Goal: Information Seeking & Learning: Learn about a topic

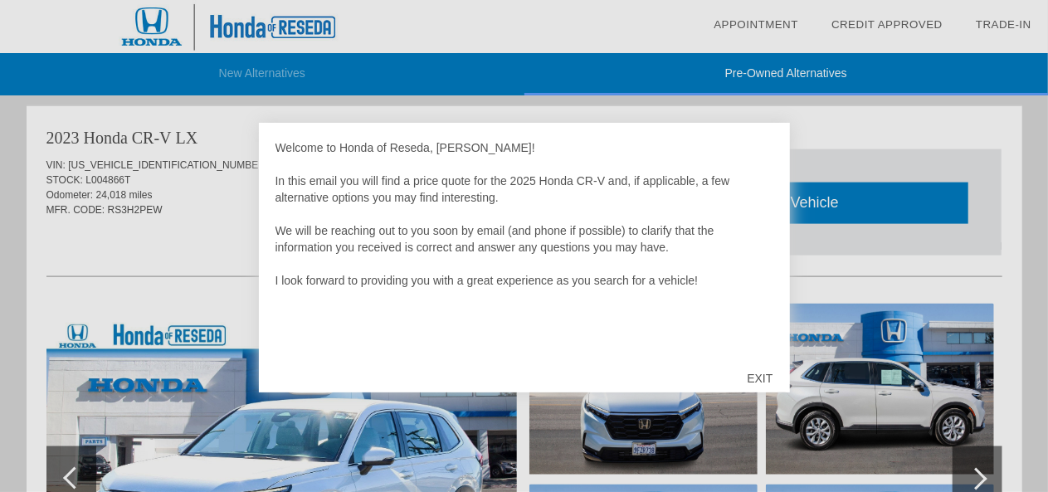
click at [755, 378] on div "EXIT" at bounding box center [759, 378] width 59 height 50
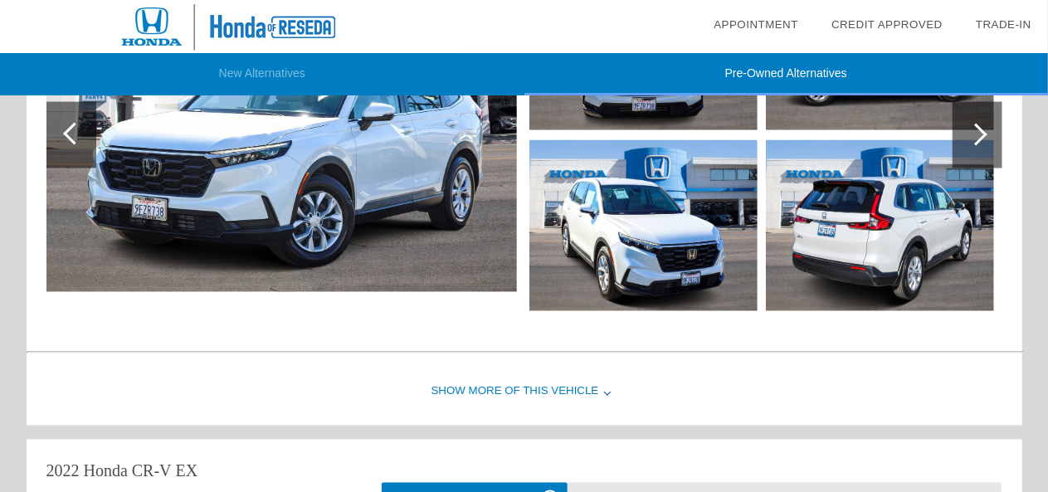
scroll to position [1366, 0]
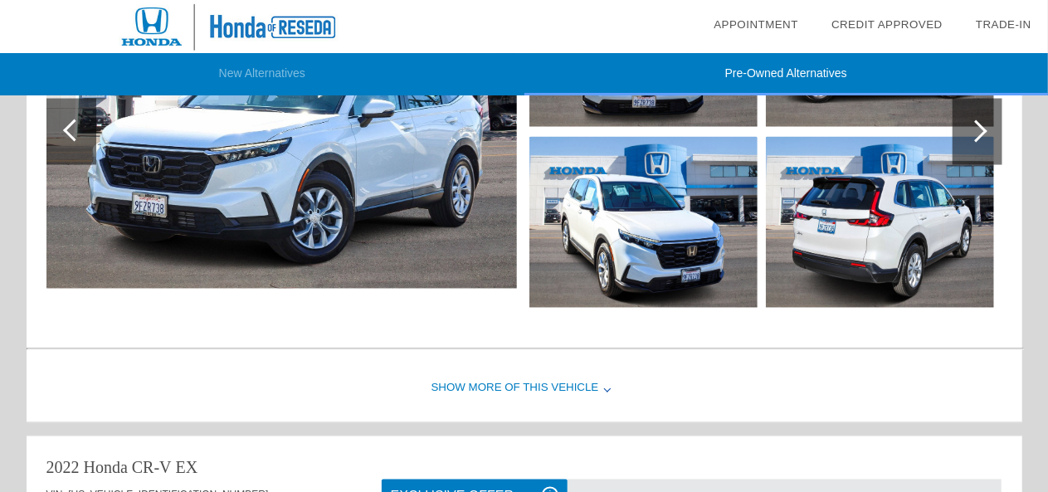
click at [567, 381] on div "Show More of this Vehicle" at bounding box center [524, 389] width 995 height 66
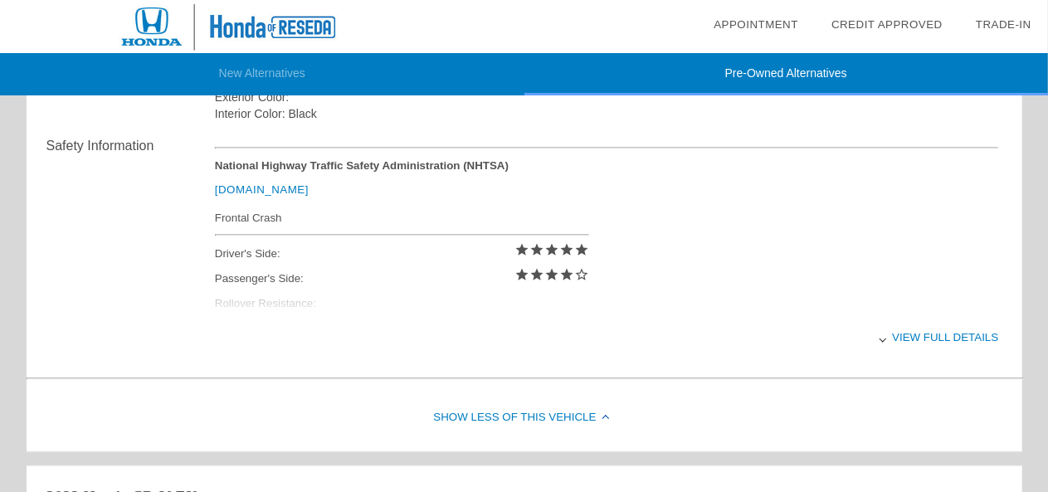
scroll to position [1713, 0]
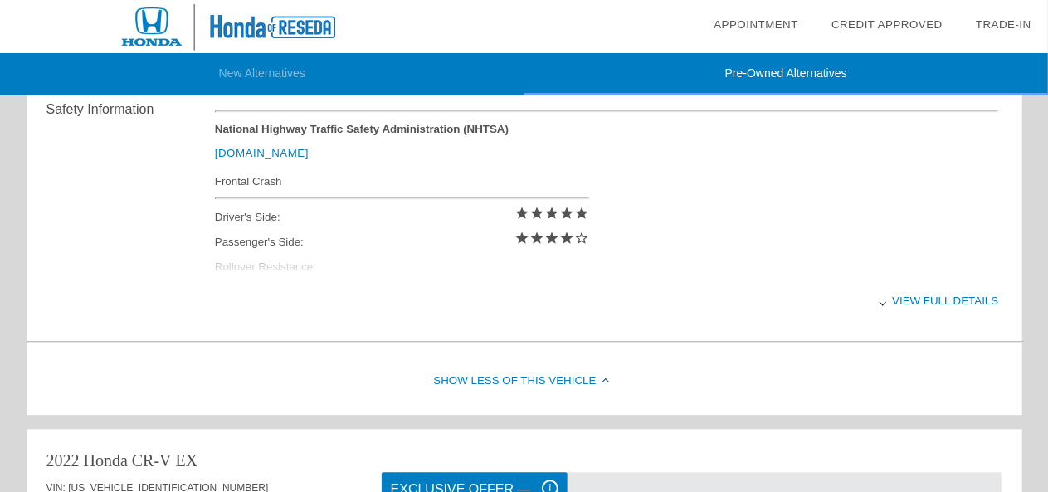
click at [916, 294] on div "View full details" at bounding box center [607, 300] width 784 height 41
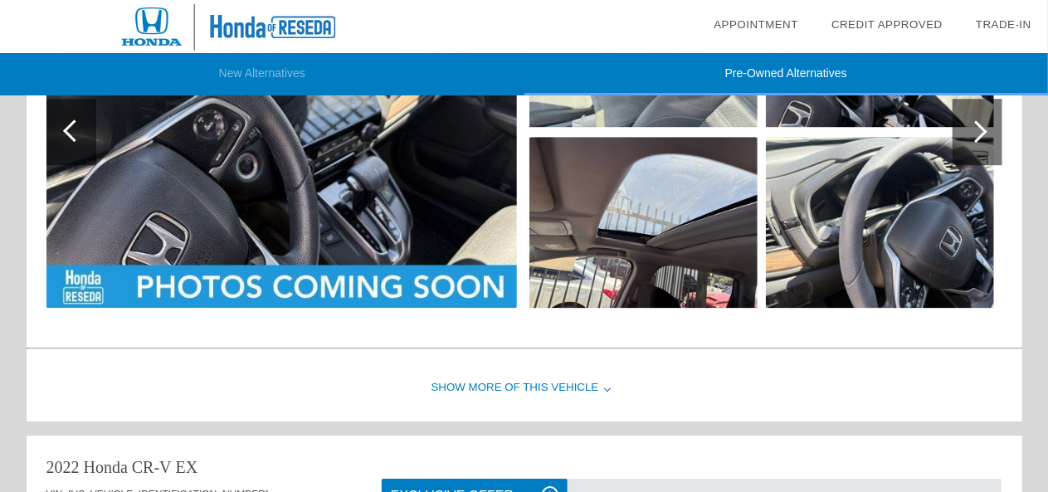
scroll to position [2384, 0]
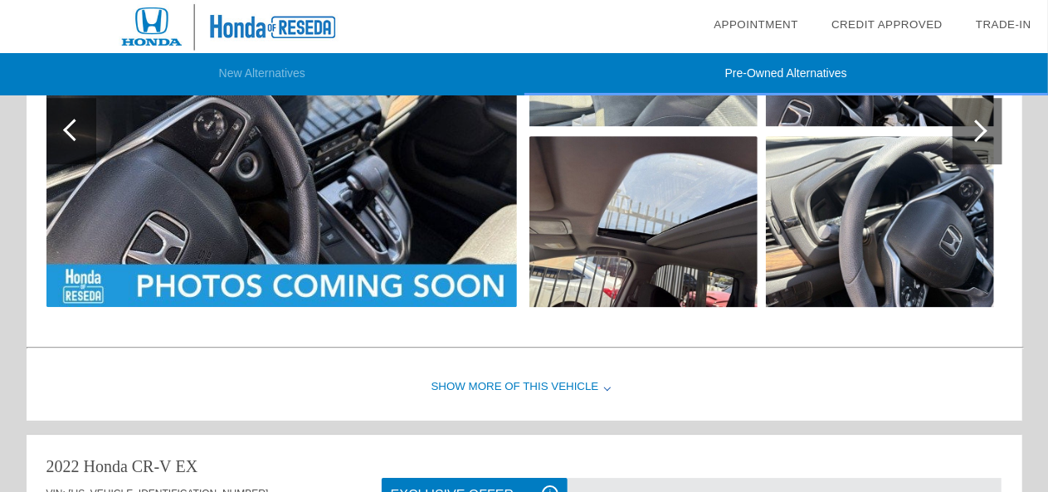
click at [577, 372] on div "Show More of this Vehicle" at bounding box center [524, 387] width 995 height 66
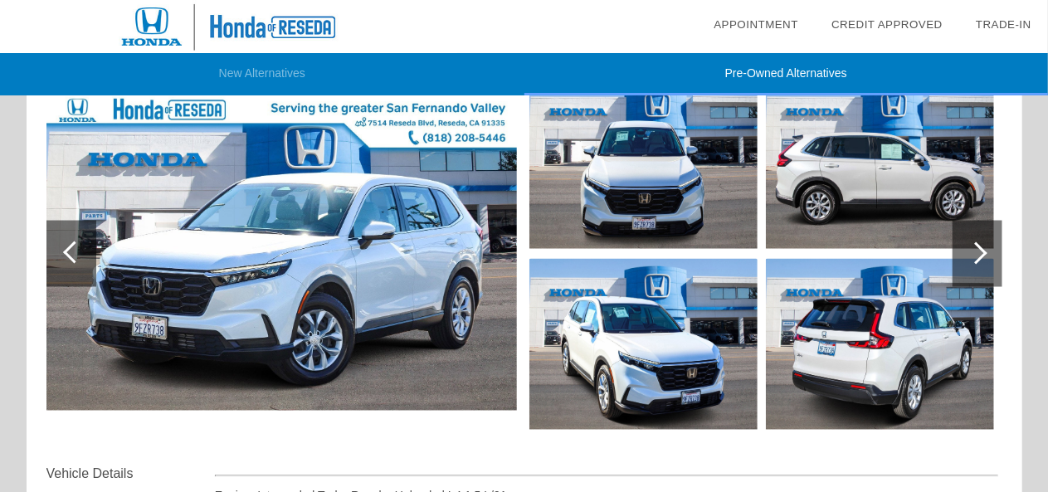
scroll to position [1249, 0]
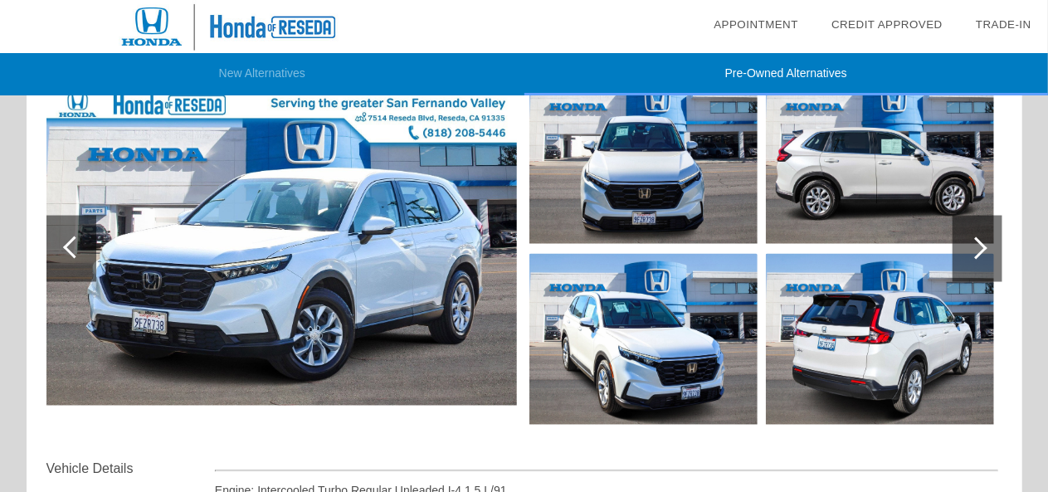
click at [966, 258] on div at bounding box center [977, 249] width 50 height 66
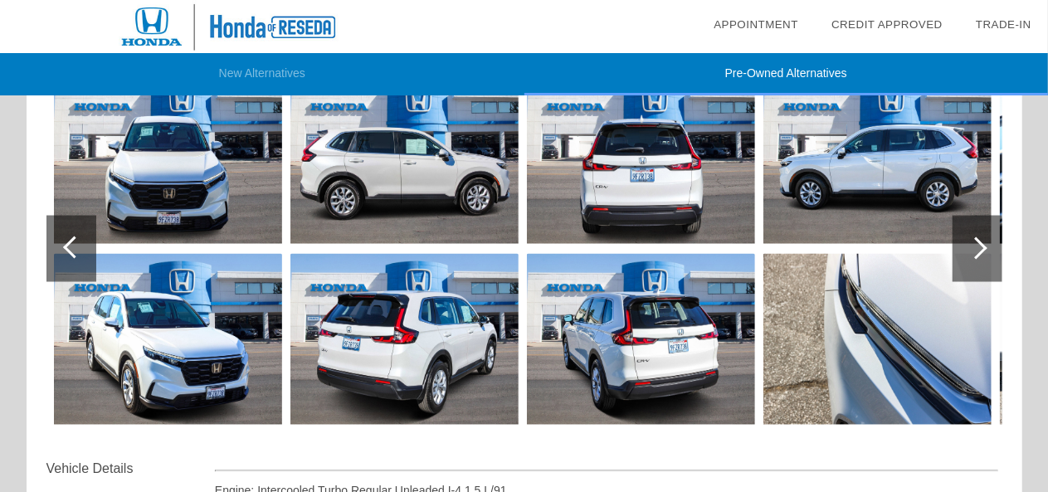
click at [966, 258] on div at bounding box center [977, 249] width 50 height 66
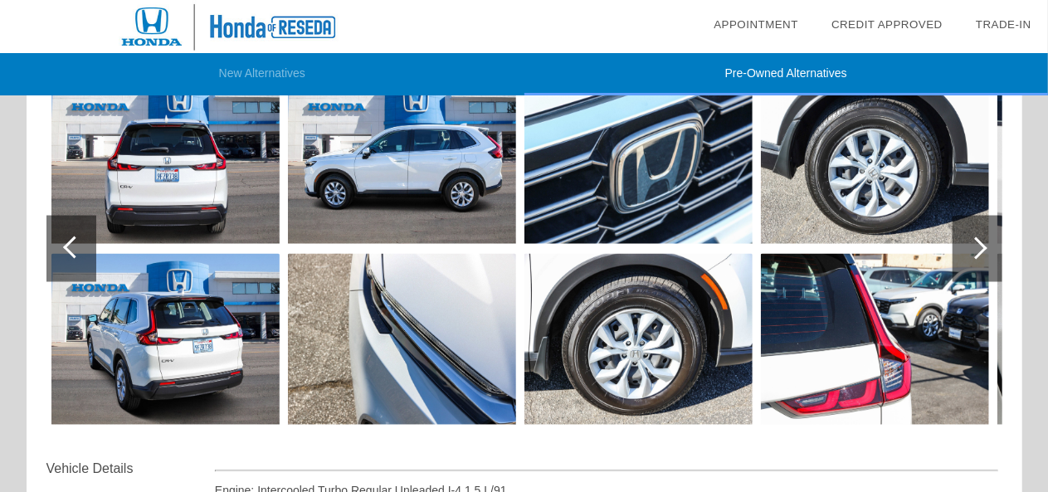
click at [966, 258] on div at bounding box center [977, 249] width 50 height 66
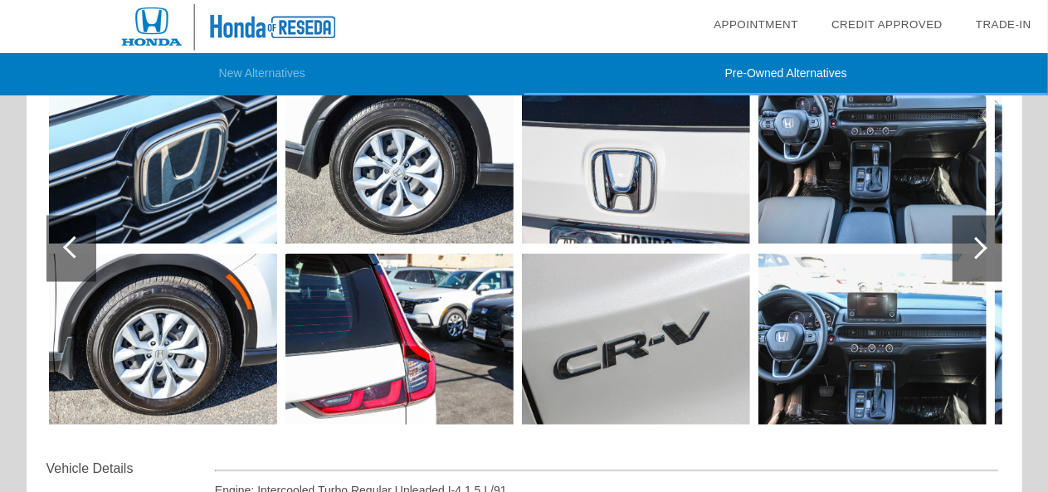
click at [966, 258] on div at bounding box center [977, 249] width 50 height 66
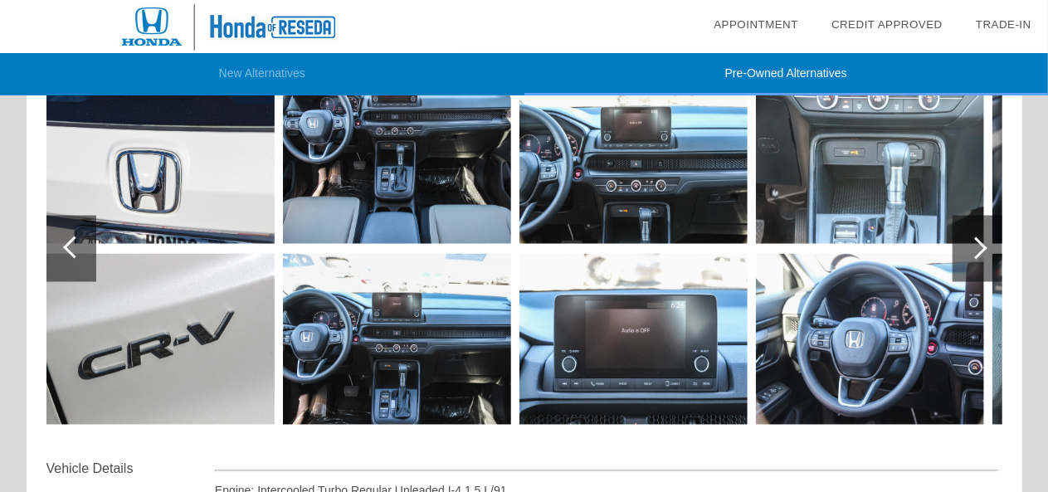
click at [966, 258] on div at bounding box center [977, 249] width 50 height 66
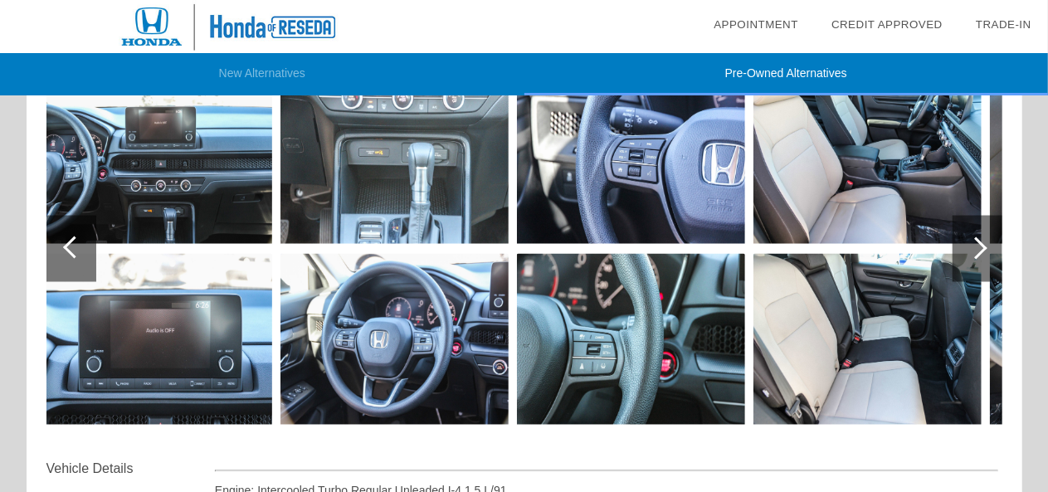
click at [847, 353] on img at bounding box center [867, 339] width 228 height 171
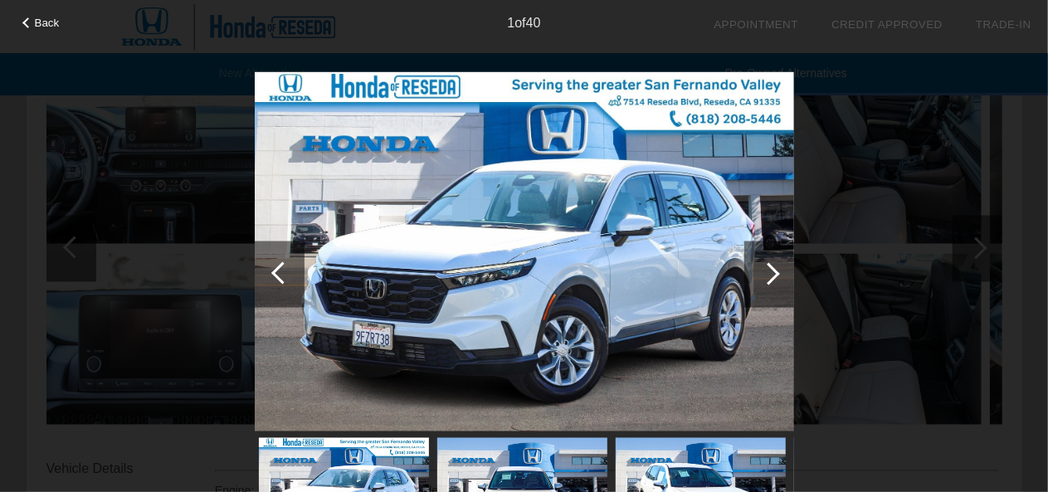
click at [765, 270] on div at bounding box center [768, 273] width 22 height 22
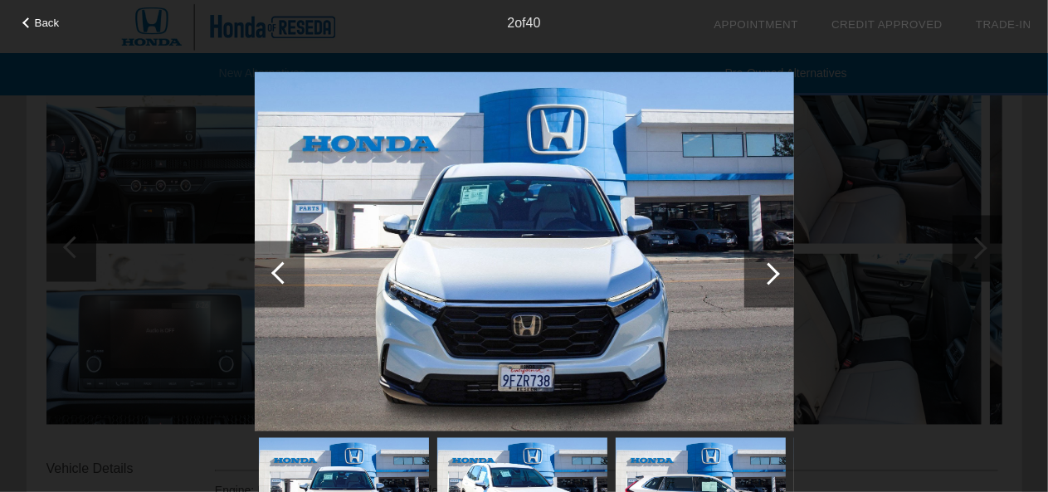
click at [765, 270] on div at bounding box center [768, 273] width 22 height 22
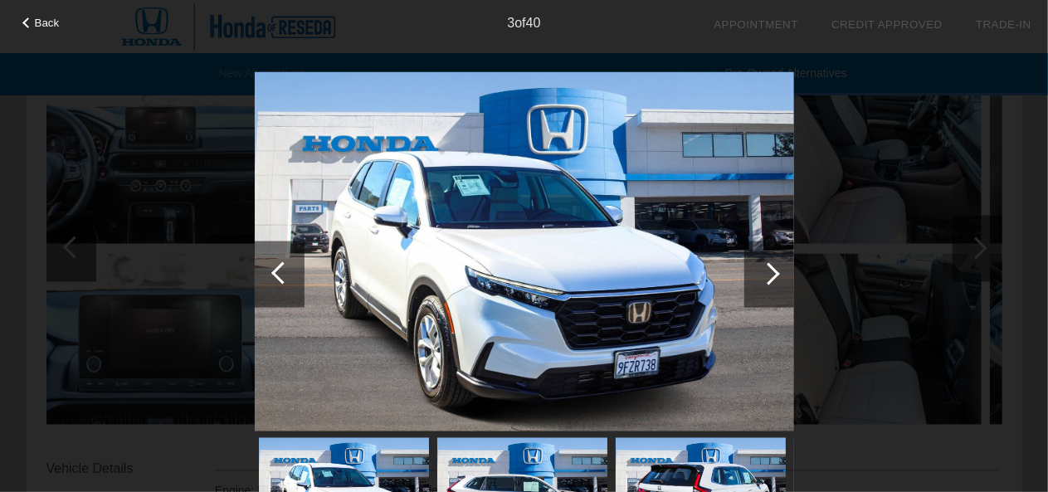
click at [765, 270] on div at bounding box center [768, 273] width 22 height 22
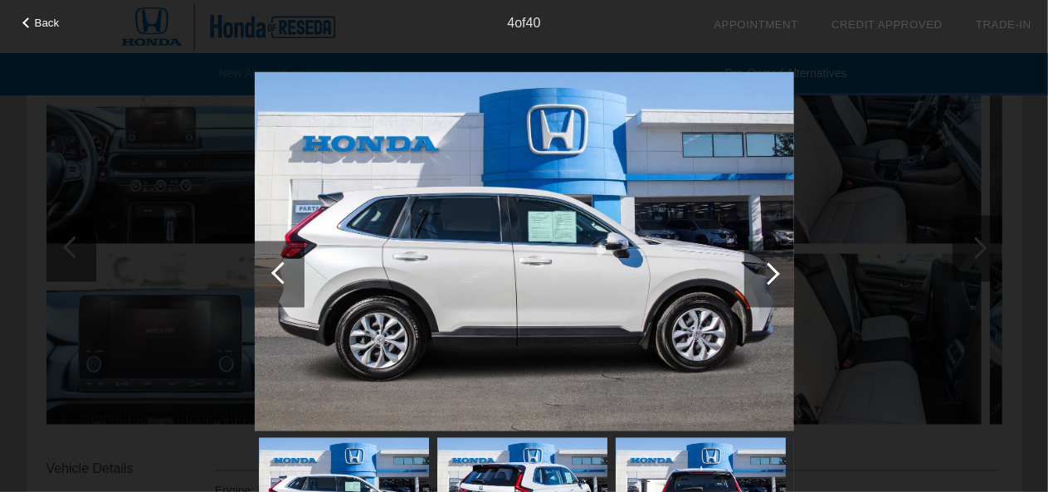
click at [765, 270] on div at bounding box center [768, 273] width 22 height 22
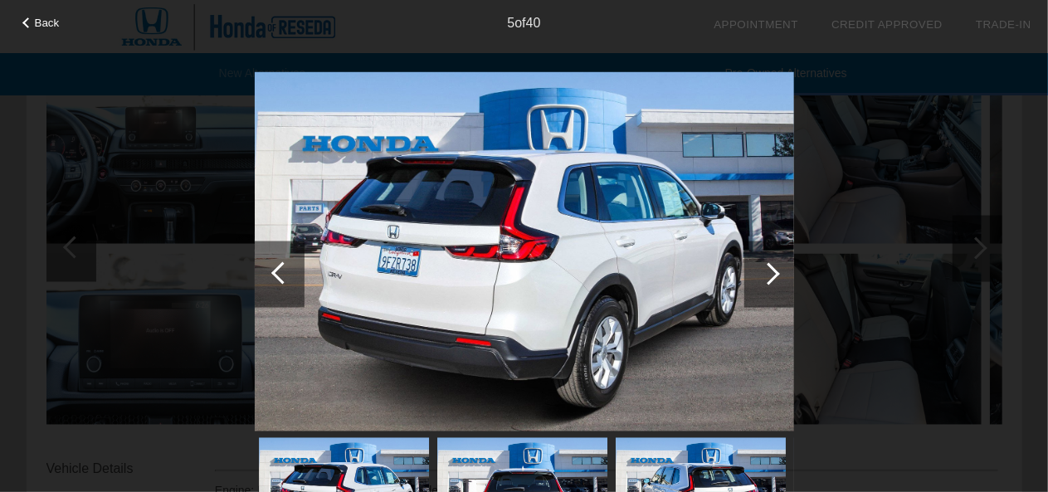
click at [765, 270] on div at bounding box center [768, 273] width 22 height 22
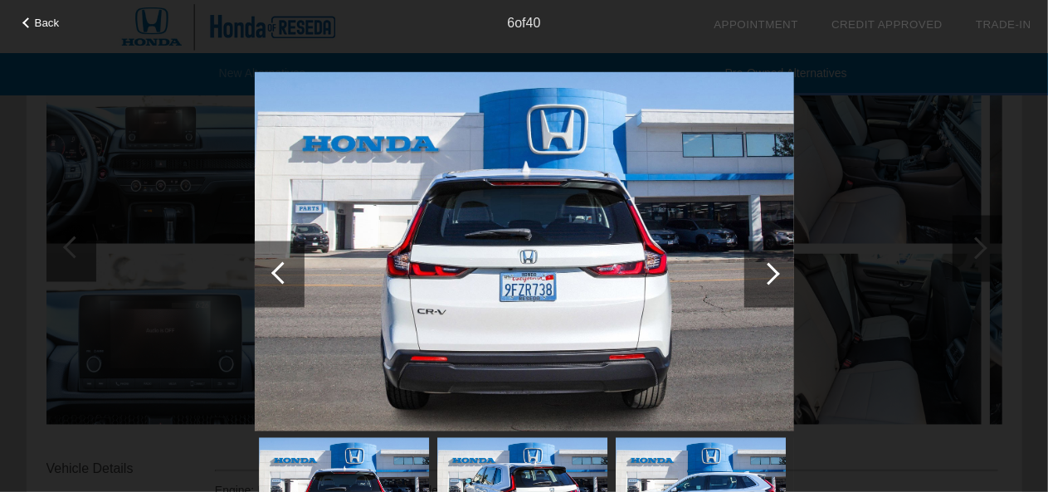
click at [765, 270] on div at bounding box center [768, 273] width 22 height 22
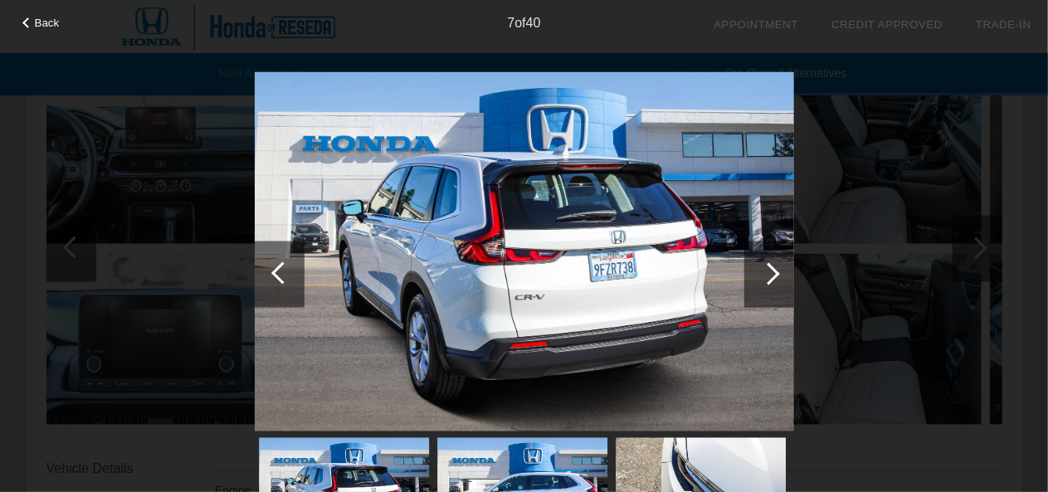
click at [765, 270] on div at bounding box center [768, 273] width 22 height 22
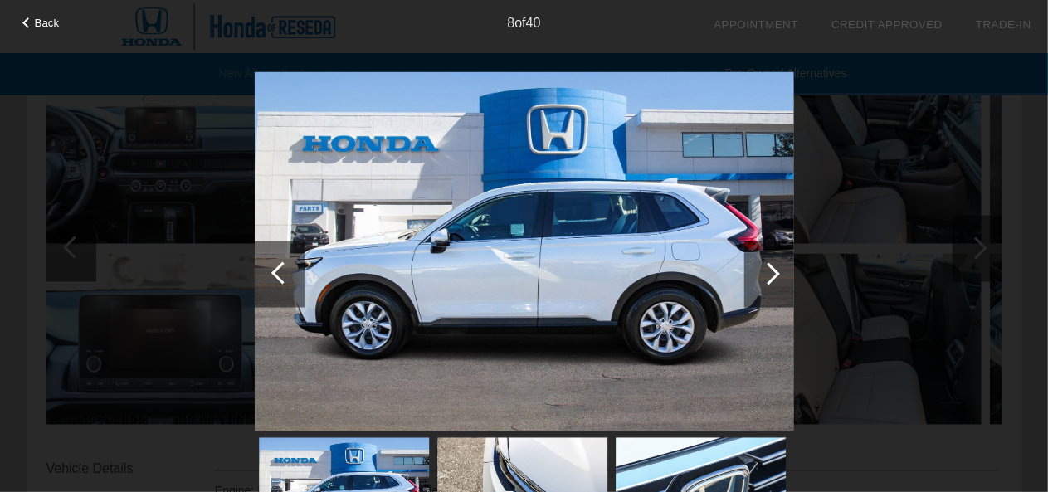
click at [765, 270] on div at bounding box center [768, 273] width 22 height 22
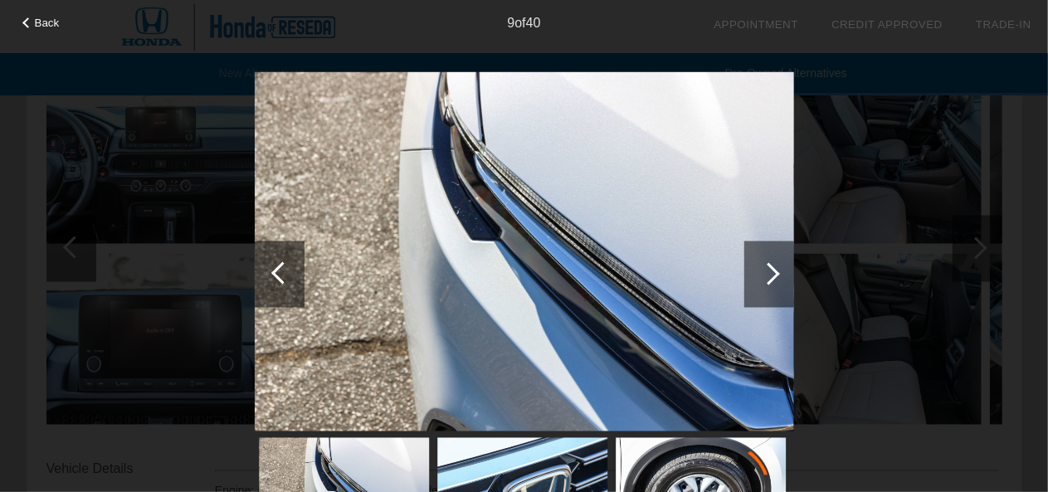
click at [765, 270] on div at bounding box center [768, 273] width 22 height 22
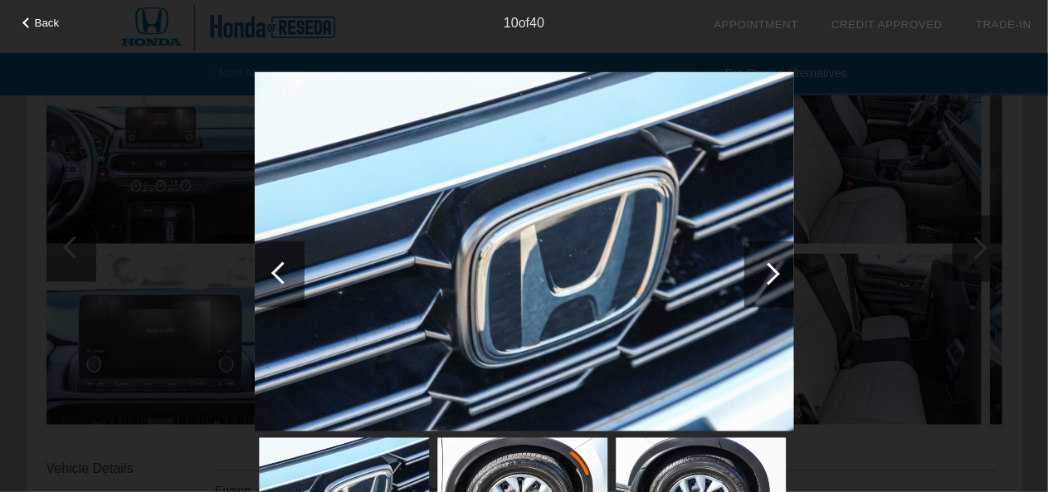
click at [765, 270] on div at bounding box center [768, 273] width 22 height 22
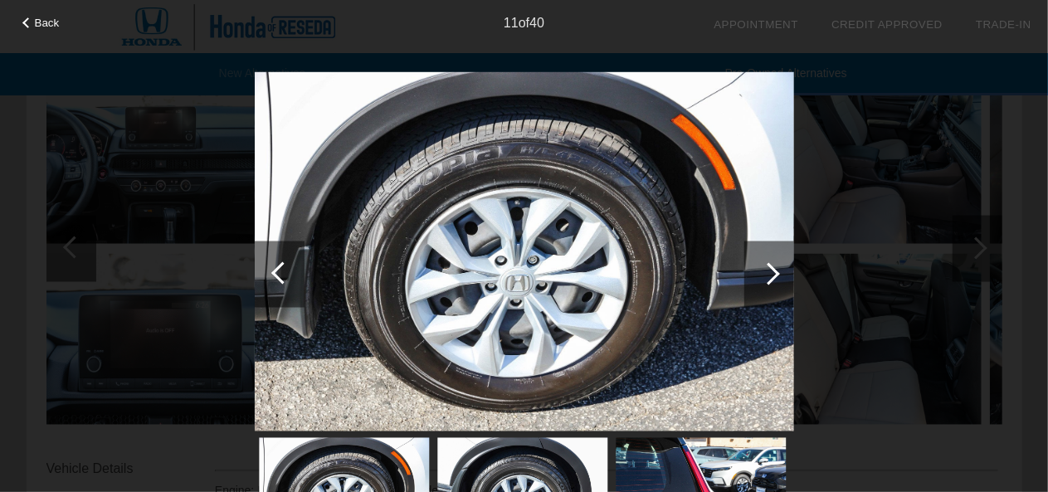
click at [765, 270] on div at bounding box center [768, 273] width 22 height 22
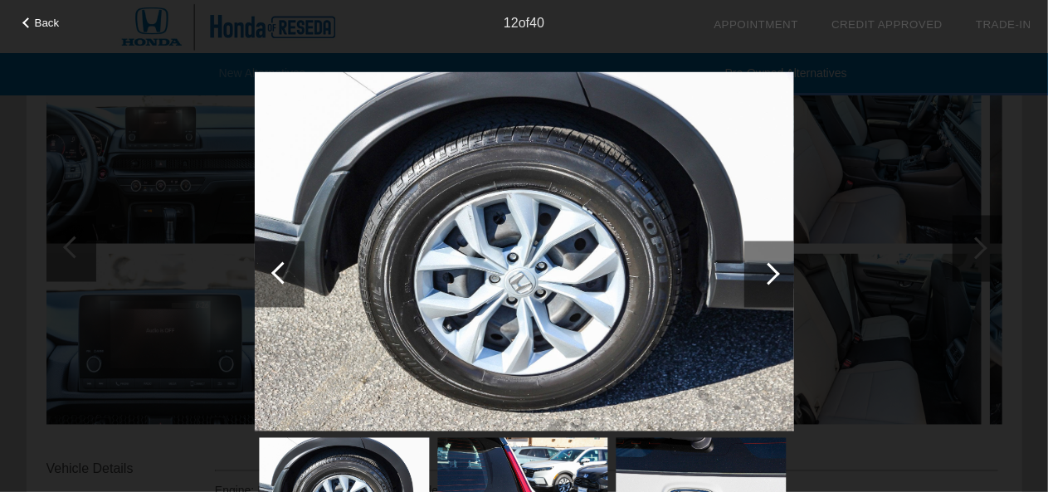
click at [765, 270] on div at bounding box center [768, 273] width 22 height 22
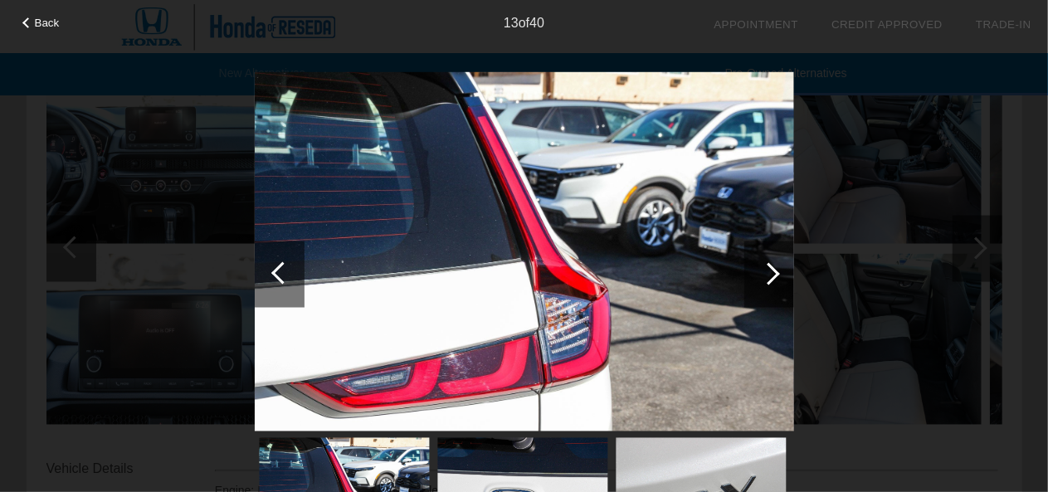
click at [765, 270] on div at bounding box center [768, 273] width 22 height 22
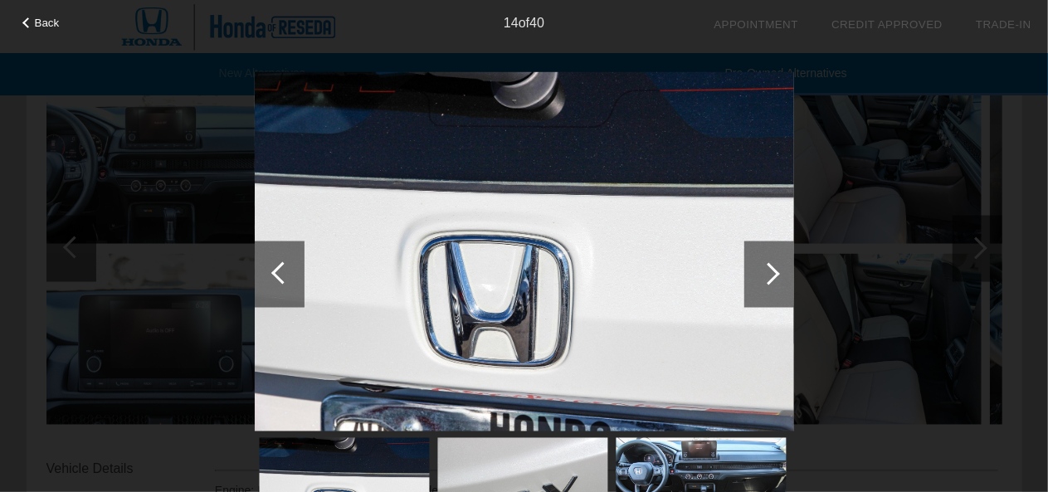
click at [765, 270] on div at bounding box center [768, 273] width 22 height 22
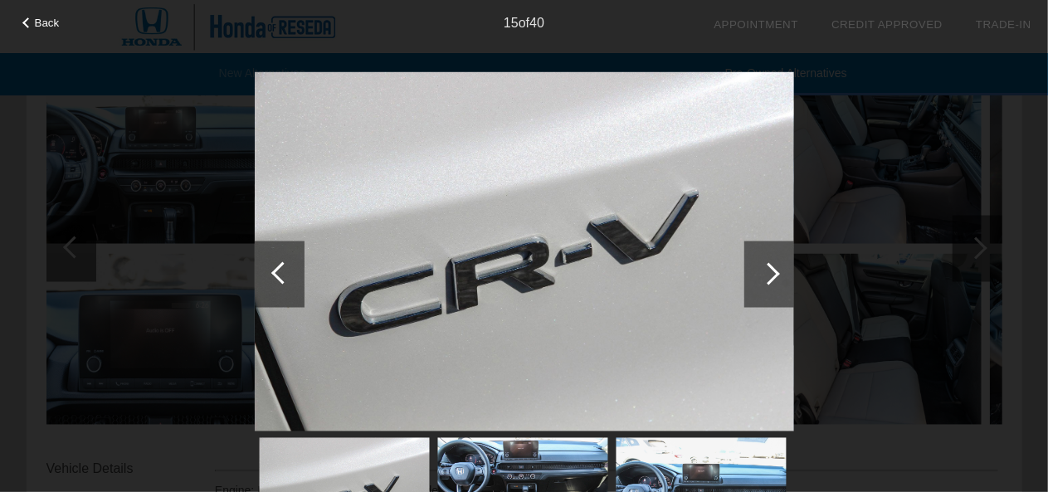
click at [765, 270] on div at bounding box center [768, 273] width 22 height 22
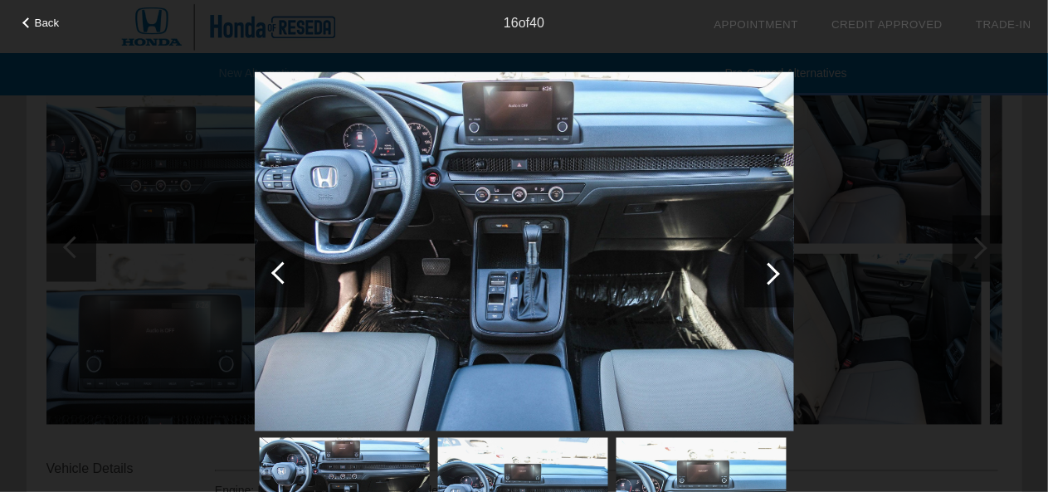
click at [765, 270] on div at bounding box center [768, 273] width 22 height 22
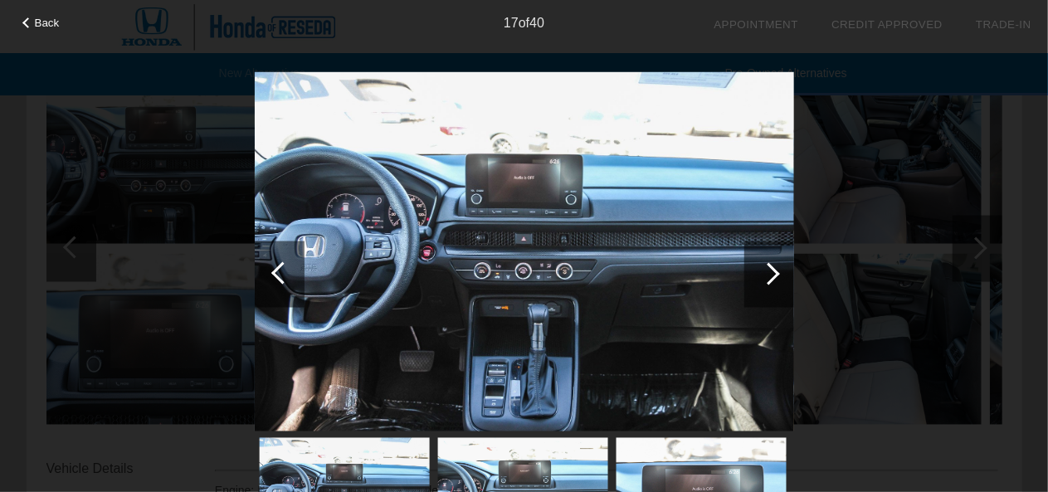
click at [765, 270] on div at bounding box center [768, 273] width 22 height 22
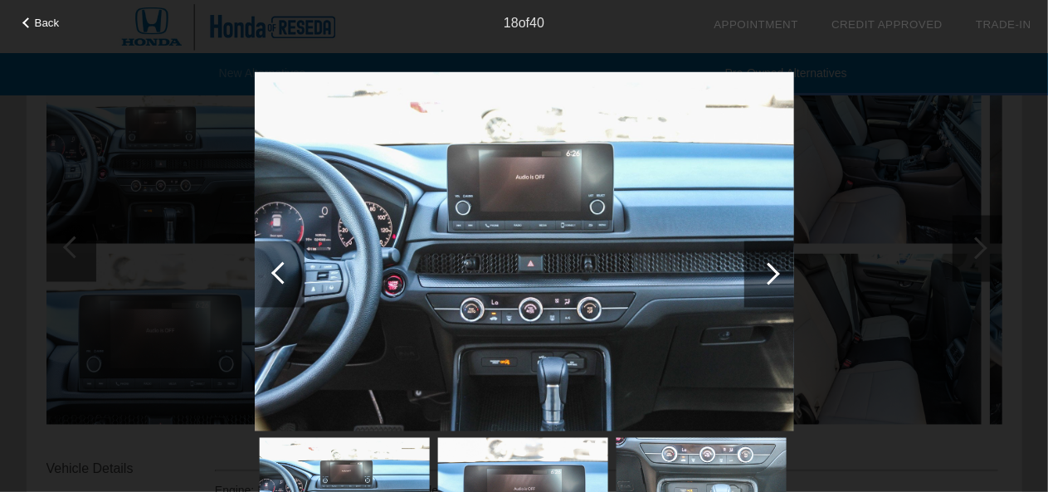
click at [765, 270] on div at bounding box center [768, 273] width 22 height 22
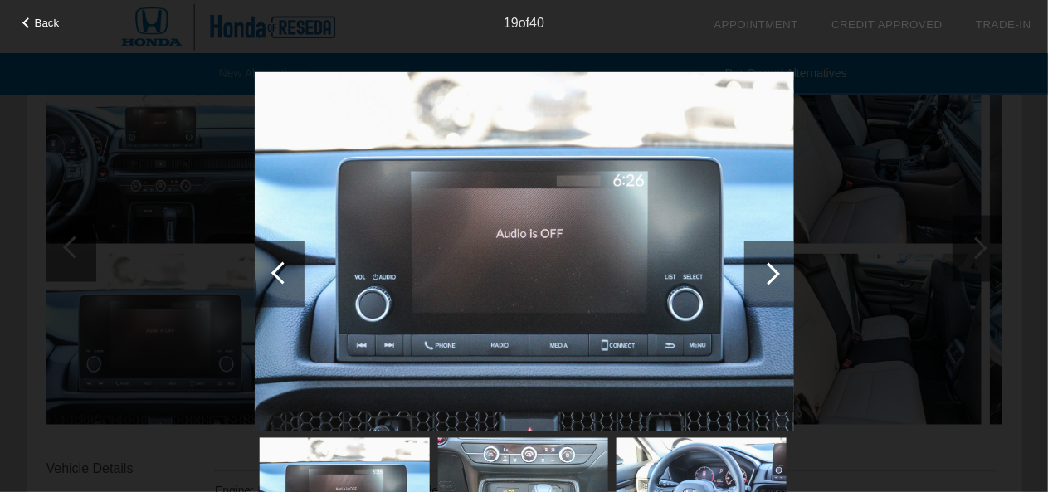
click at [765, 270] on div at bounding box center [768, 273] width 22 height 22
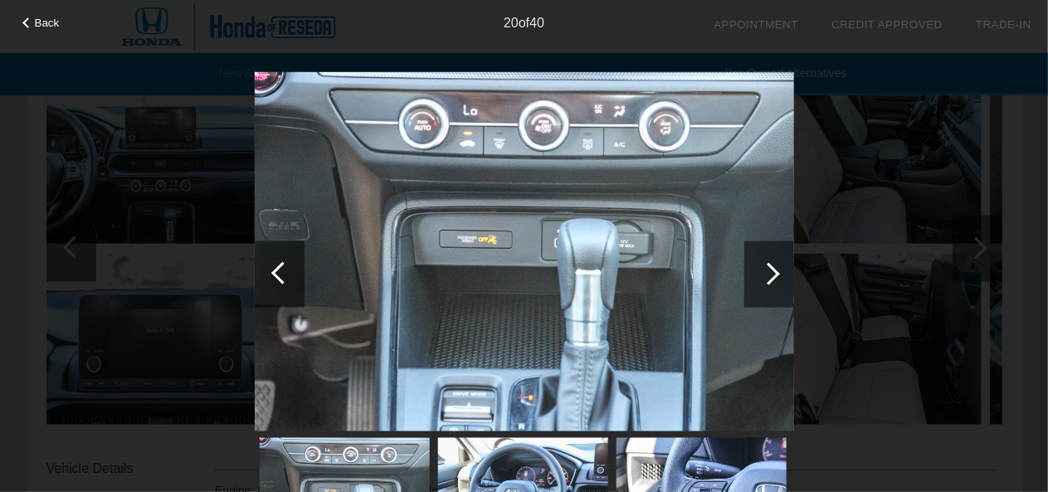
click at [765, 270] on div at bounding box center [768, 273] width 22 height 22
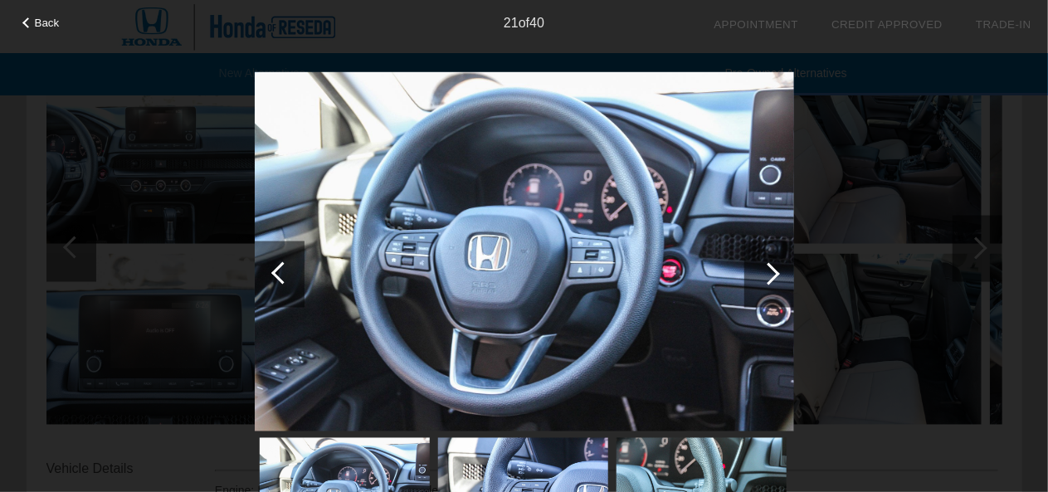
click at [765, 270] on div at bounding box center [768, 273] width 22 height 22
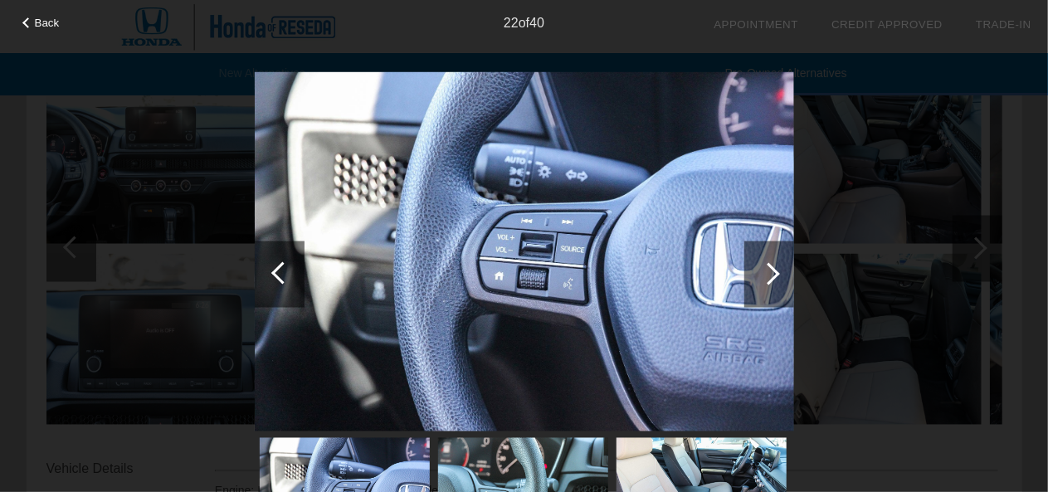
click at [765, 270] on div at bounding box center [768, 273] width 22 height 22
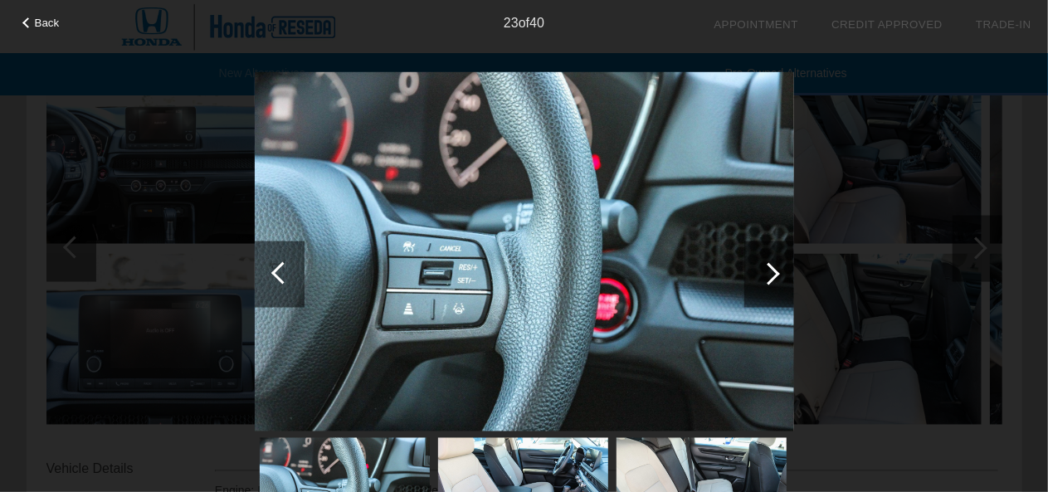
click at [765, 270] on div at bounding box center [768, 273] width 22 height 22
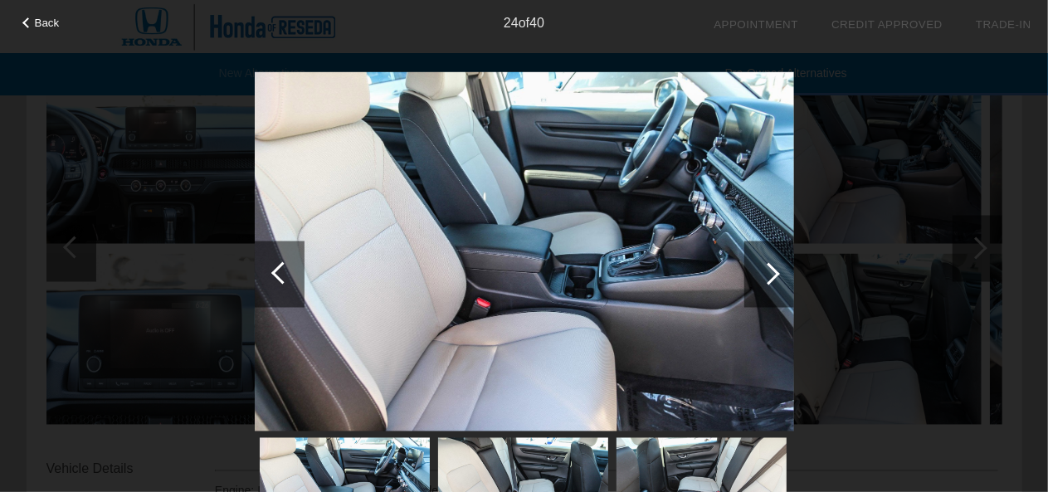
click at [765, 270] on div at bounding box center [768, 273] width 22 height 22
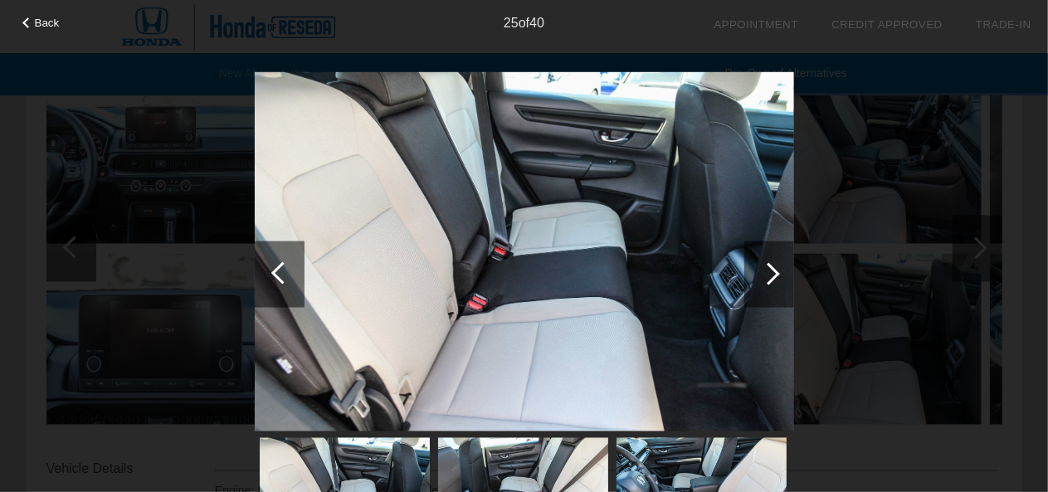
click at [765, 270] on div at bounding box center [768, 273] width 22 height 22
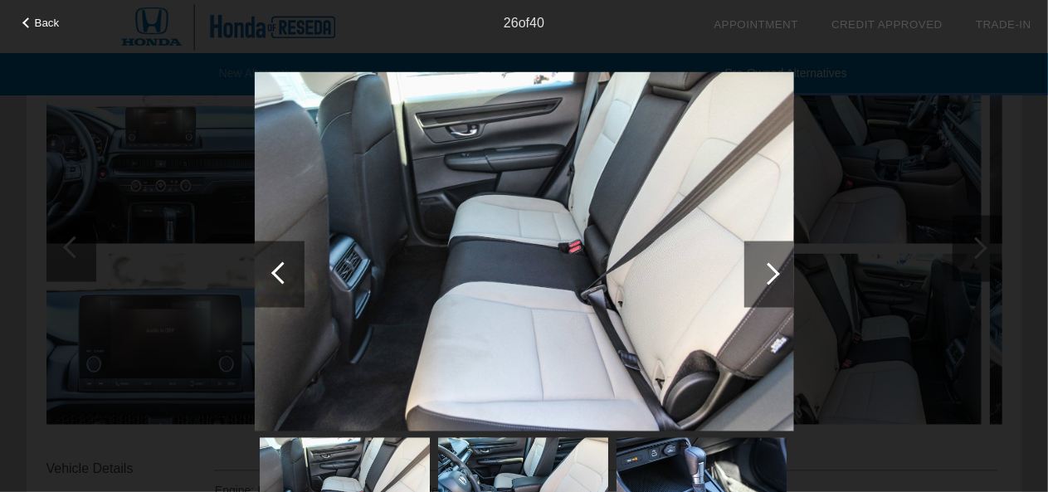
click at [765, 270] on div at bounding box center [768, 273] width 22 height 22
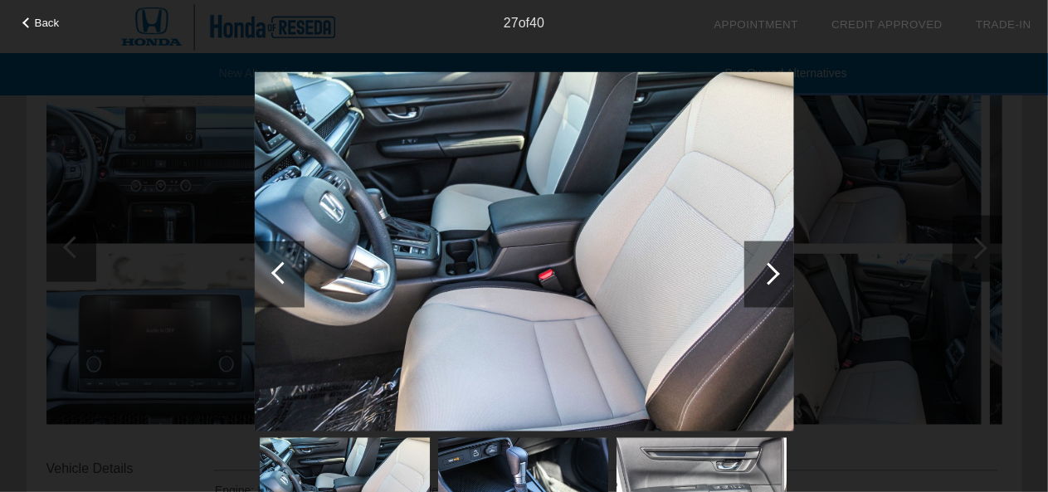
click at [765, 270] on div at bounding box center [768, 273] width 22 height 22
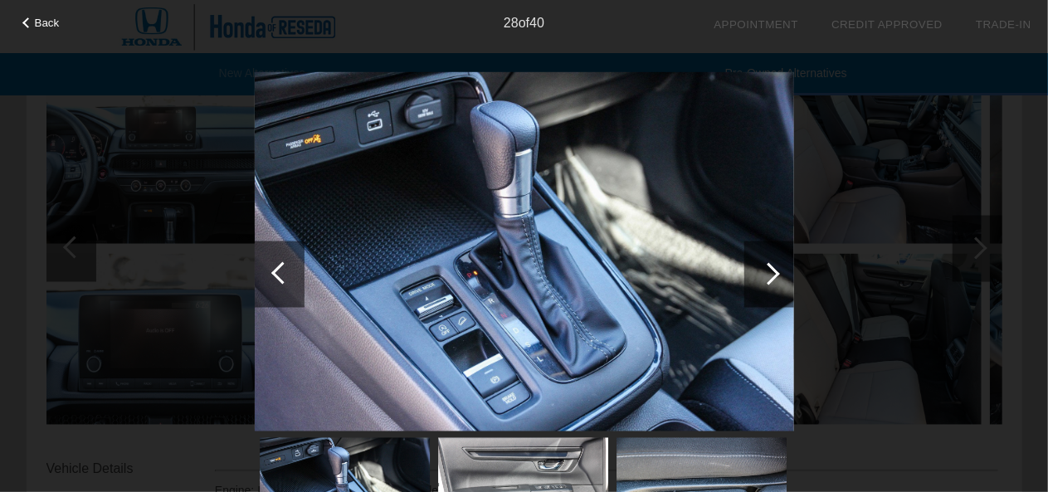
click at [765, 270] on div at bounding box center [768, 273] width 22 height 22
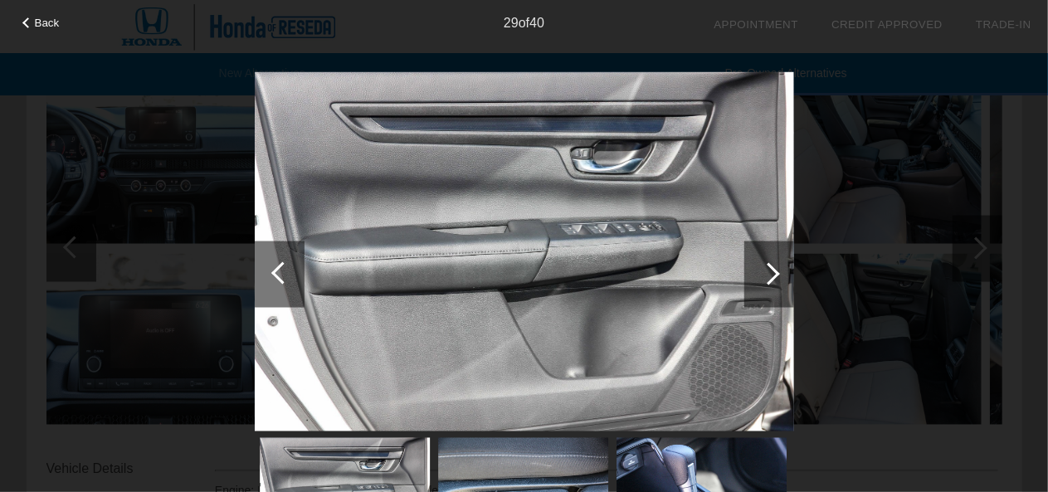
click at [765, 270] on div at bounding box center [768, 273] width 22 height 22
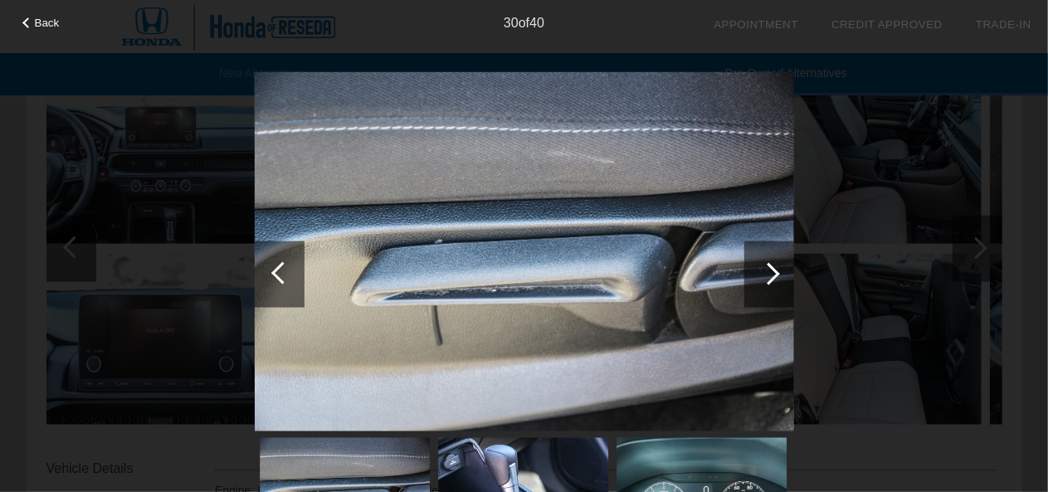
click at [765, 270] on div at bounding box center [768, 273] width 22 height 22
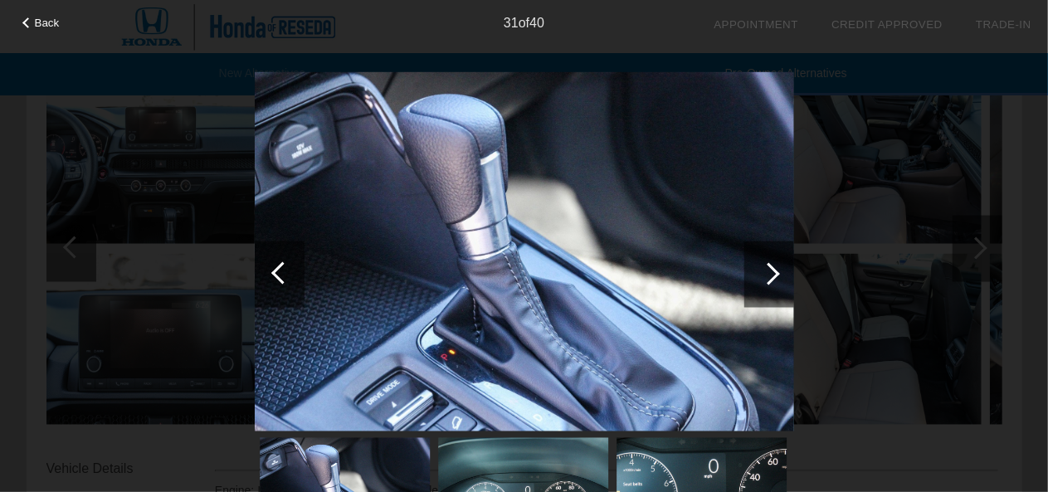
click at [765, 270] on div at bounding box center [768, 273] width 22 height 22
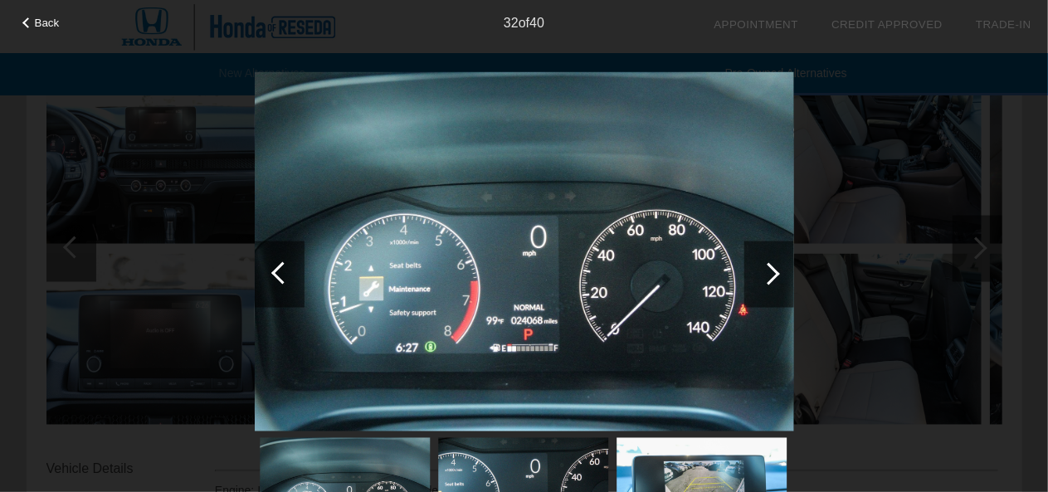
click at [765, 270] on div at bounding box center [768, 273] width 22 height 22
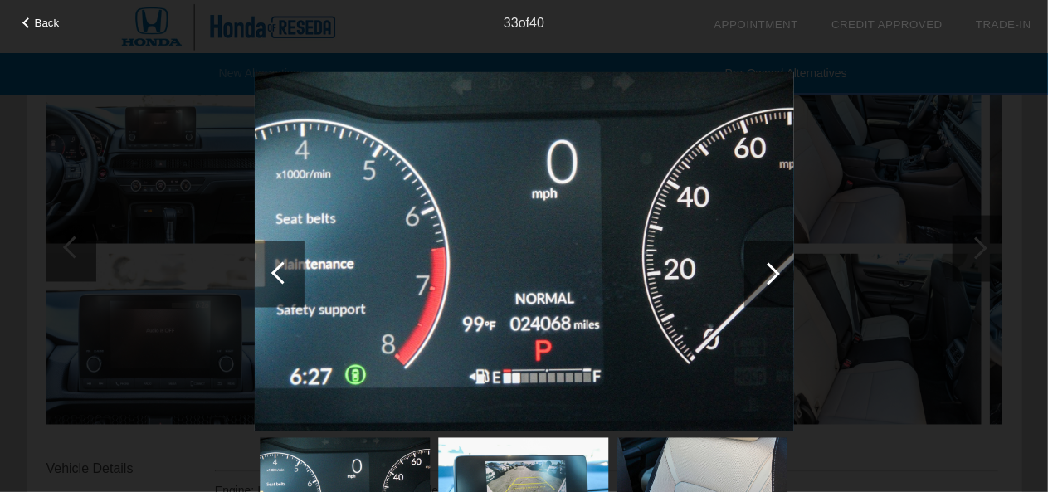
click at [765, 270] on div at bounding box center [768, 273] width 22 height 22
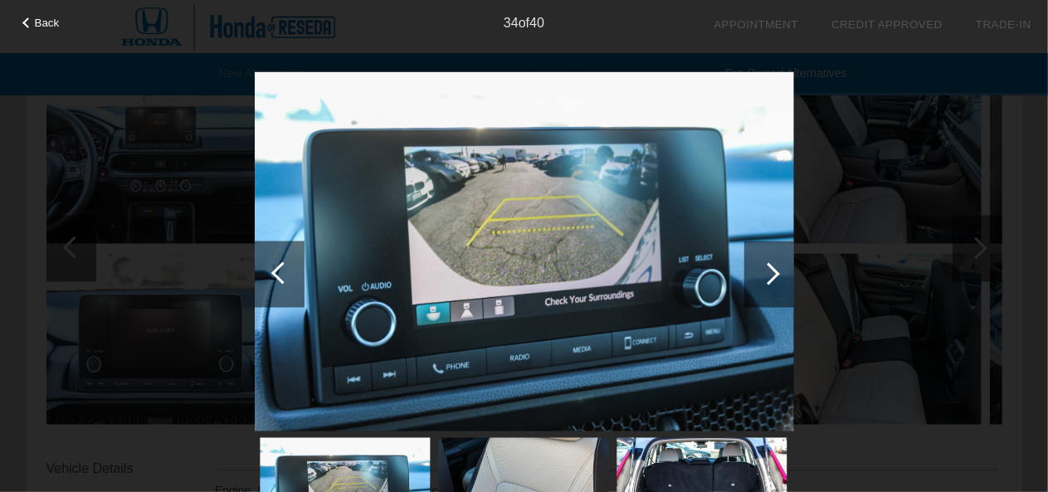
click at [765, 270] on div at bounding box center [768, 273] width 22 height 22
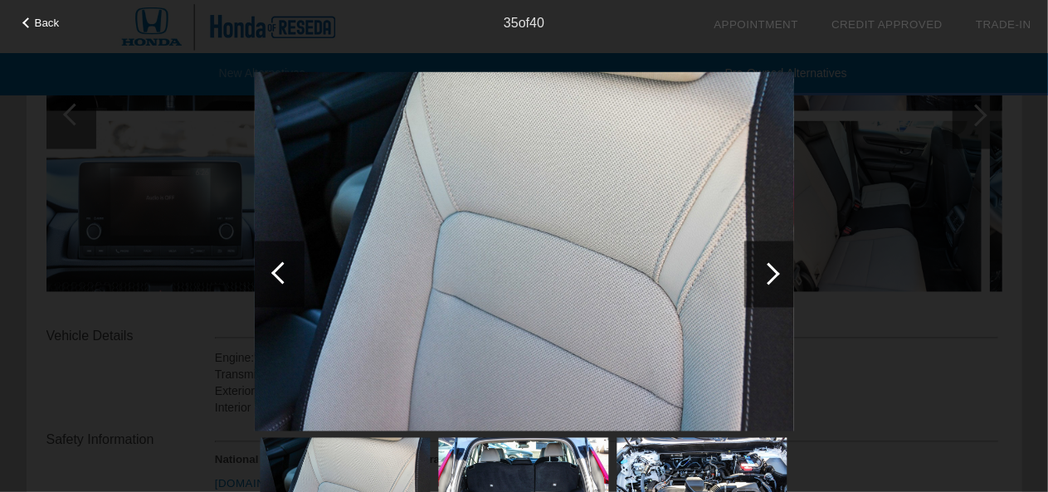
scroll to position [1384, 0]
click at [40, 19] on span "Back" at bounding box center [47, 23] width 25 height 12
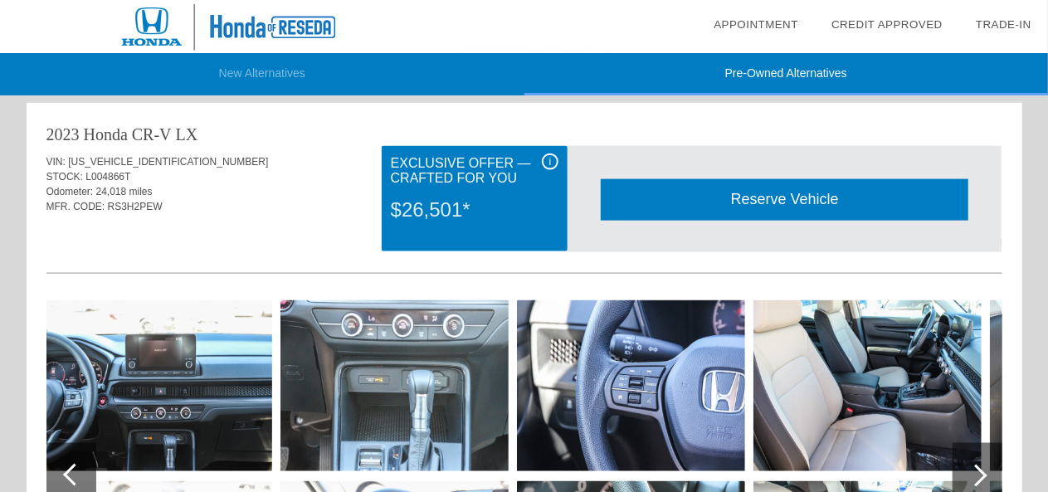
scroll to position [1021, 0]
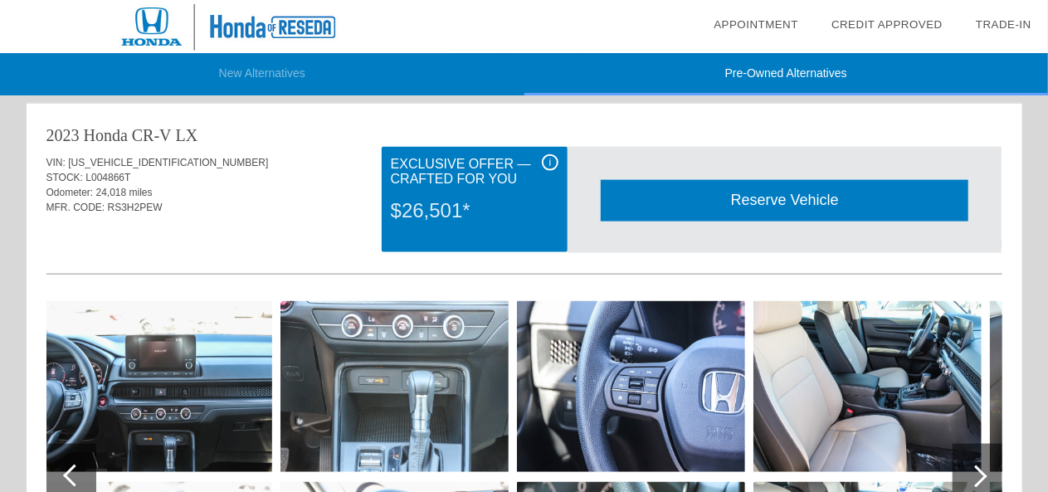
click at [550, 161] on div "i" at bounding box center [550, 162] width 17 height 17
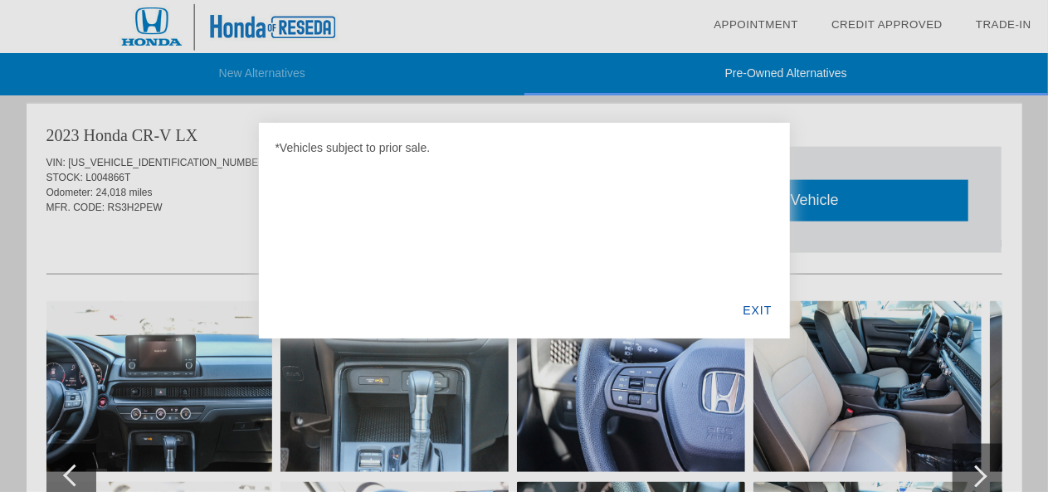
click at [761, 309] on div "EXIT" at bounding box center [757, 310] width 64 height 56
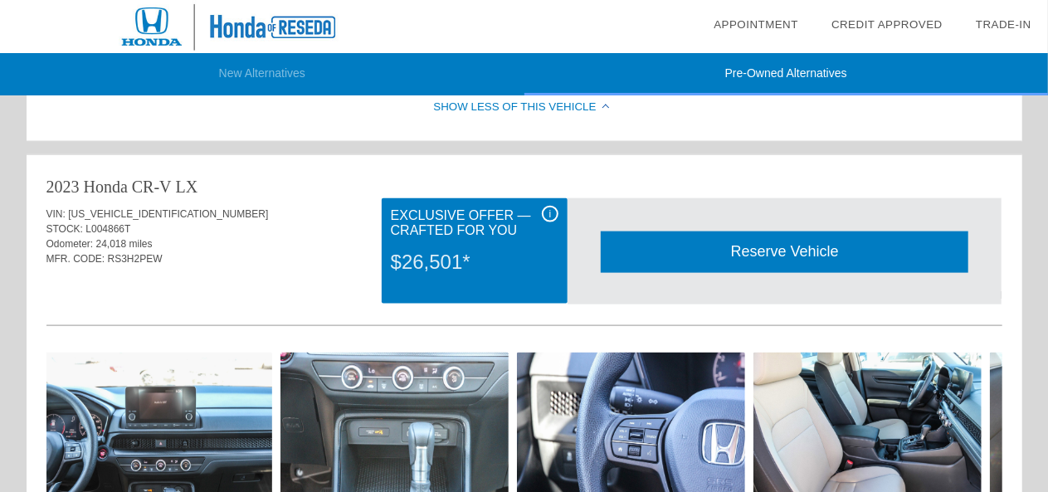
scroll to position [969, 0]
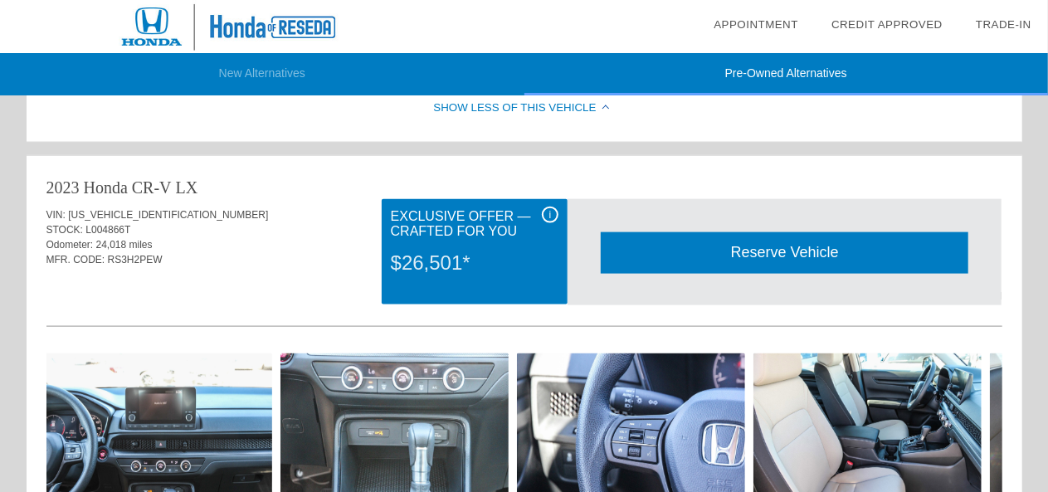
drag, startPoint x: 550, startPoint y: 372, endPoint x: 294, endPoint y: 270, distance: 276.2
click at [294, 270] on div "VIN: [US_VEHICLE_IDENTIFICATION_NUMBER] STOCK: L004866T Odometer: 24,018 miles …" at bounding box center [524, 238] width 956 height 78
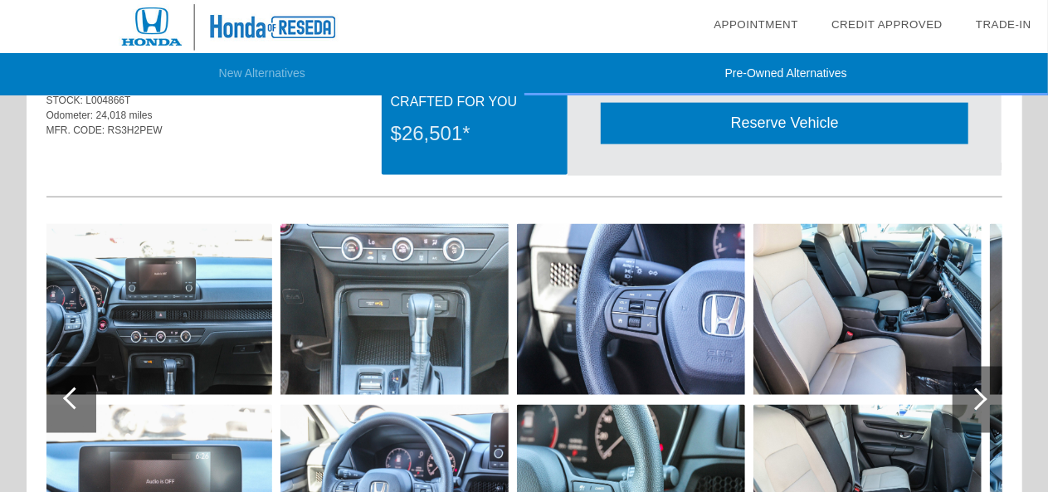
scroll to position [1097, 0]
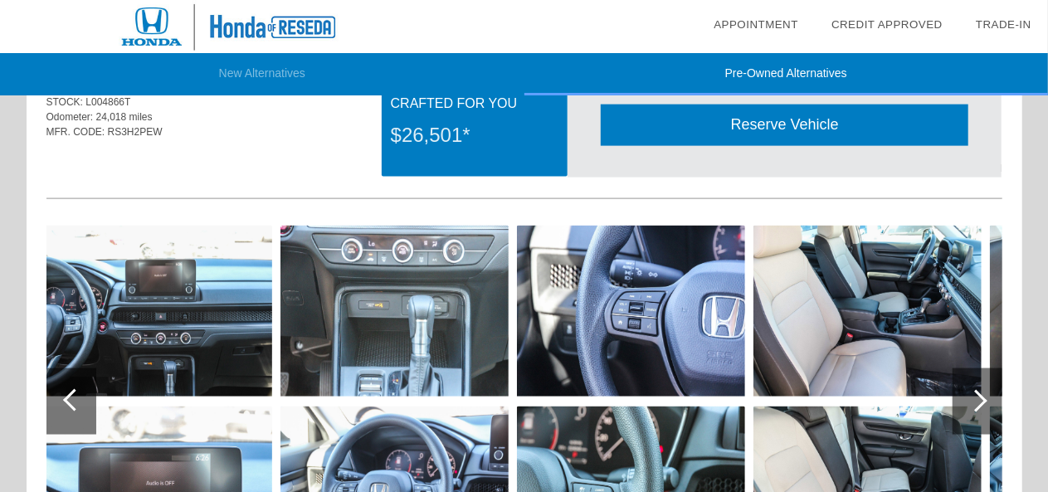
click at [868, 273] on img at bounding box center [867, 311] width 228 height 171
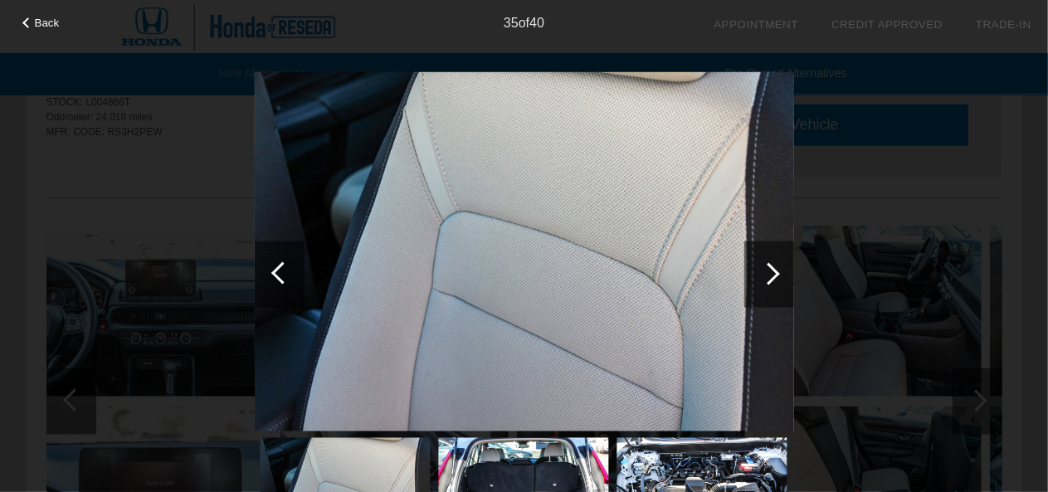
click at [775, 288] on div at bounding box center [769, 274] width 50 height 66
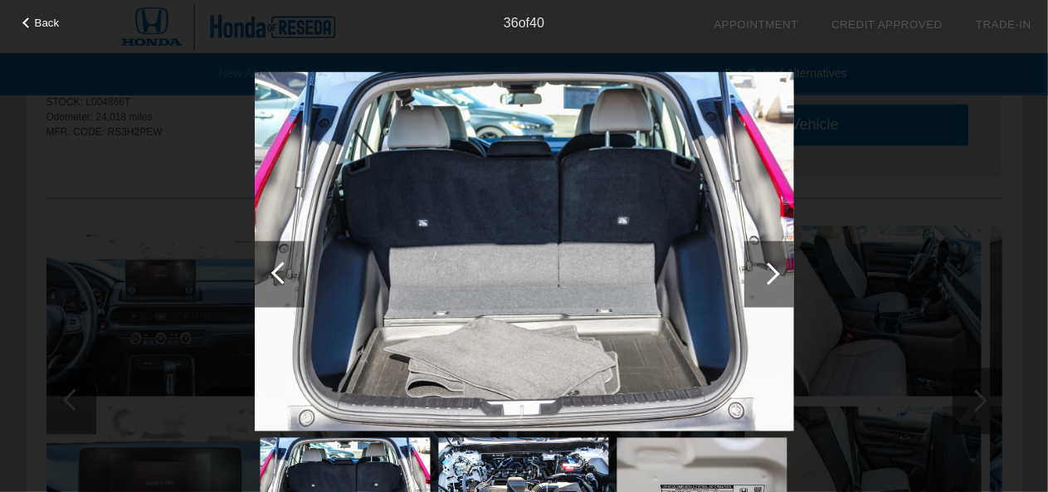
click at [775, 288] on div at bounding box center [769, 274] width 50 height 66
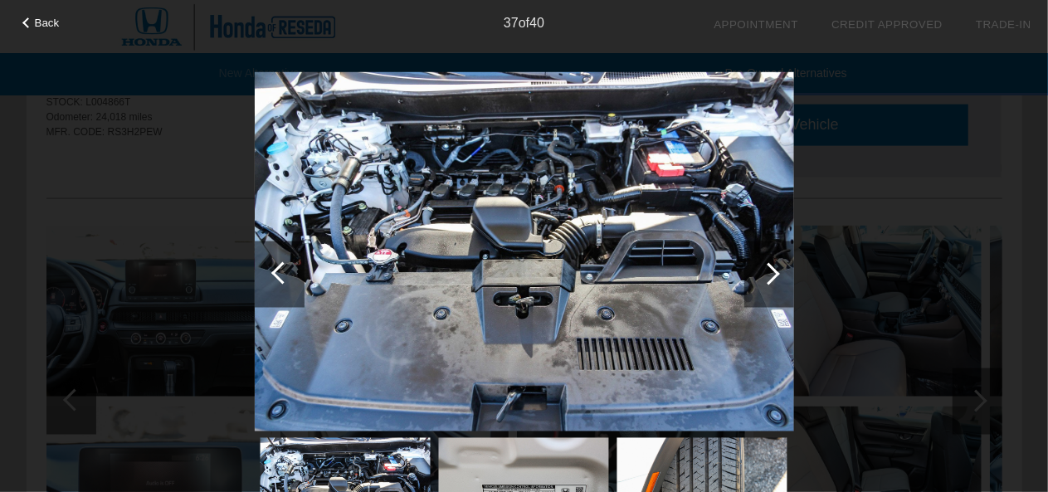
click at [775, 288] on div at bounding box center [769, 274] width 50 height 66
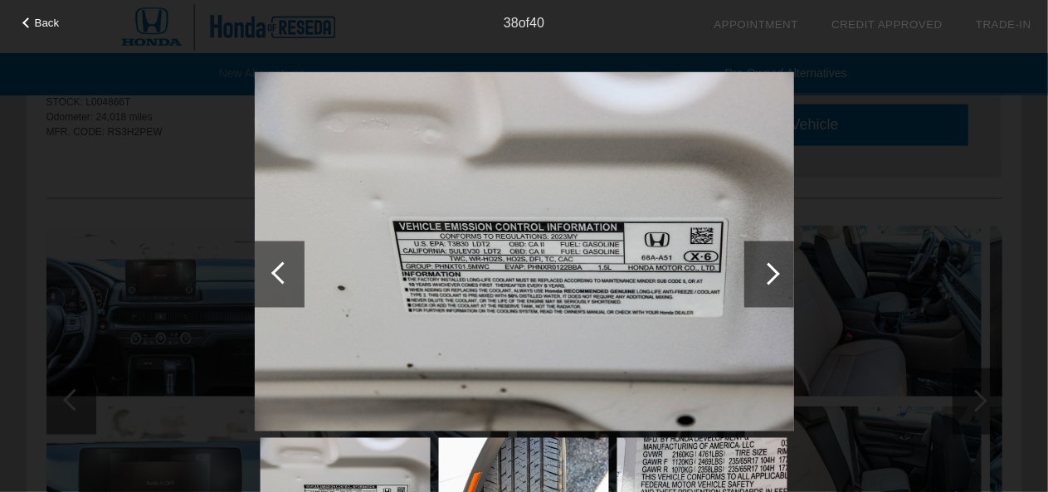
click at [775, 288] on div at bounding box center [769, 274] width 50 height 66
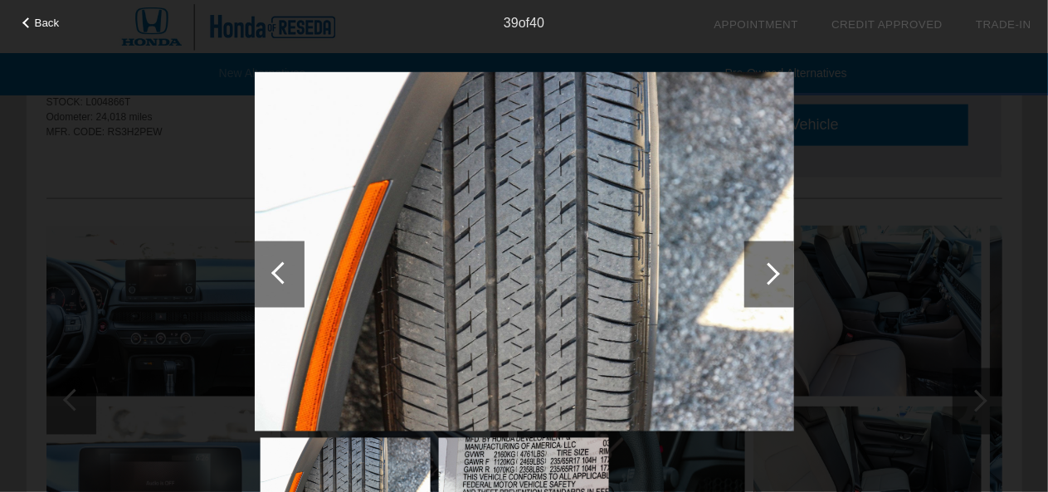
click at [775, 288] on div at bounding box center [769, 274] width 50 height 66
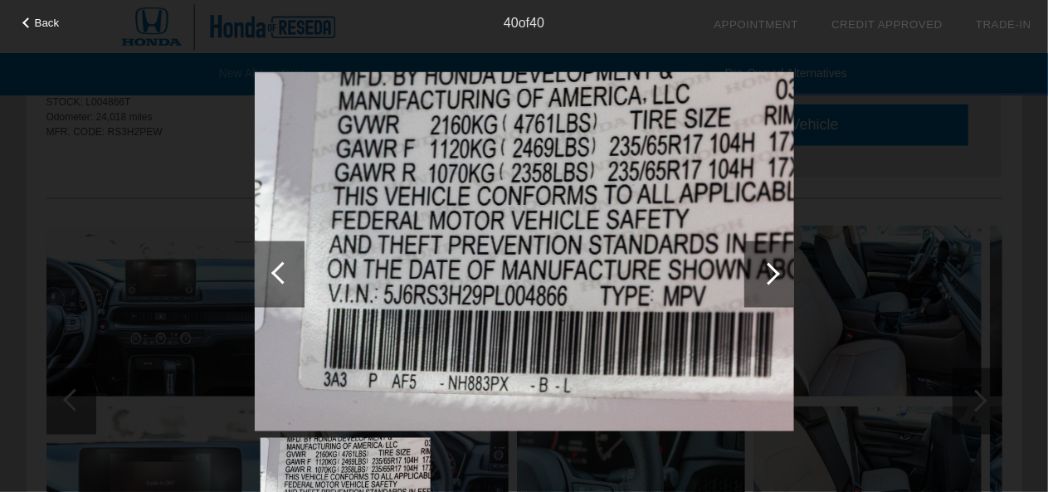
click at [775, 288] on div at bounding box center [769, 274] width 50 height 66
click at [290, 270] on div at bounding box center [280, 274] width 50 height 66
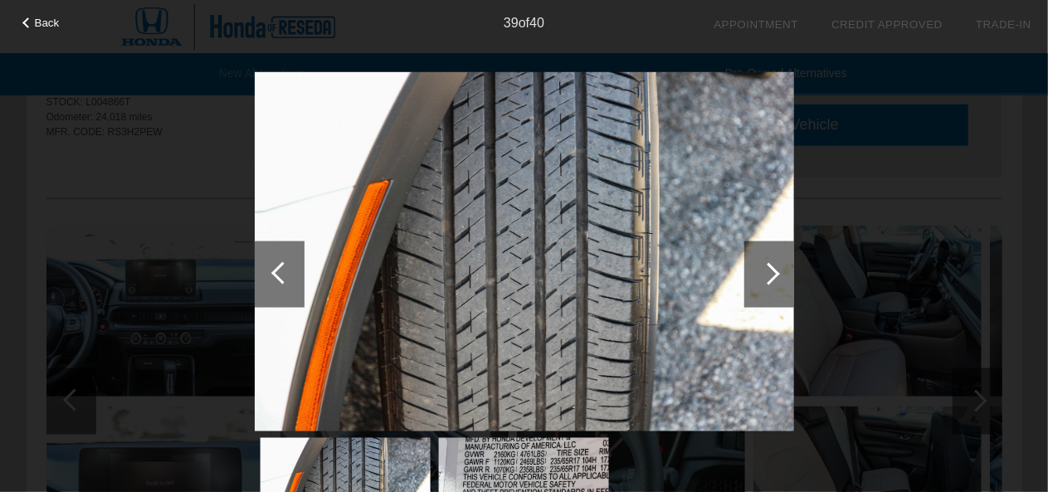
click at [290, 270] on div at bounding box center [280, 274] width 50 height 66
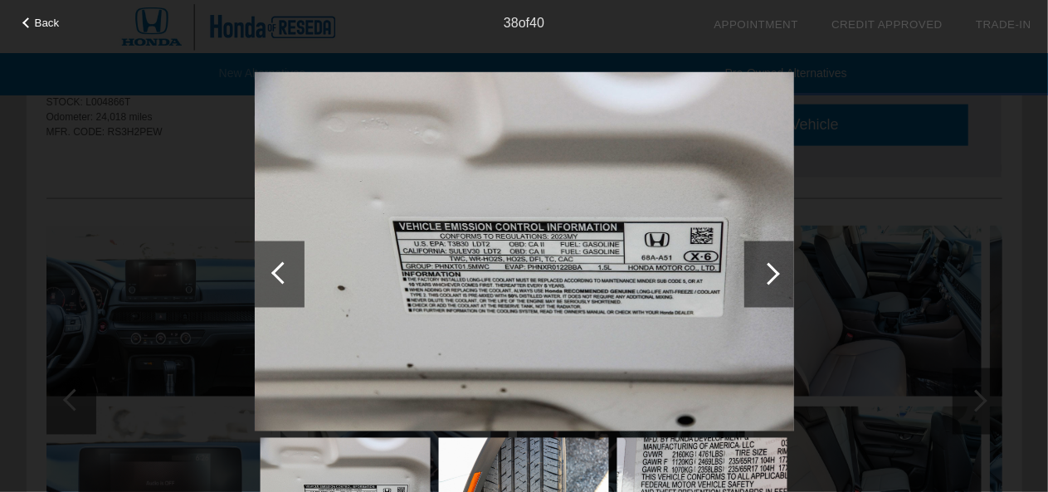
click at [290, 270] on div at bounding box center [280, 274] width 50 height 66
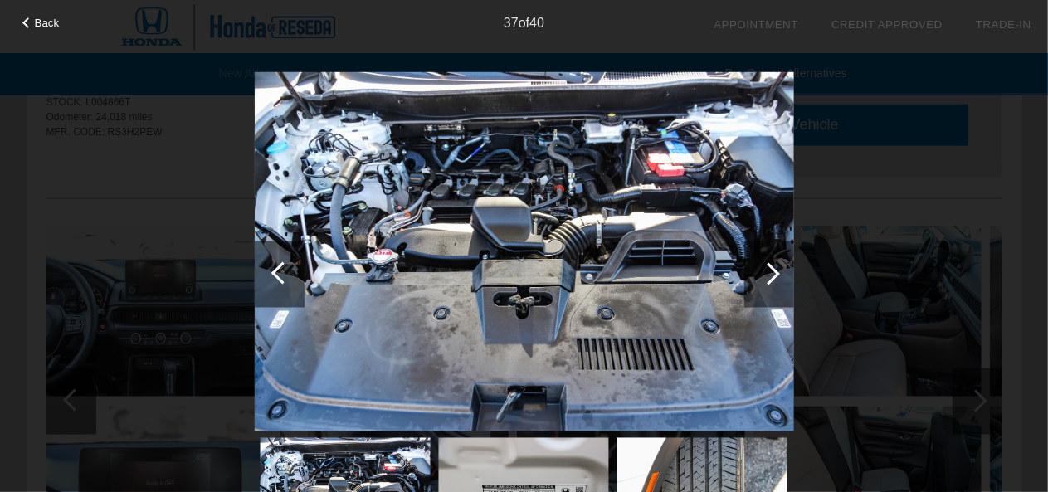
click at [290, 270] on div at bounding box center [280, 274] width 50 height 66
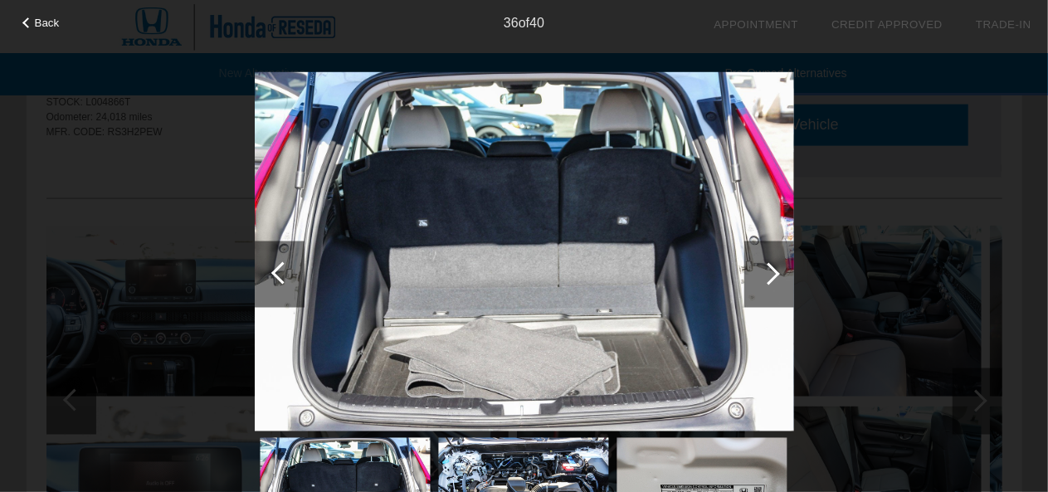
click at [290, 270] on div at bounding box center [280, 274] width 50 height 66
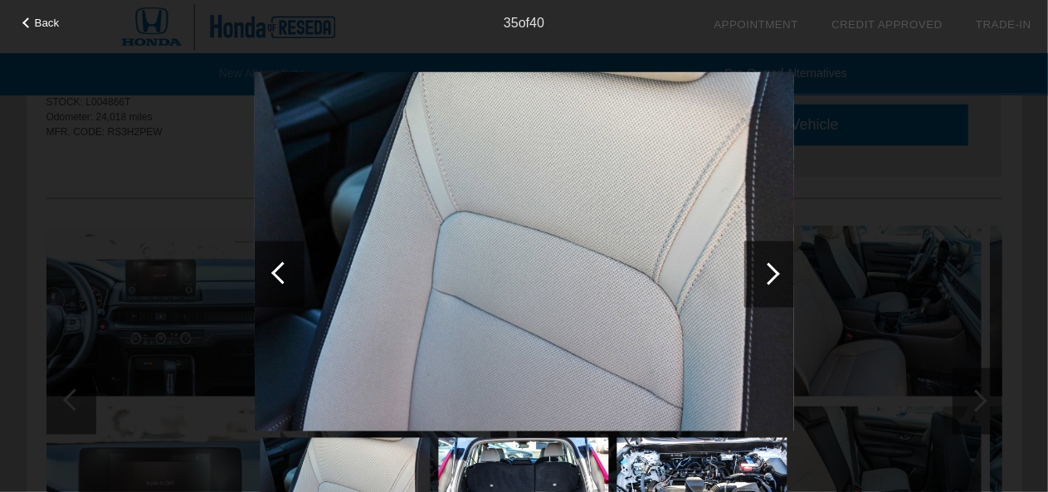
click at [290, 270] on div at bounding box center [280, 274] width 50 height 66
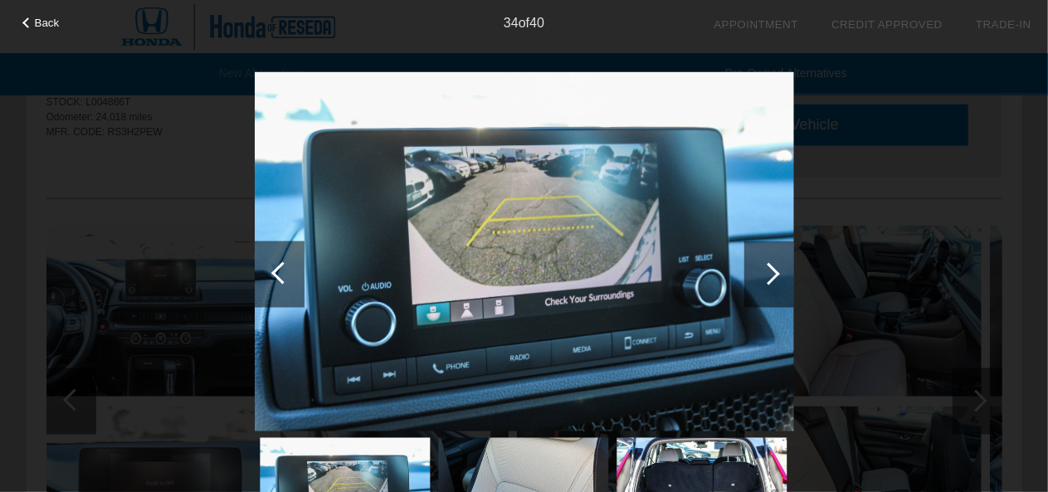
click at [290, 270] on div at bounding box center [280, 274] width 50 height 66
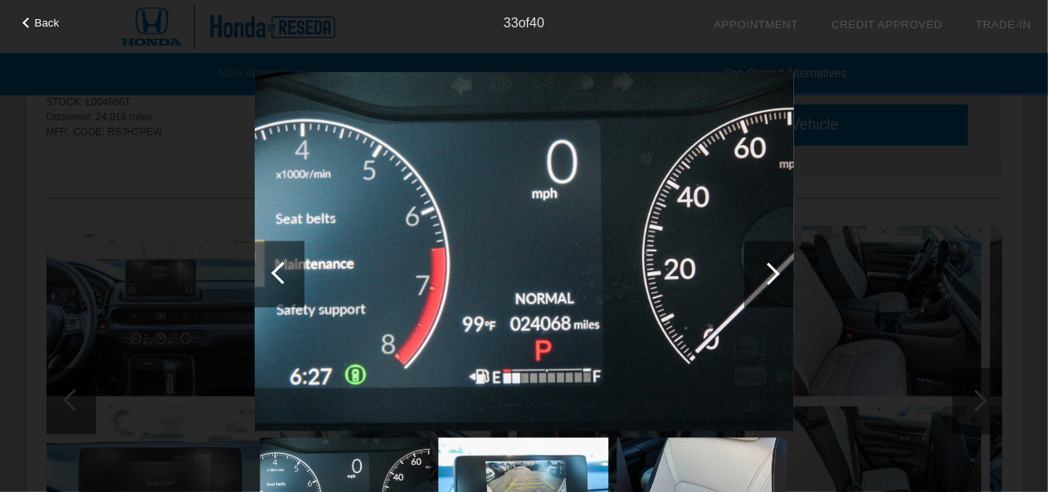
click at [290, 270] on div at bounding box center [280, 274] width 50 height 66
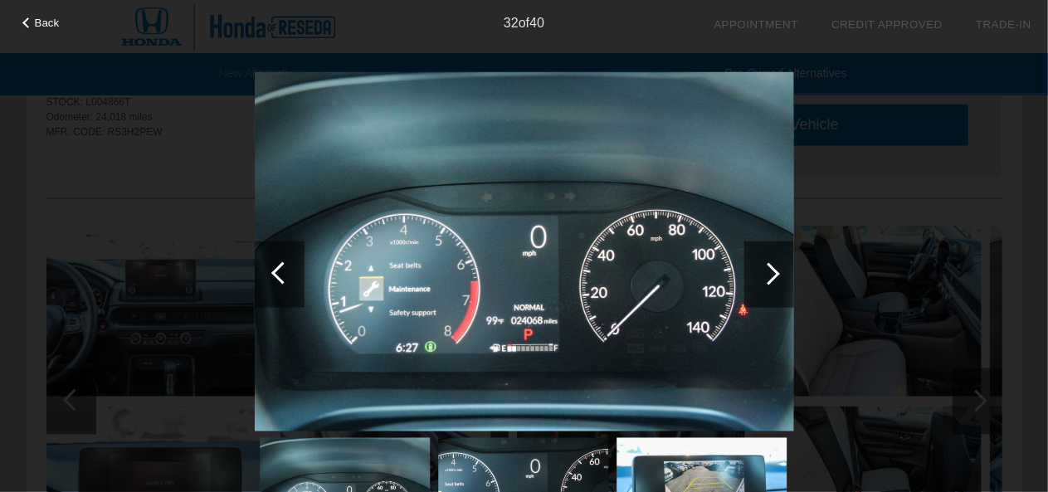
click at [290, 270] on div at bounding box center [280, 274] width 50 height 66
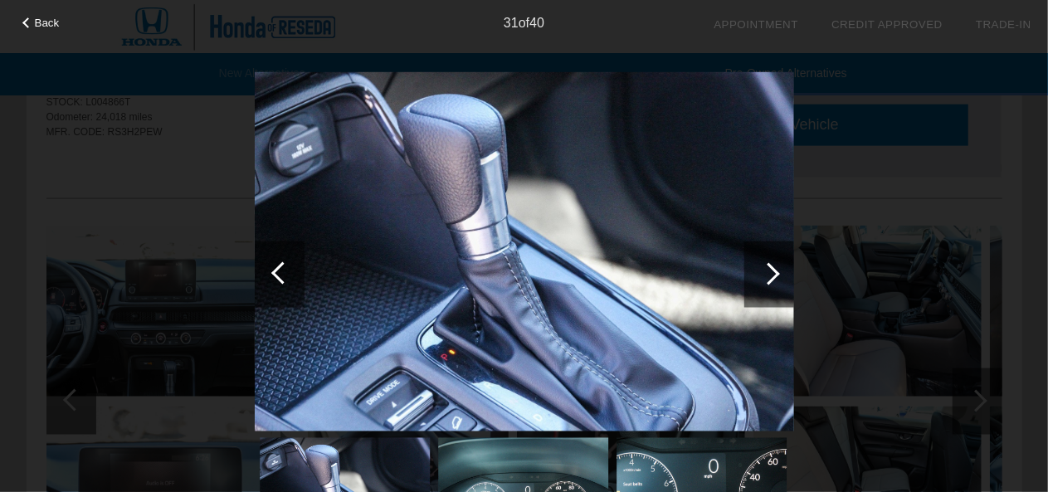
click at [290, 270] on div at bounding box center [280, 274] width 50 height 66
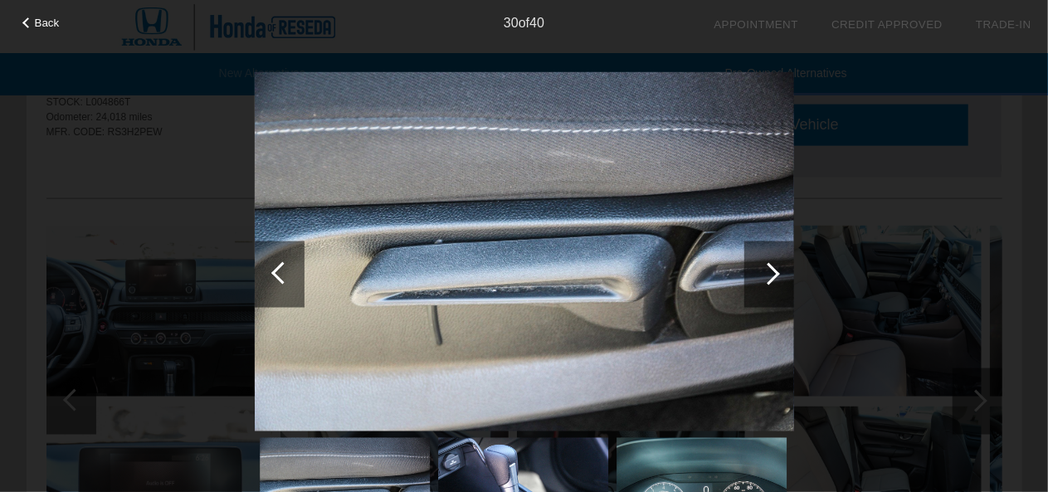
click at [290, 270] on div at bounding box center [280, 274] width 50 height 66
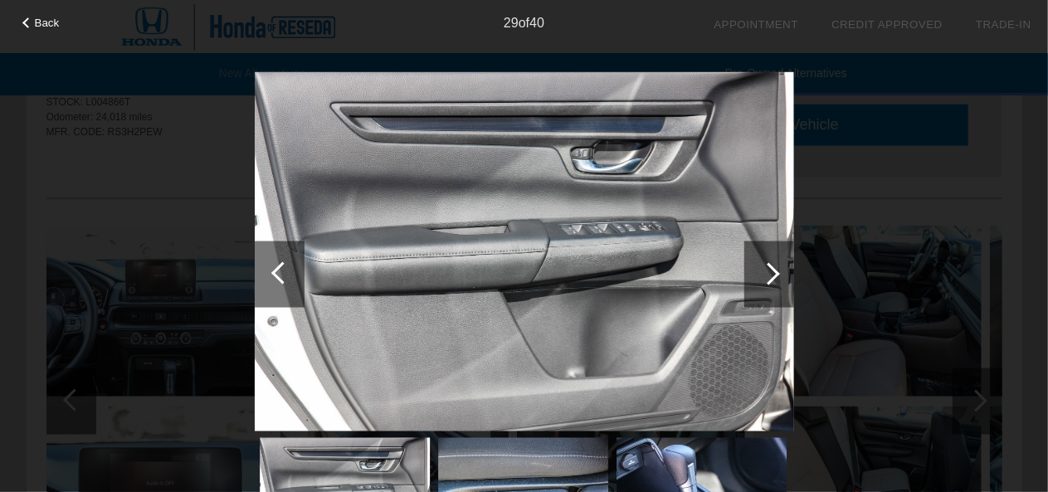
click at [290, 270] on div at bounding box center [280, 274] width 50 height 66
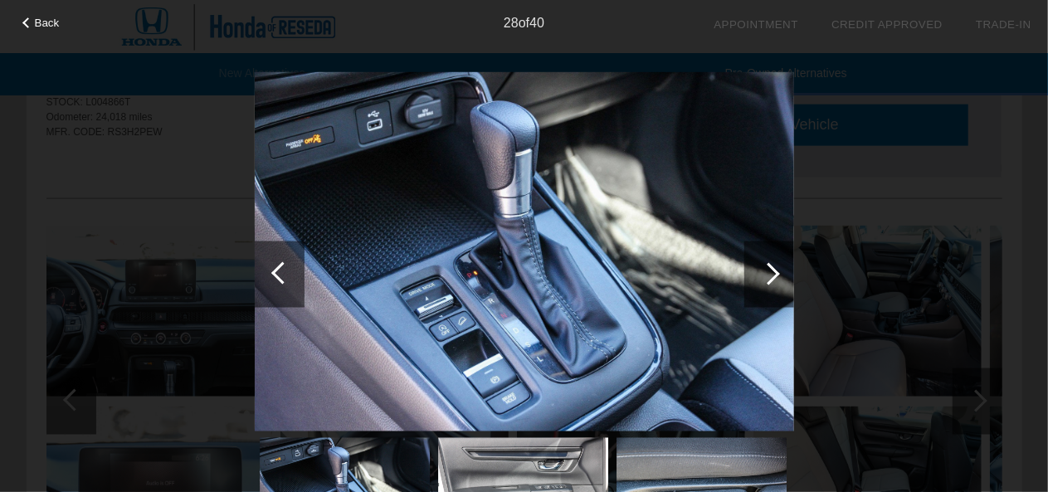
click at [290, 270] on div at bounding box center [280, 274] width 50 height 66
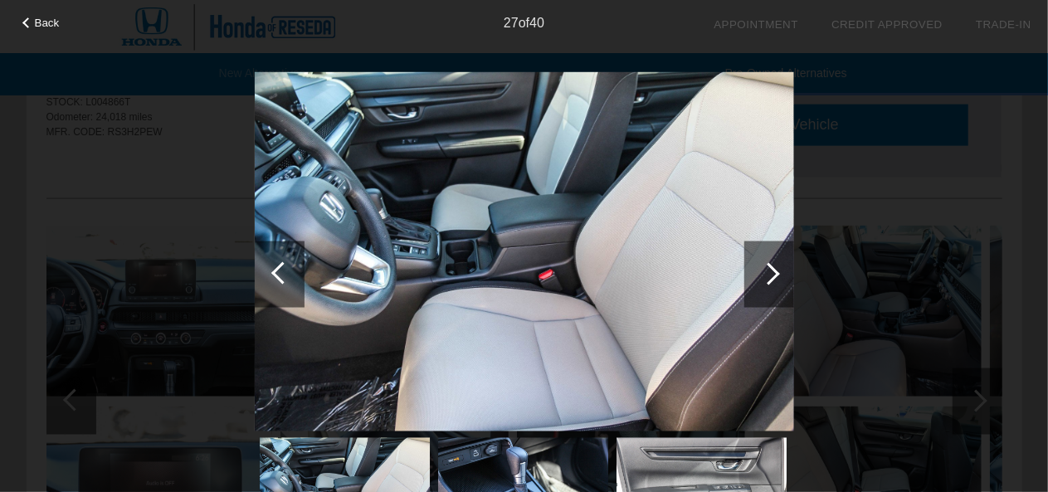
click at [290, 270] on div at bounding box center [280, 274] width 50 height 66
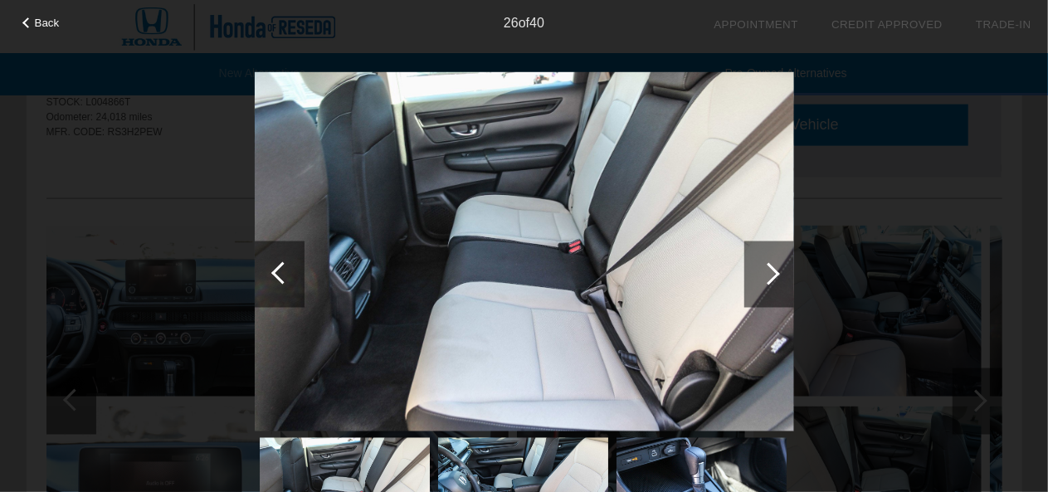
click at [290, 270] on div at bounding box center [280, 274] width 50 height 66
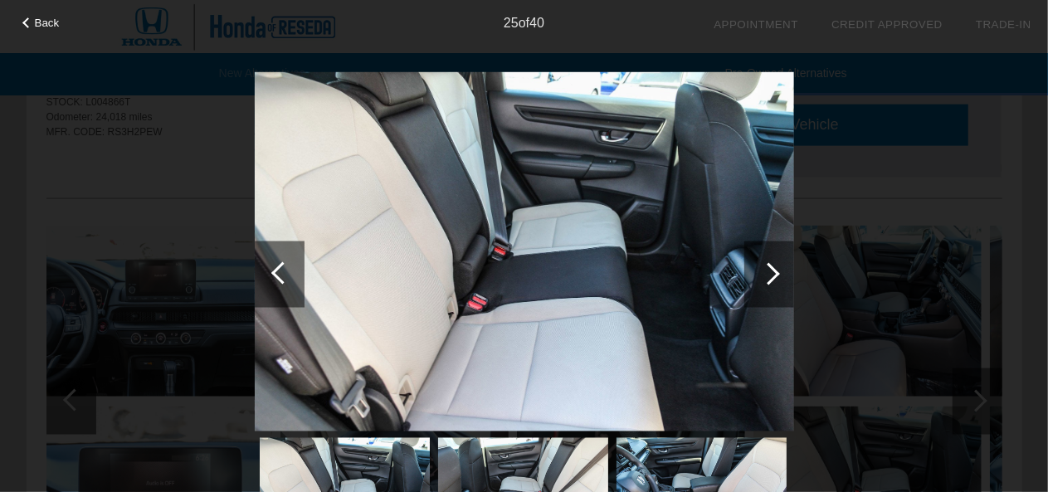
click at [290, 270] on div at bounding box center [280, 274] width 50 height 66
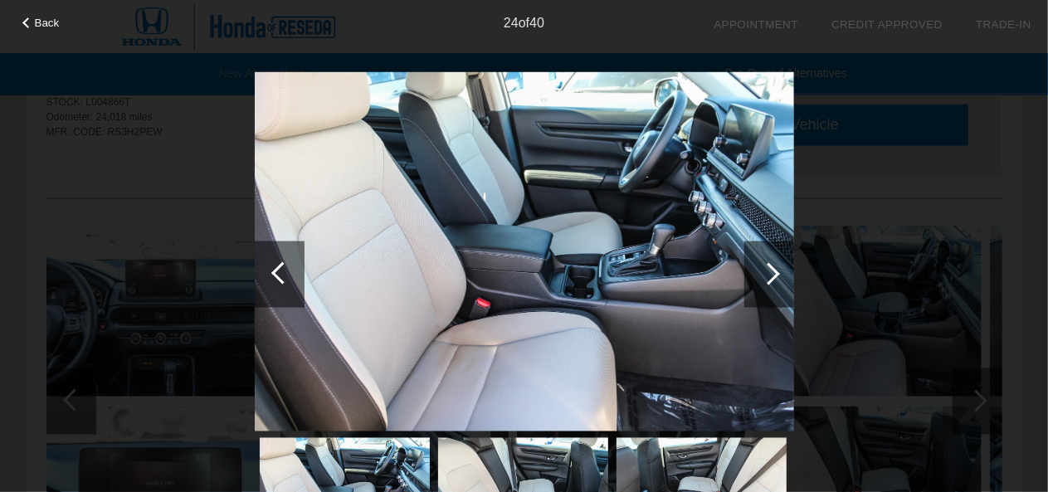
click at [290, 270] on div at bounding box center [280, 274] width 50 height 66
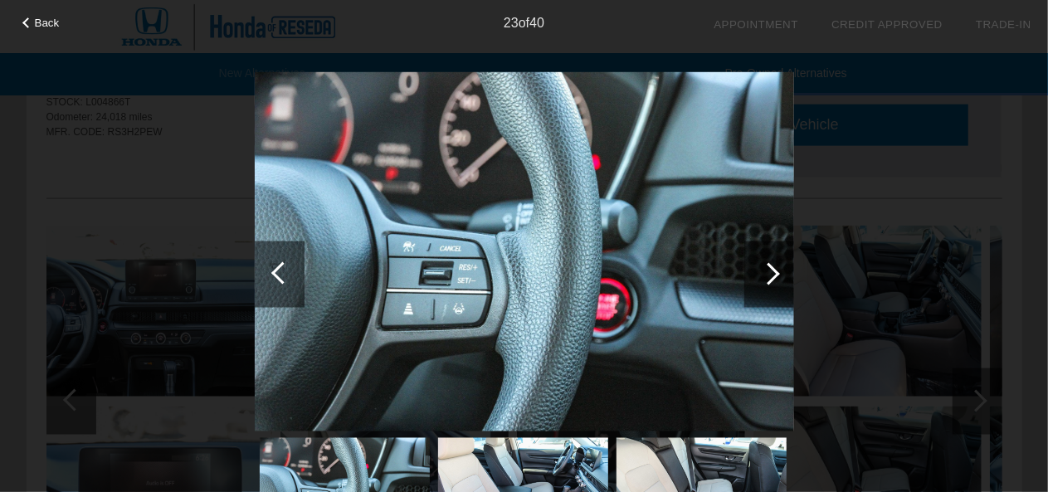
click at [290, 270] on div at bounding box center [280, 274] width 50 height 66
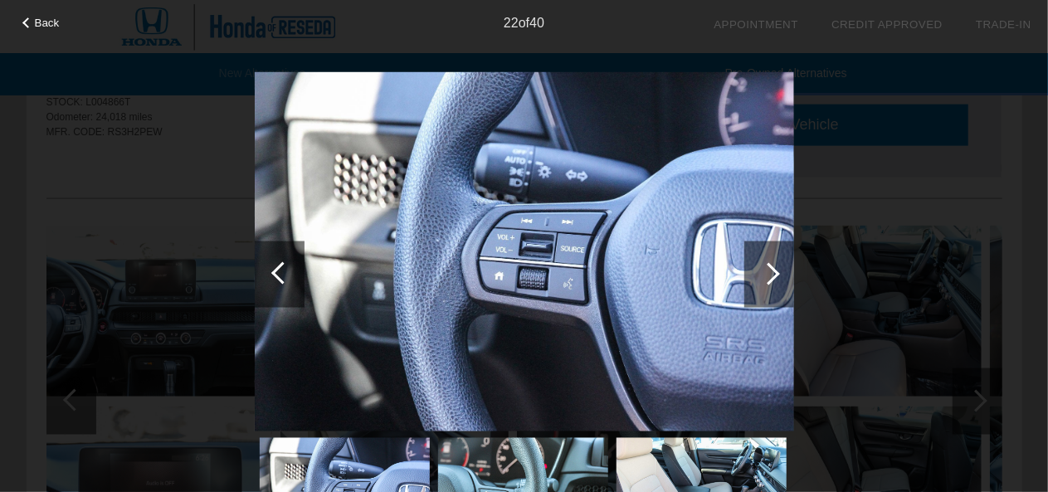
click at [290, 270] on div at bounding box center [280, 274] width 50 height 66
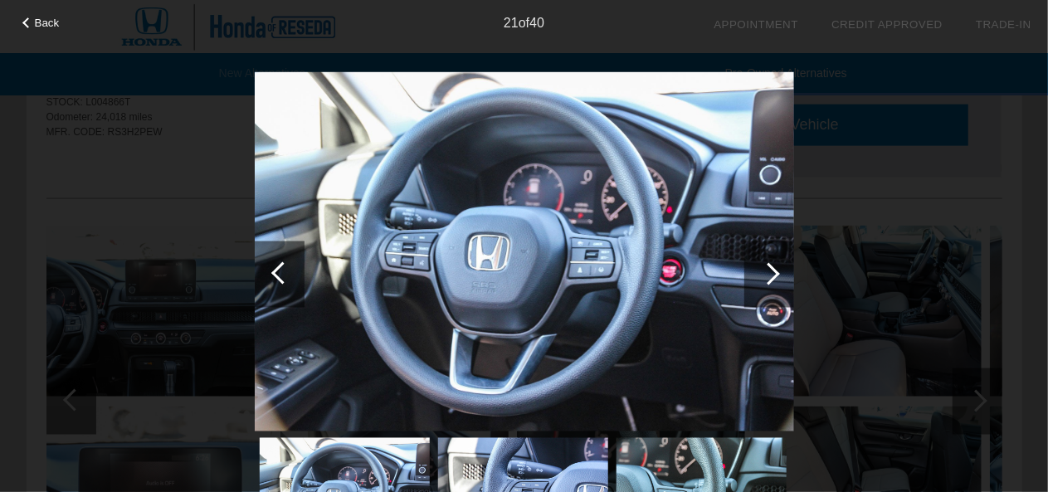
click at [290, 270] on div at bounding box center [280, 274] width 50 height 66
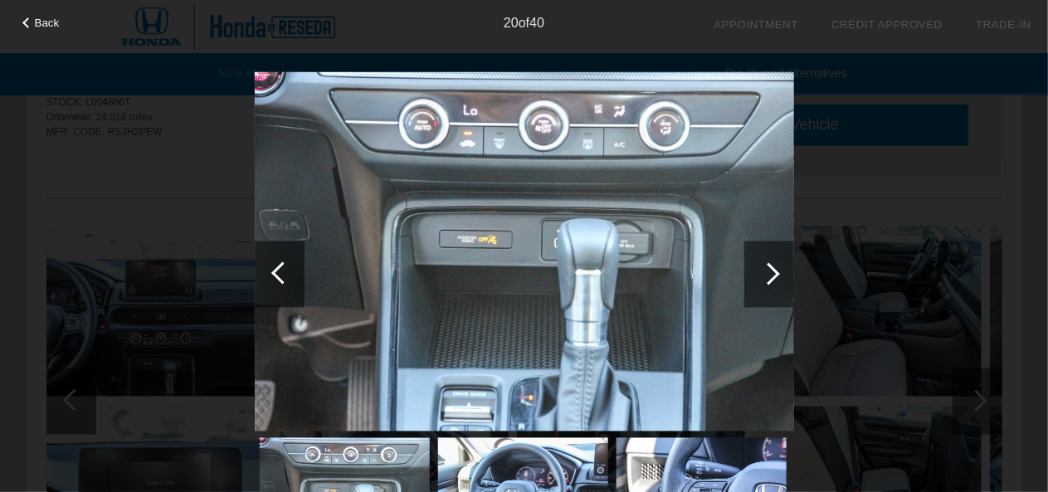
click at [290, 270] on div at bounding box center [280, 274] width 50 height 66
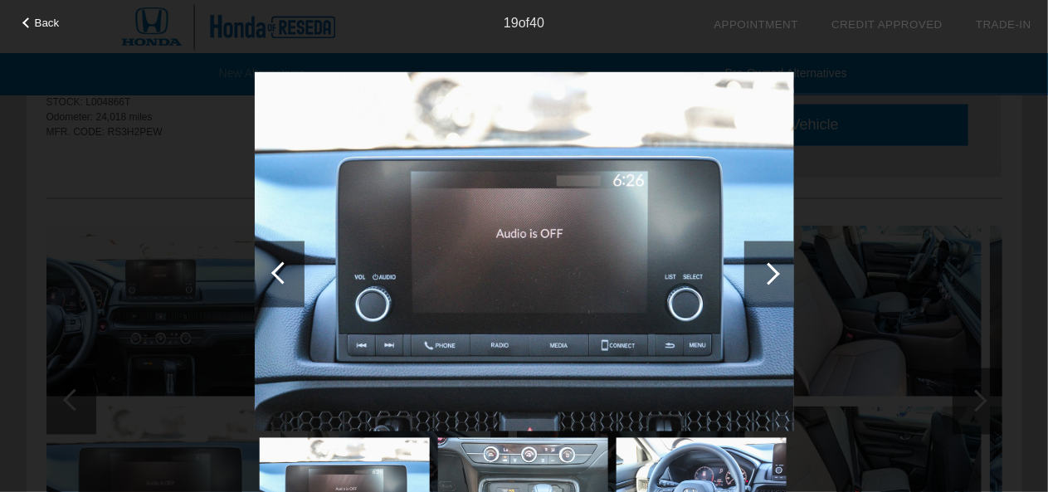
click at [290, 270] on div at bounding box center [280, 274] width 50 height 66
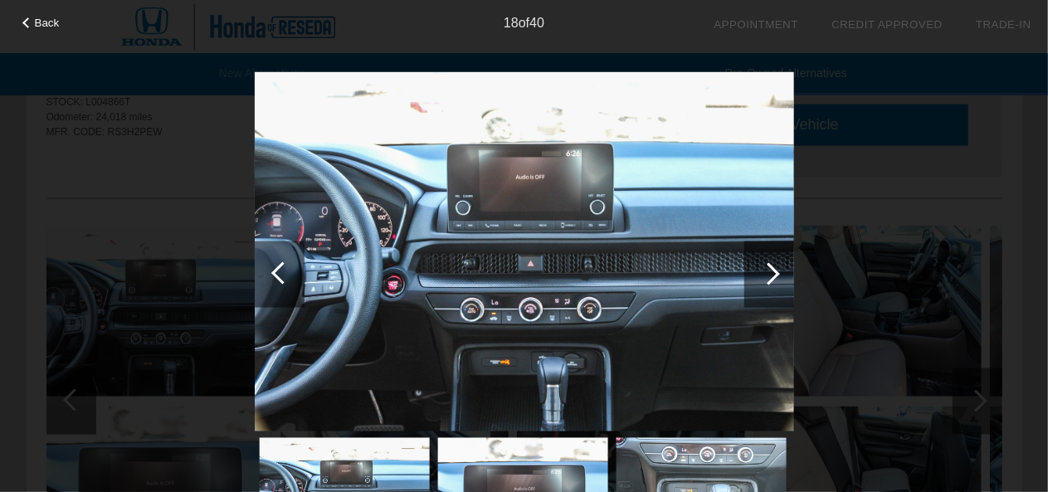
click at [290, 270] on div at bounding box center [280, 274] width 50 height 66
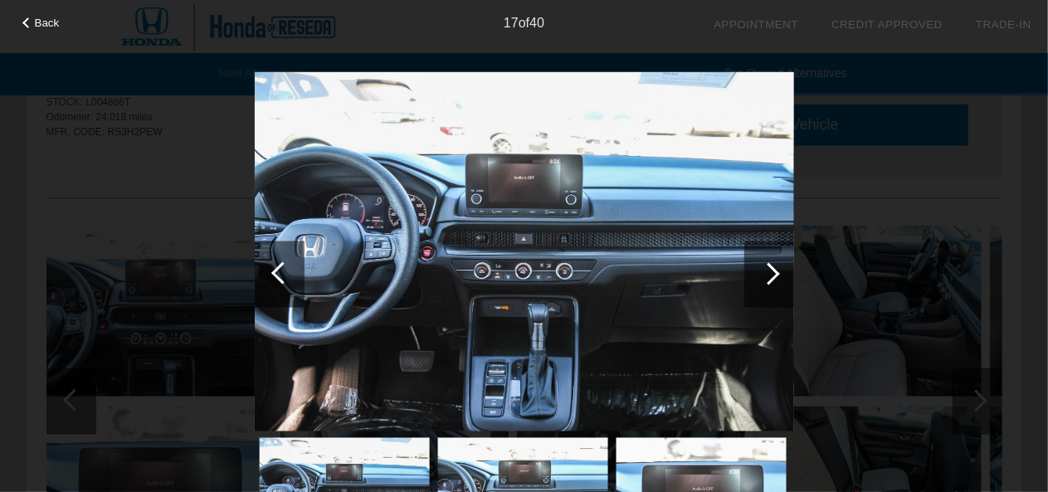
click at [290, 270] on div at bounding box center [280, 274] width 50 height 66
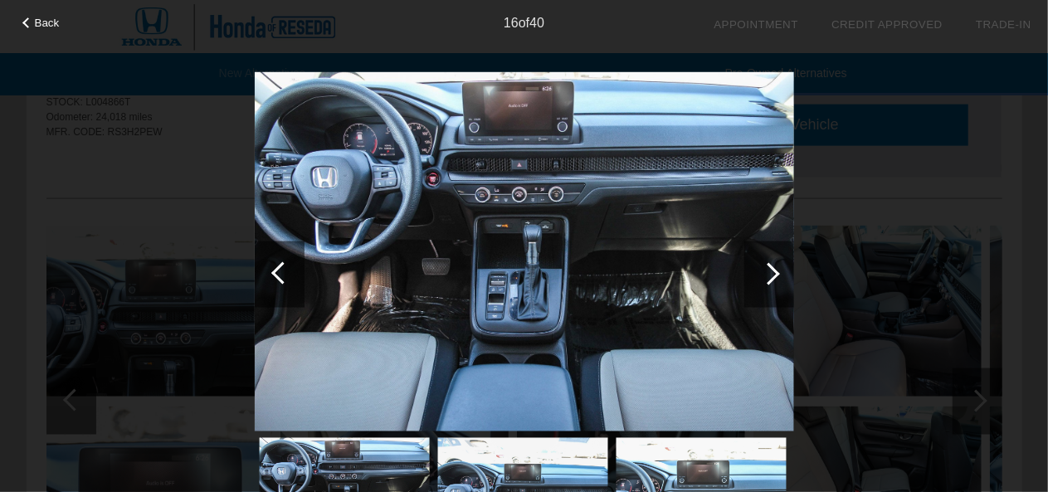
click at [290, 270] on div at bounding box center [280, 274] width 50 height 66
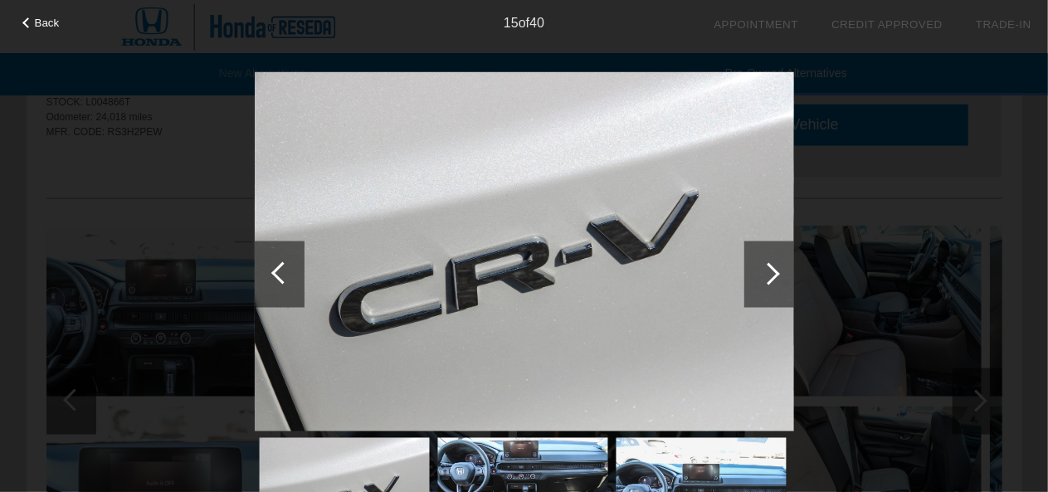
click at [290, 270] on div at bounding box center [280, 274] width 50 height 66
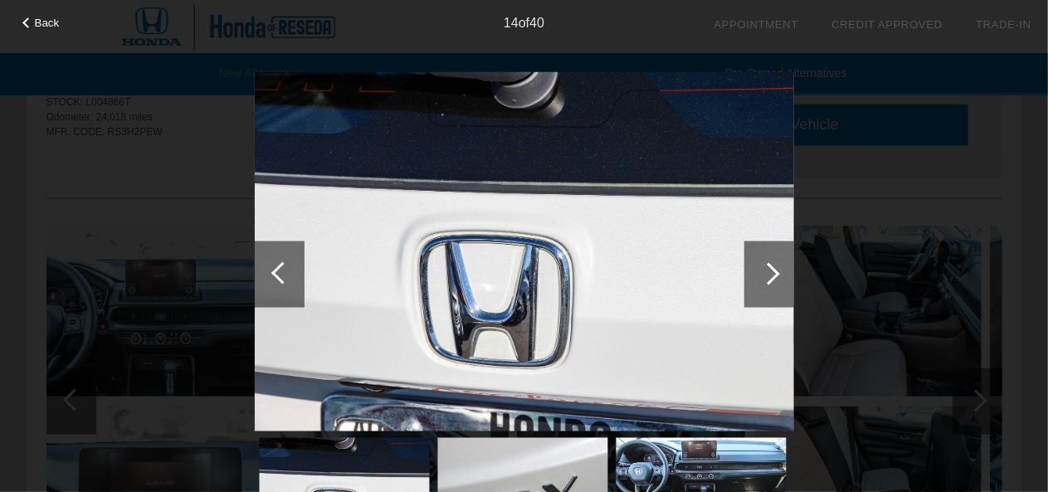
click at [290, 270] on div at bounding box center [280, 274] width 50 height 66
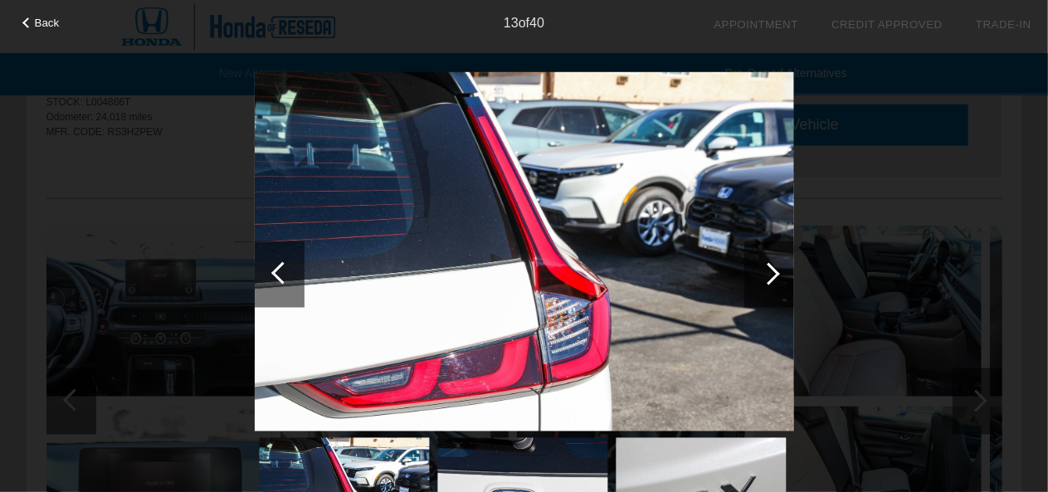
click at [290, 270] on div at bounding box center [280, 274] width 50 height 66
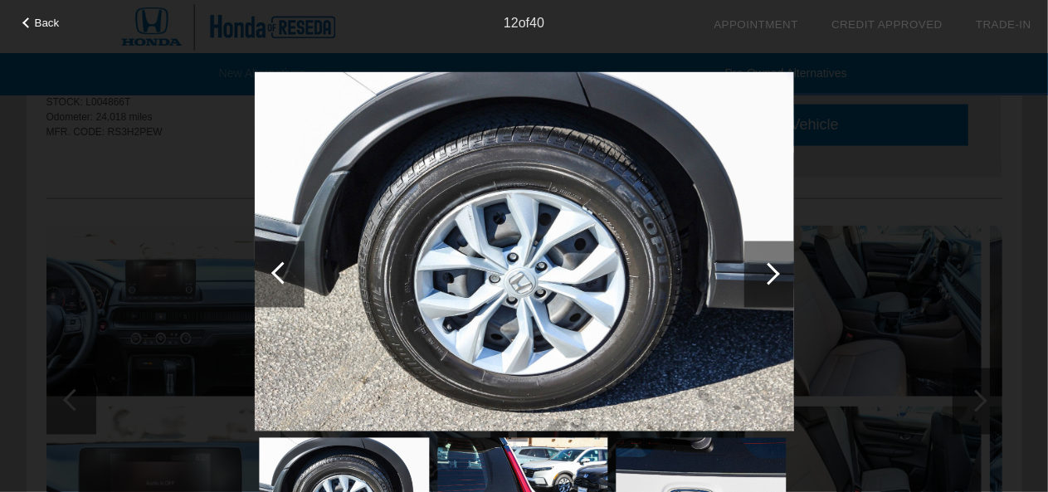
click at [290, 270] on div at bounding box center [280, 274] width 50 height 66
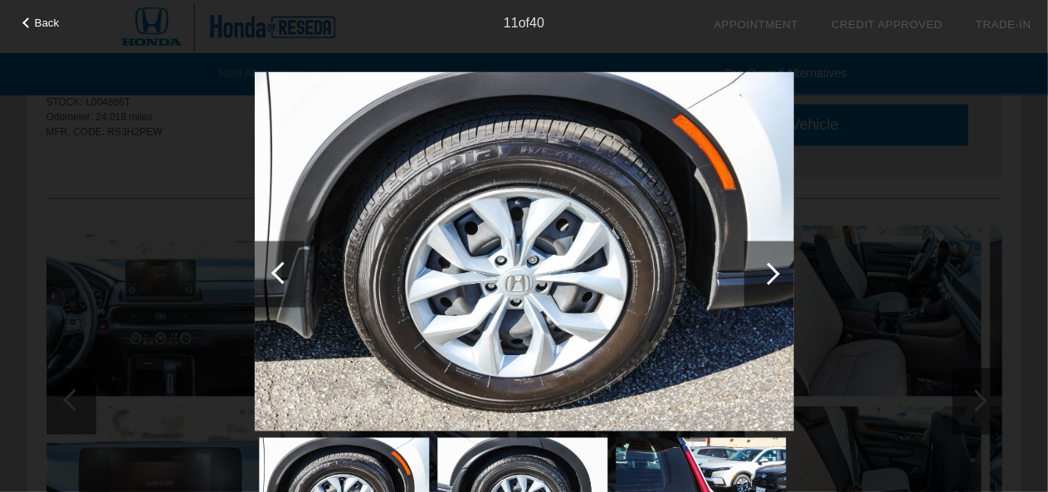
click at [290, 270] on div at bounding box center [280, 274] width 50 height 66
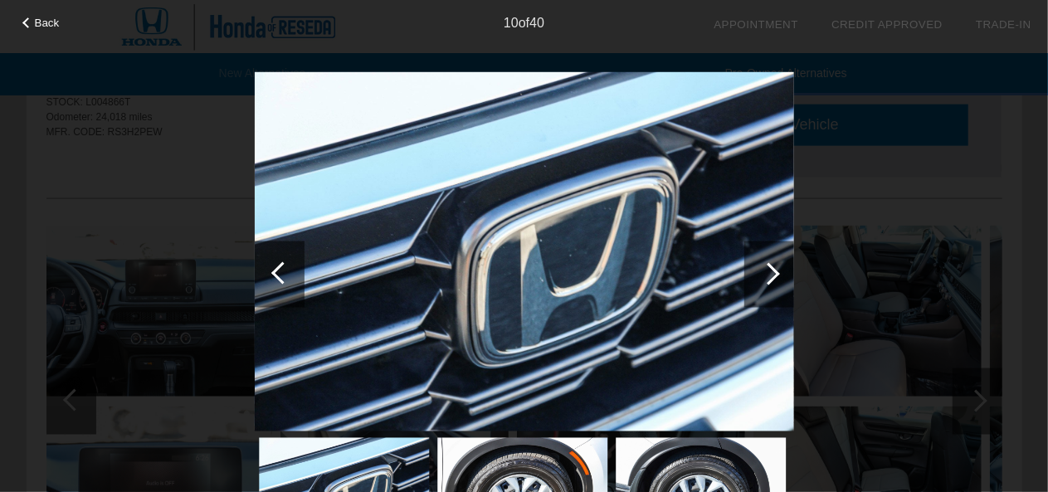
click at [290, 270] on div at bounding box center [280, 274] width 50 height 66
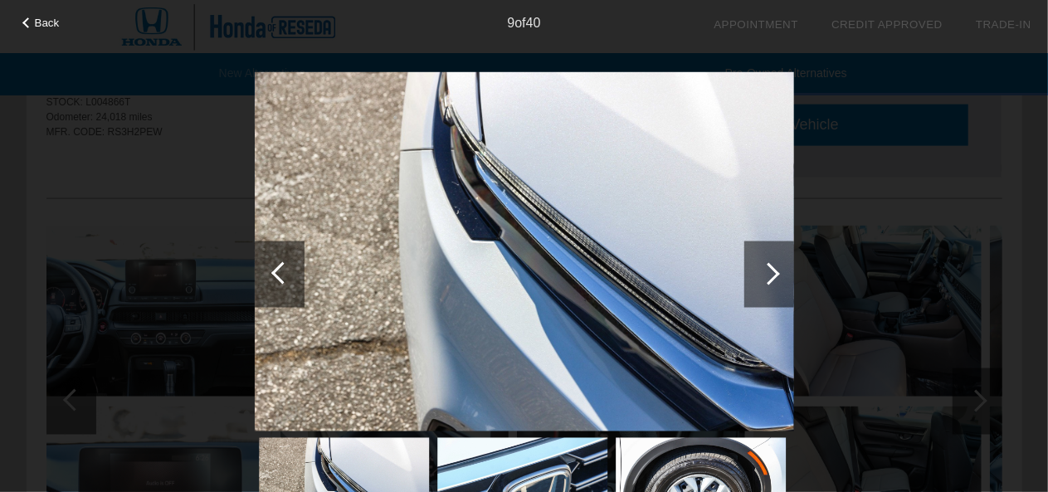
drag, startPoint x: 751, startPoint y: 286, endPoint x: 758, endPoint y: 303, distance: 18.2
drag, startPoint x: 758, startPoint y: 303, endPoint x: 720, endPoint y: 264, distance: 54.6
click at [720, 264] on img at bounding box center [524, 250] width 539 height 359
drag, startPoint x: 768, startPoint y: 271, endPoint x: 272, endPoint y: 275, distance: 496.1
click at [272, 275] on div at bounding box center [280, 274] width 50 height 66
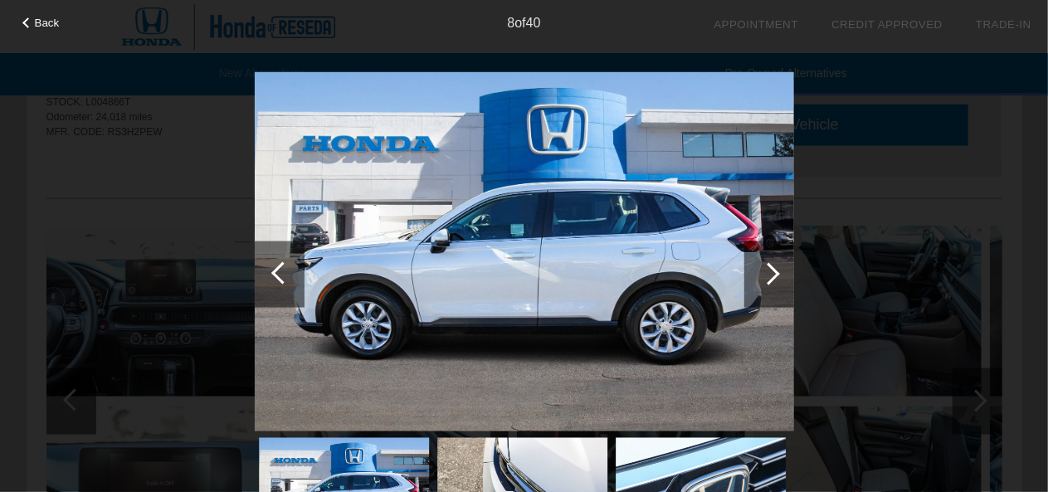
click at [763, 271] on div at bounding box center [768, 273] width 22 height 22
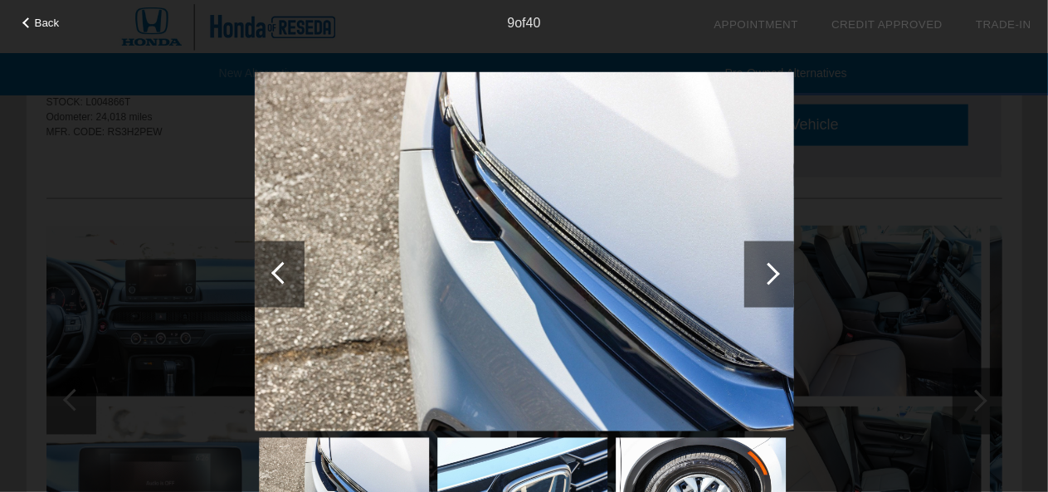
click at [763, 271] on div at bounding box center [768, 273] width 22 height 22
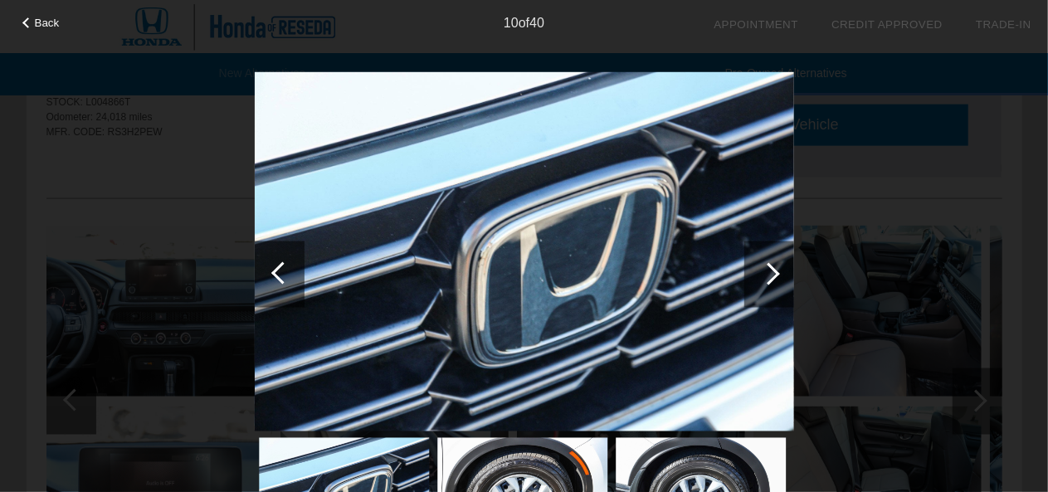
click at [763, 271] on div at bounding box center [768, 273] width 22 height 22
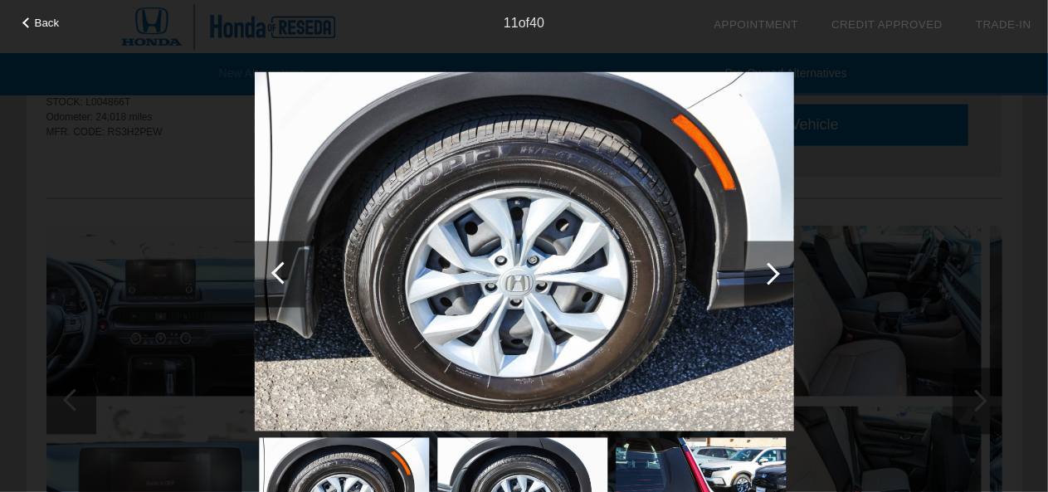
click at [763, 271] on div at bounding box center [768, 273] width 22 height 22
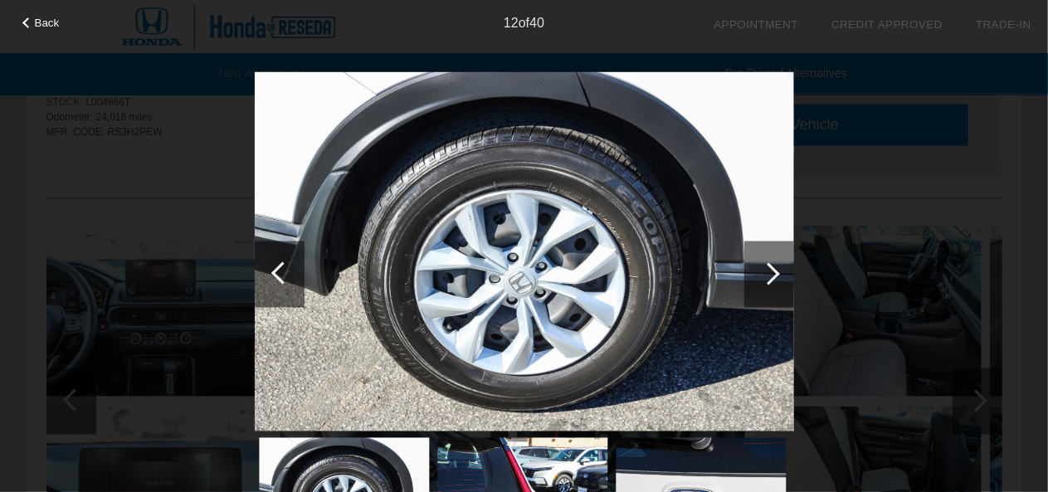
click at [277, 258] on div at bounding box center [280, 274] width 50 height 66
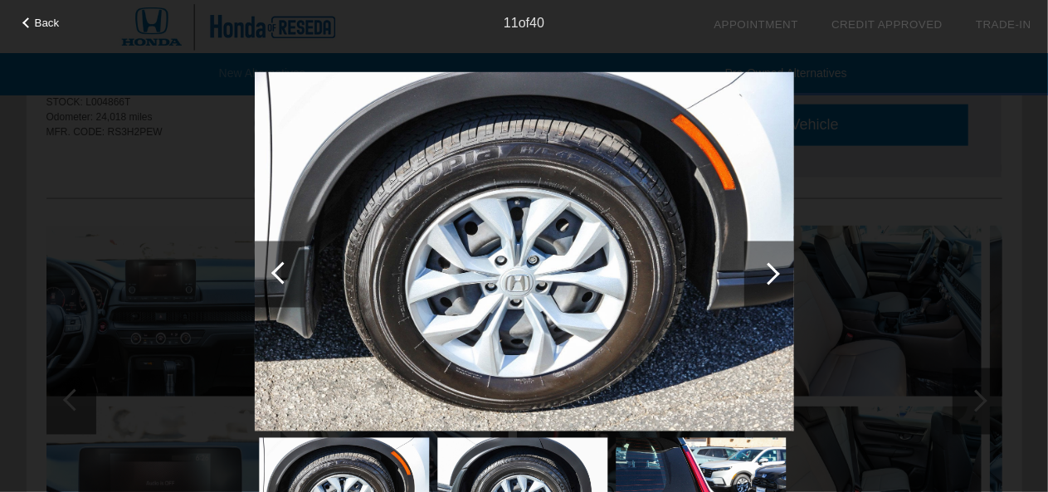
click at [277, 258] on div at bounding box center [280, 274] width 50 height 66
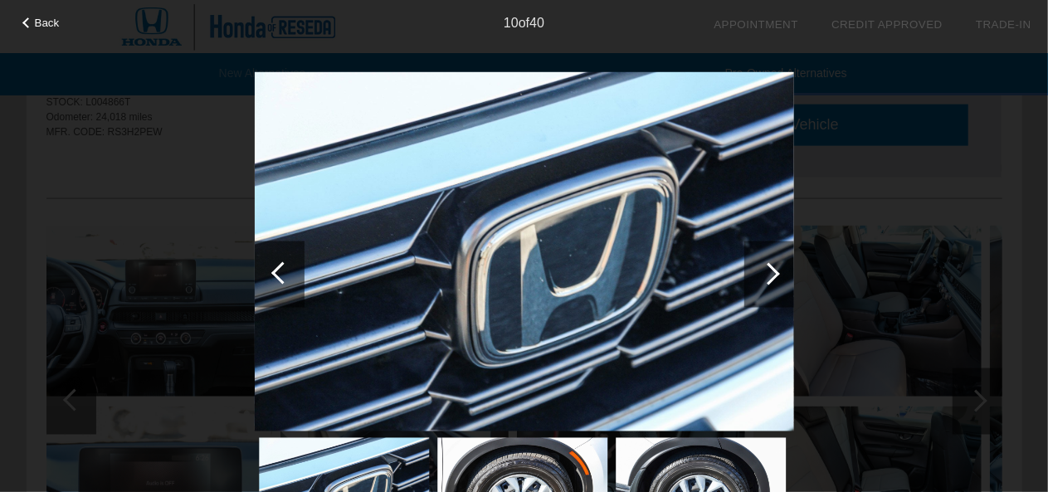
click at [277, 258] on div at bounding box center [280, 274] width 50 height 66
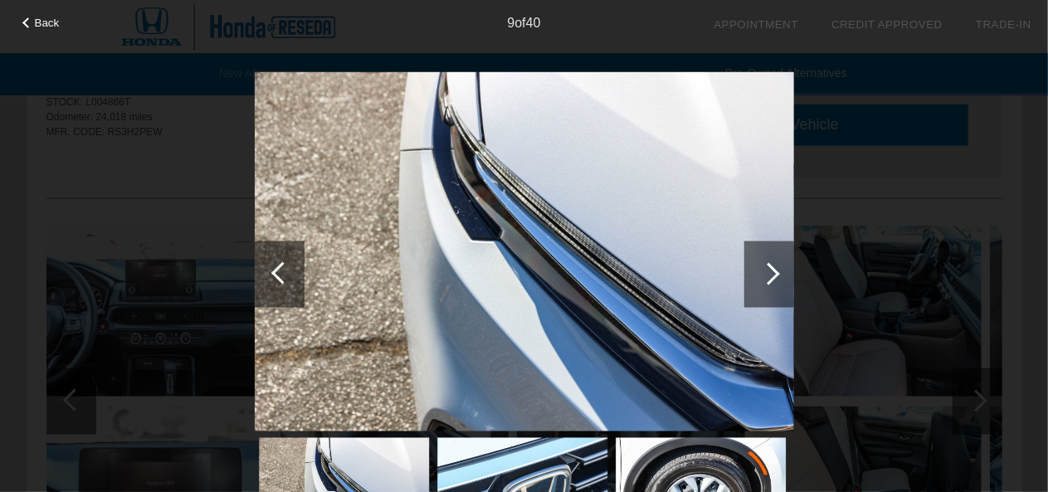
click at [277, 258] on div at bounding box center [280, 274] width 50 height 66
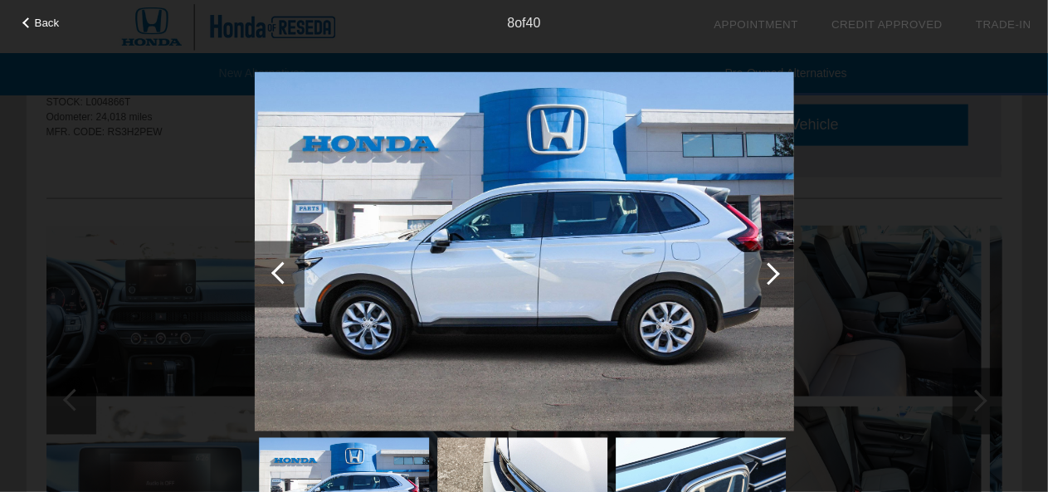
click at [277, 258] on div at bounding box center [280, 274] width 50 height 66
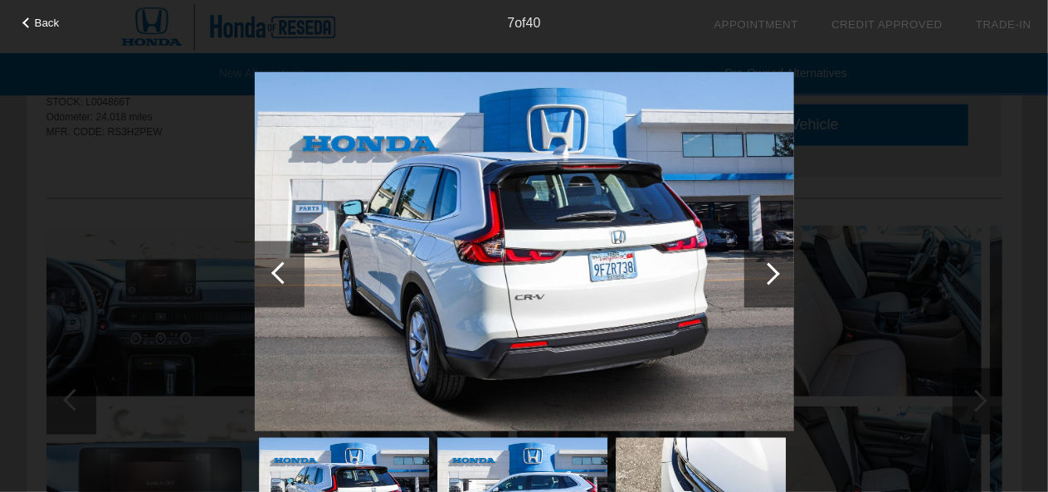
click at [277, 258] on div at bounding box center [280, 274] width 50 height 66
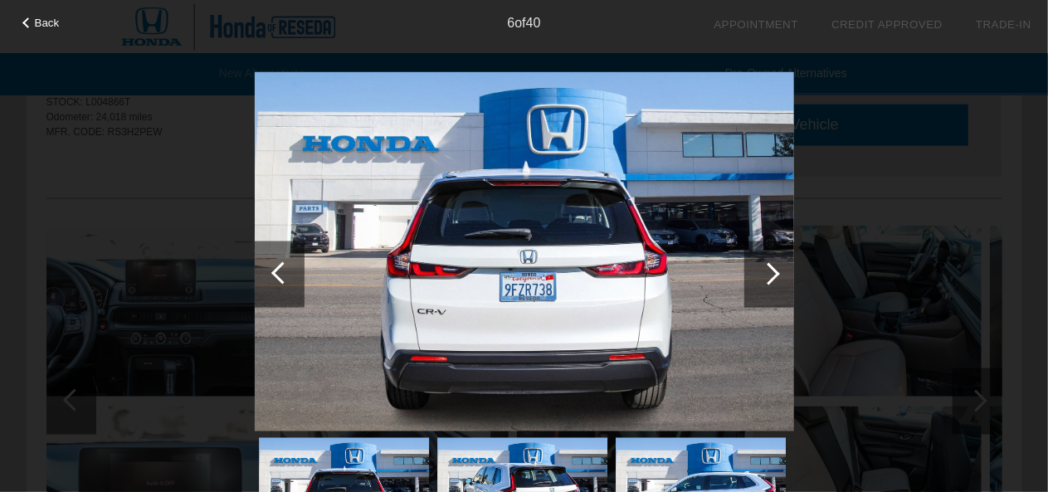
click at [277, 258] on div at bounding box center [280, 274] width 50 height 66
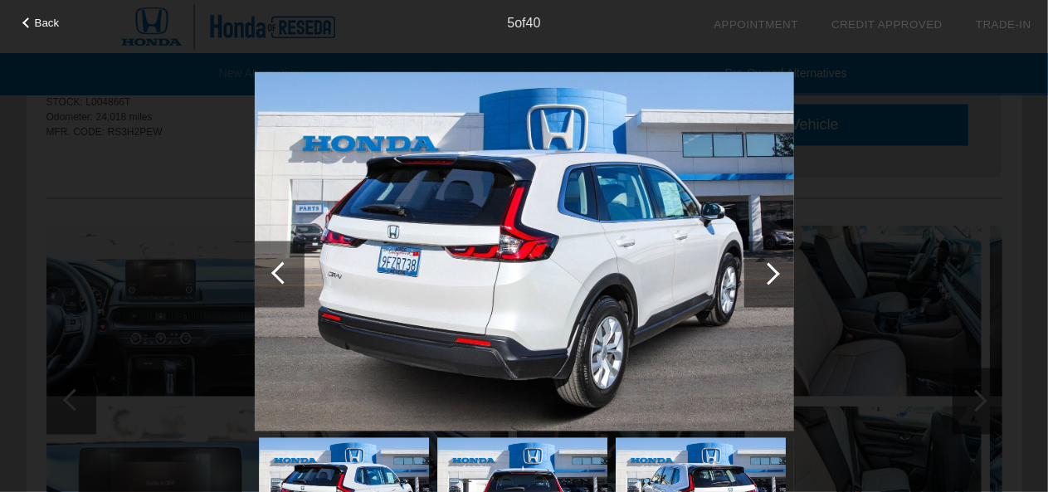
click at [277, 258] on div at bounding box center [280, 274] width 50 height 66
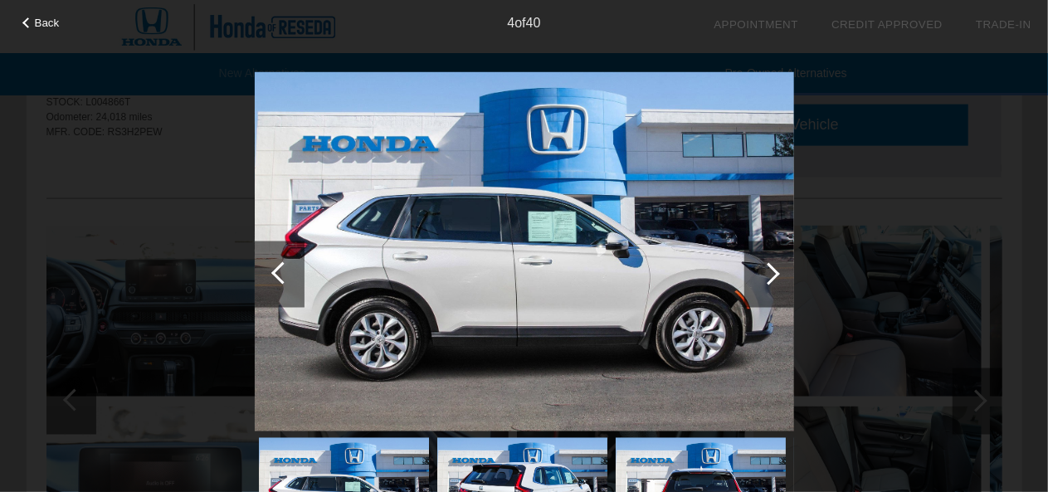
click at [277, 258] on div at bounding box center [280, 274] width 50 height 66
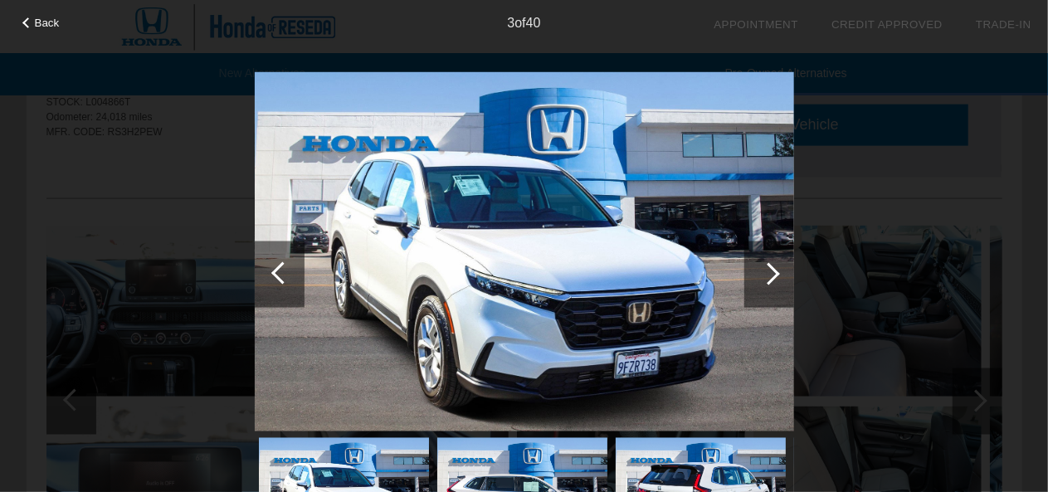
click at [277, 258] on div at bounding box center [280, 274] width 50 height 66
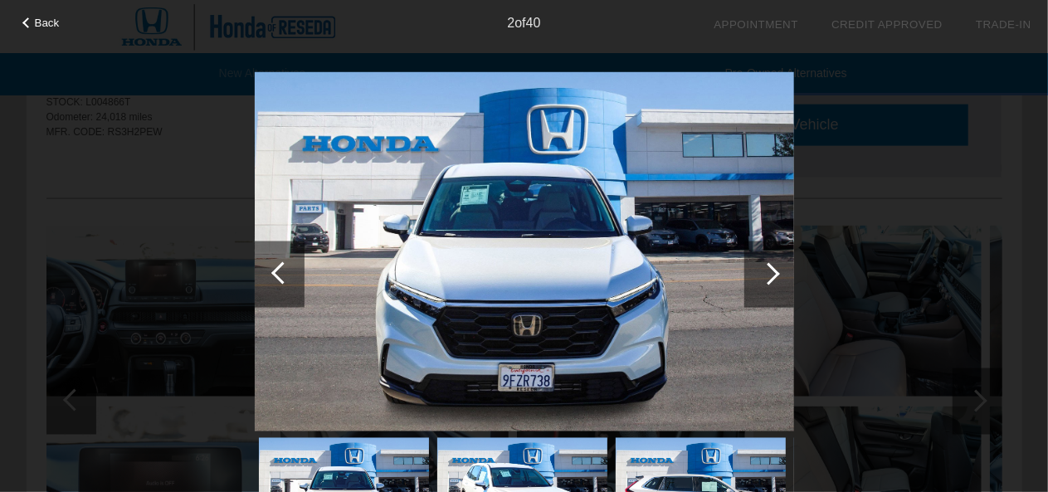
click at [277, 258] on div at bounding box center [280, 274] width 50 height 66
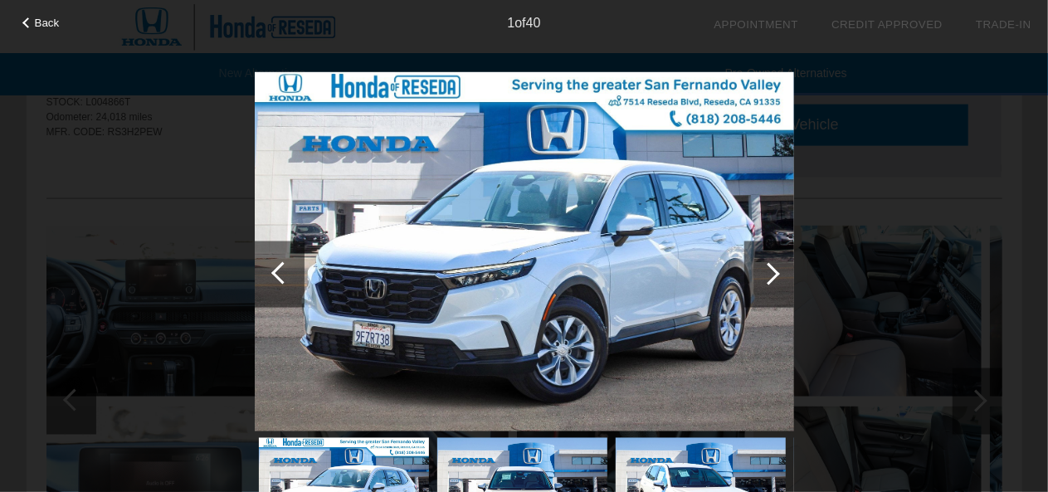
click at [277, 258] on div at bounding box center [280, 274] width 50 height 66
click at [777, 266] on div at bounding box center [769, 274] width 50 height 66
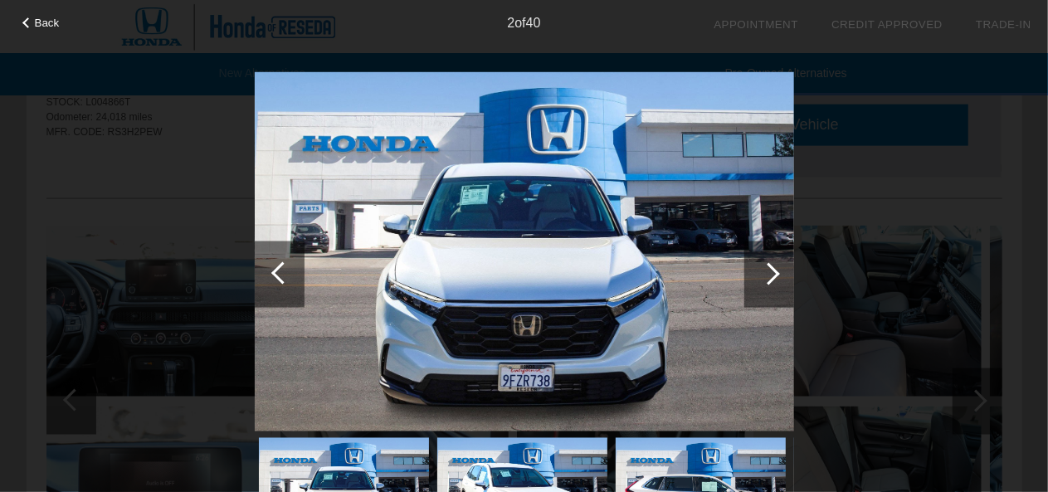
click at [777, 266] on div at bounding box center [769, 274] width 50 height 66
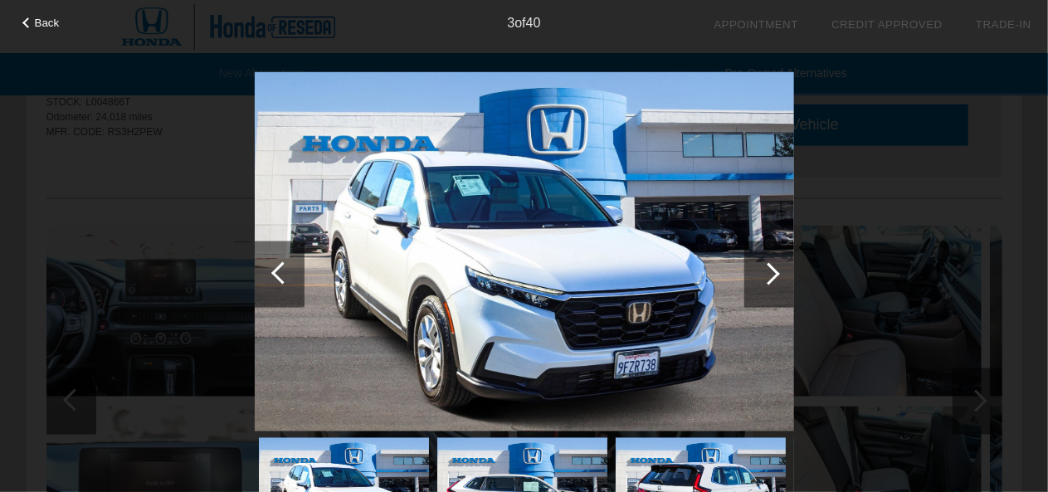
click at [777, 266] on div at bounding box center [769, 274] width 50 height 66
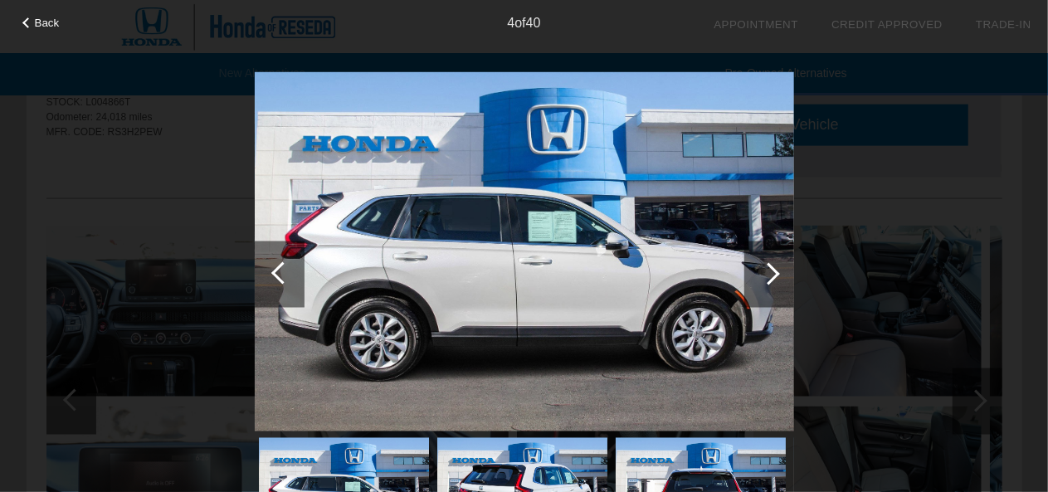
click at [777, 266] on div at bounding box center [769, 274] width 50 height 66
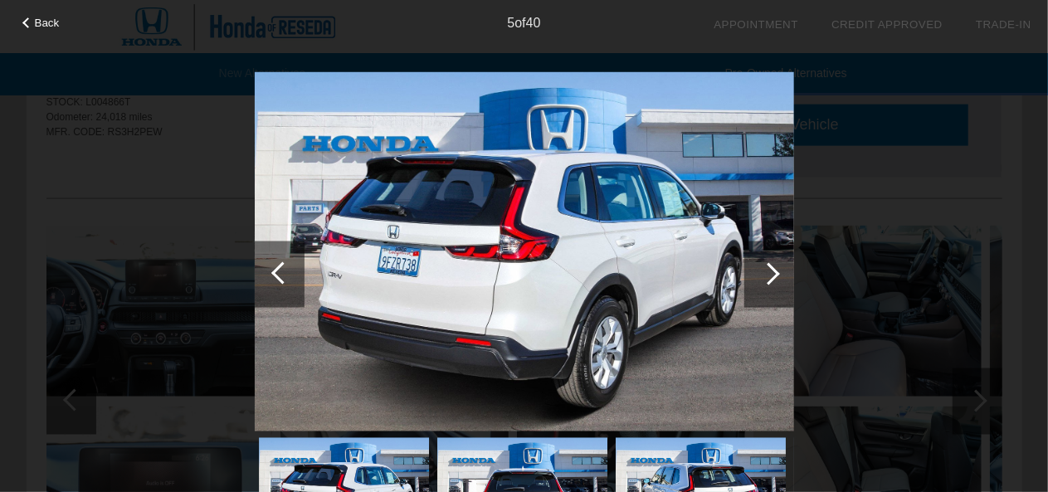
click at [276, 275] on div at bounding box center [282, 272] width 22 height 22
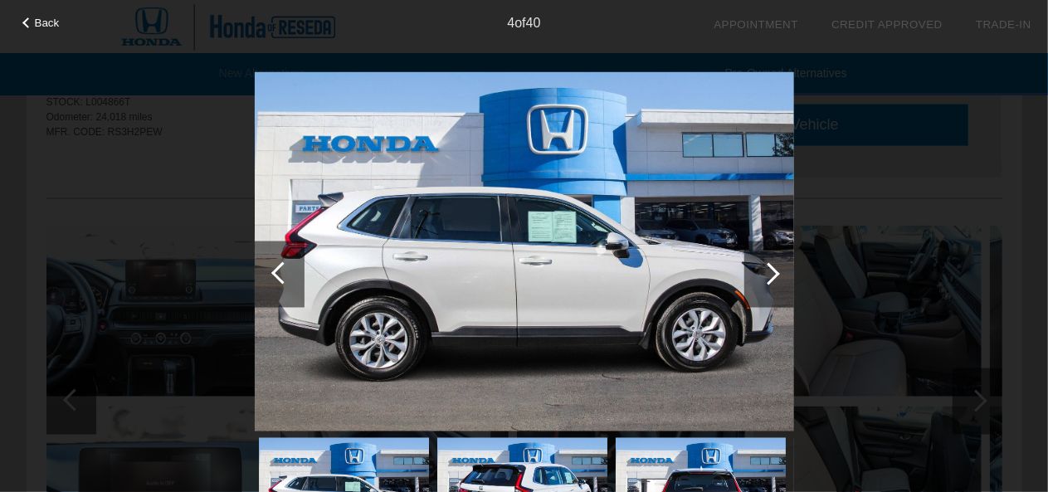
click at [276, 275] on div at bounding box center [282, 272] width 22 height 22
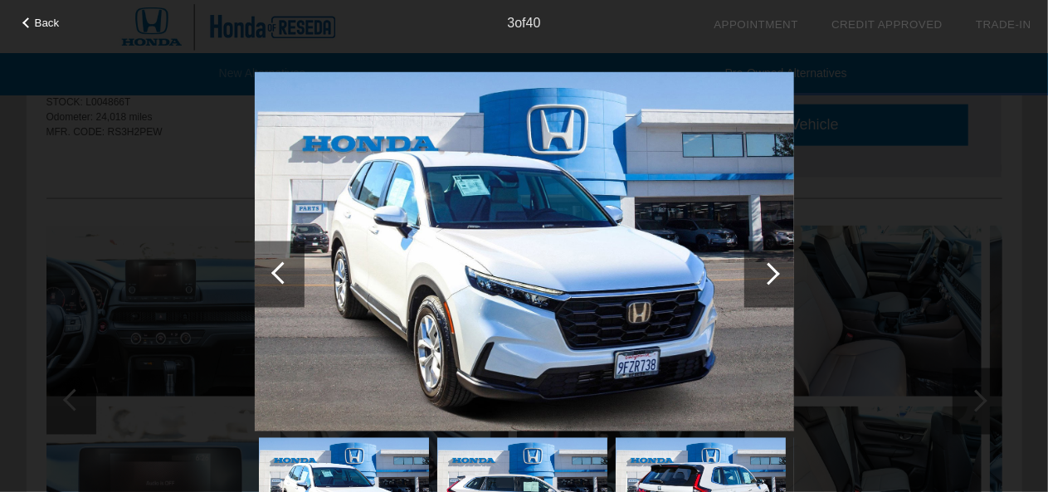
click at [276, 275] on div at bounding box center [282, 272] width 22 height 22
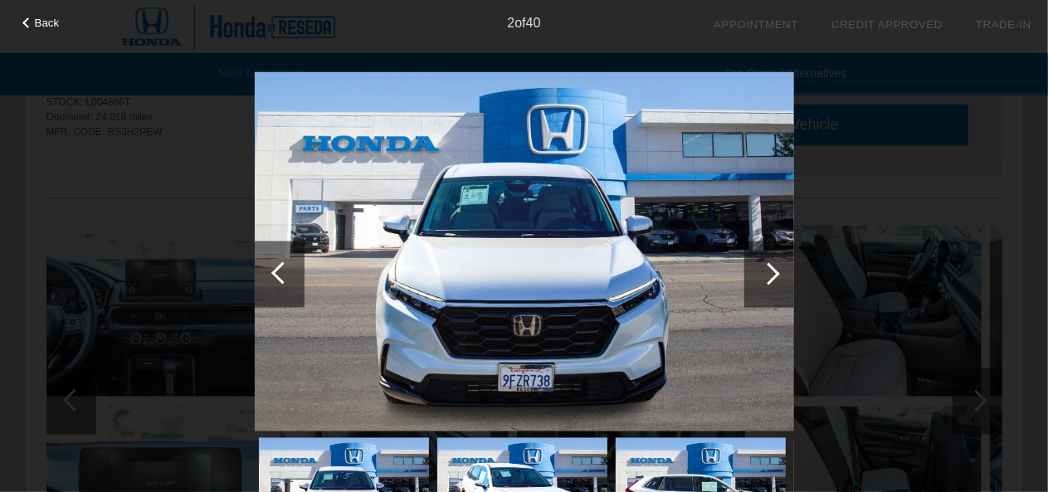
click at [276, 275] on div at bounding box center [282, 272] width 22 height 22
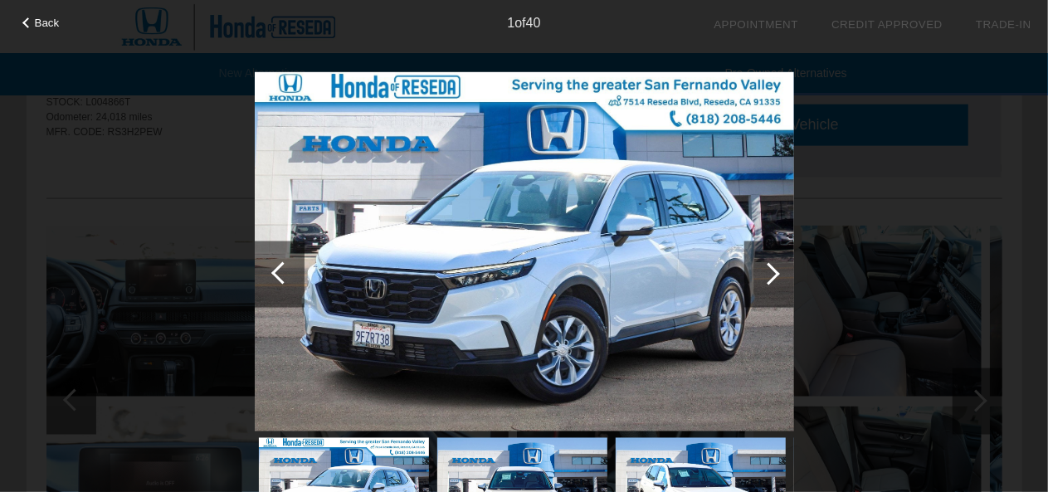
click at [276, 275] on div at bounding box center [282, 272] width 22 height 22
click at [270, 263] on div at bounding box center [280, 274] width 50 height 66
click at [773, 265] on div at bounding box center [769, 274] width 50 height 66
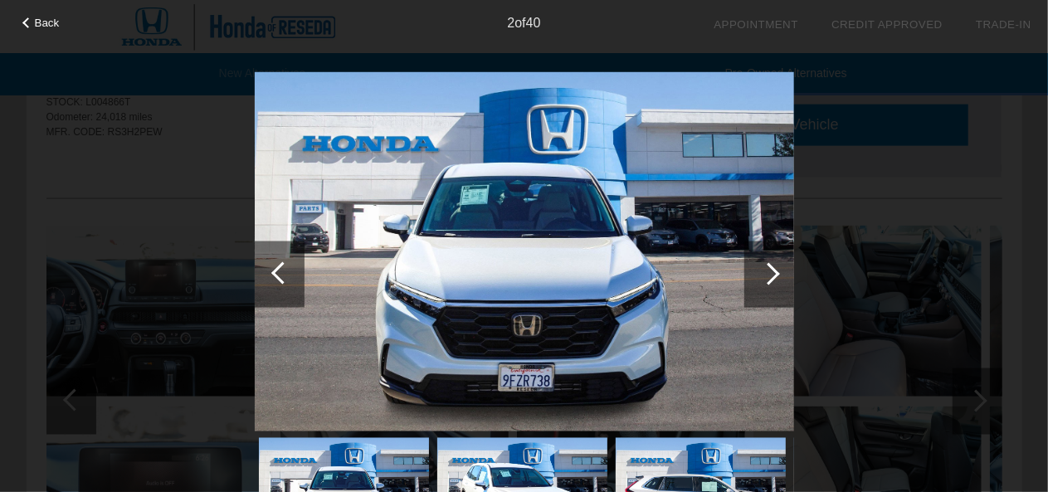
click at [773, 265] on div at bounding box center [769, 274] width 50 height 66
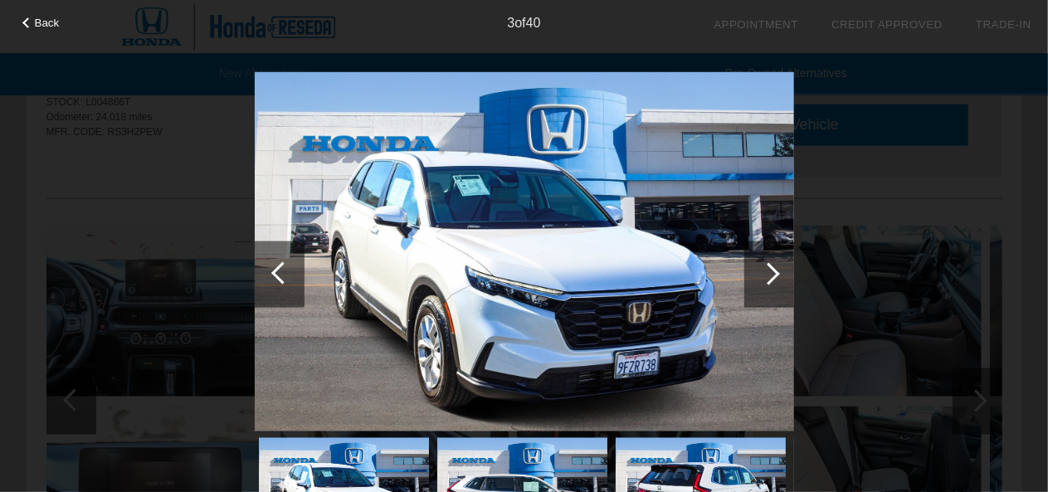
click at [773, 265] on div at bounding box center [769, 274] width 50 height 66
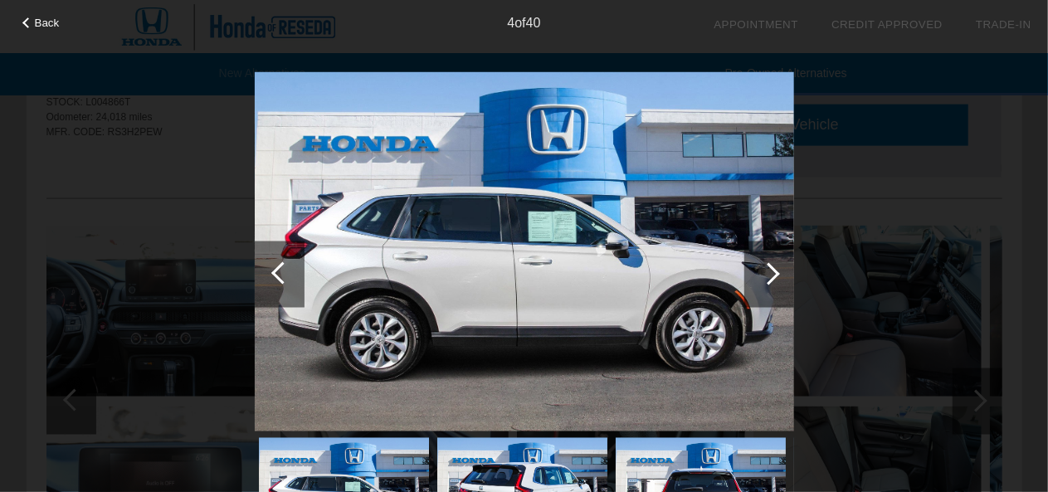
click at [773, 265] on div at bounding box center [769, 274] width 50 height 66
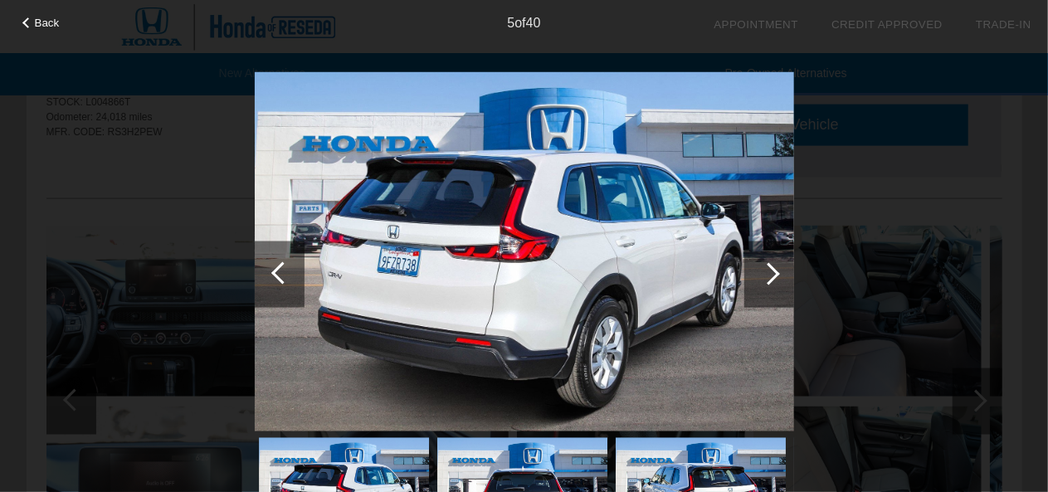
click at [773, 265] on div at bounding box center [769, 274] width 50 height 66
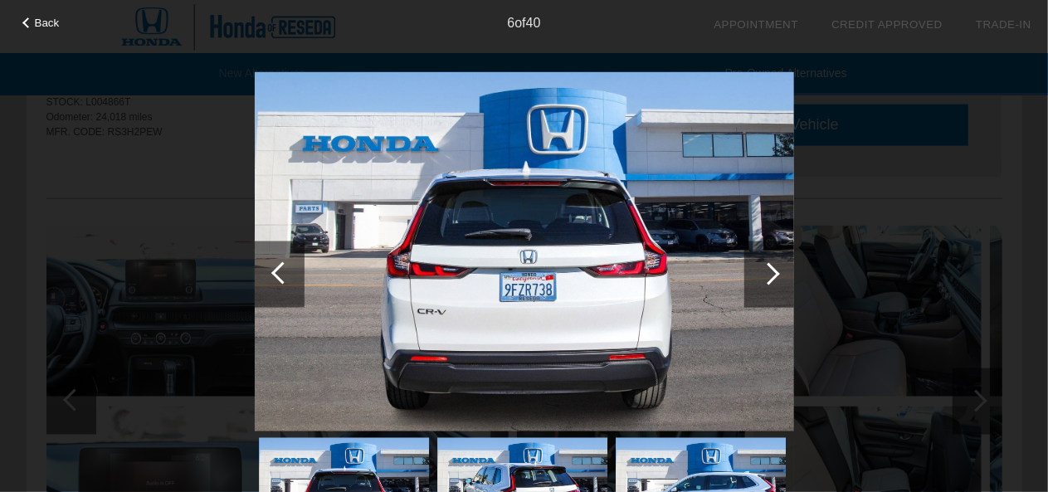
click at [773, 265] on div at bounding box center [769, 274] width 50 height 66
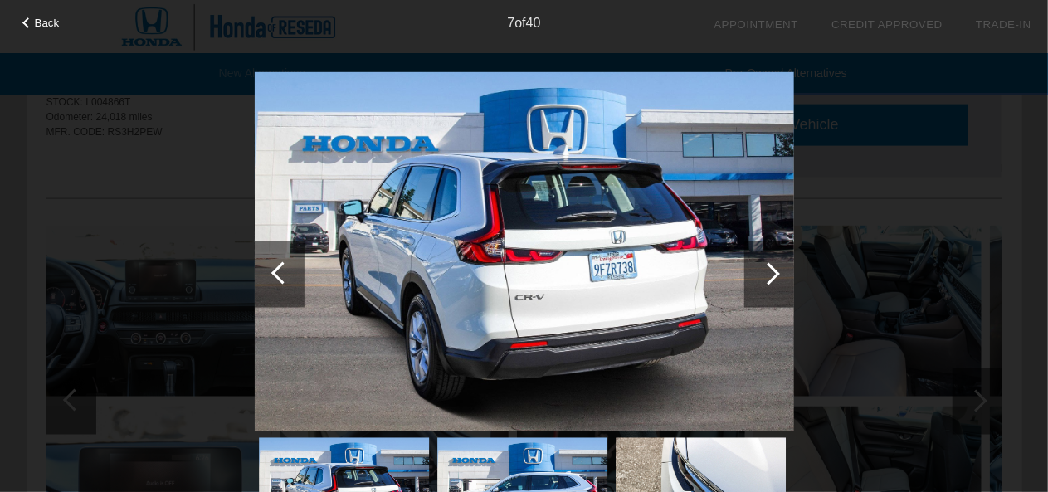
click at [773, 265] on div at bounding box center [769, 274] width 50 height 66
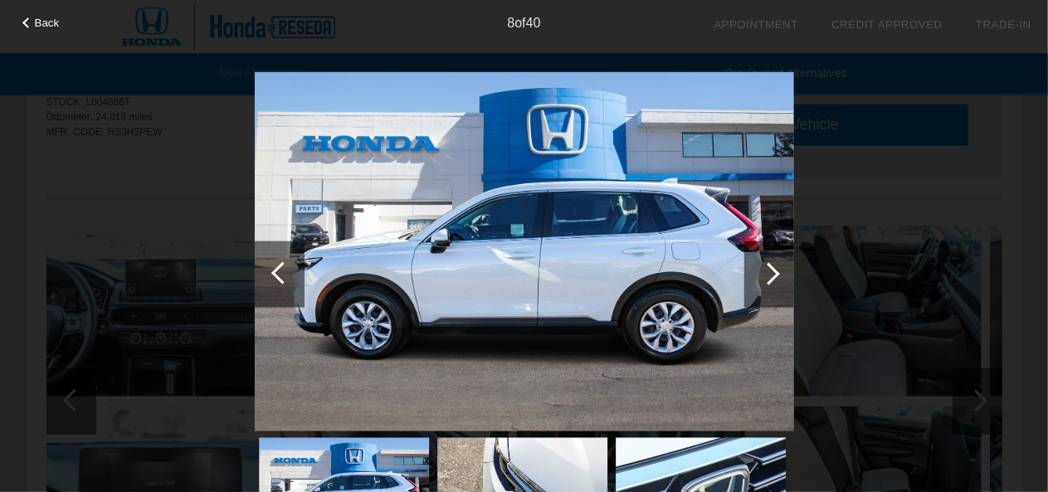
click at [773, 265] on div at bounding box center [769, 274] width 50 height 66
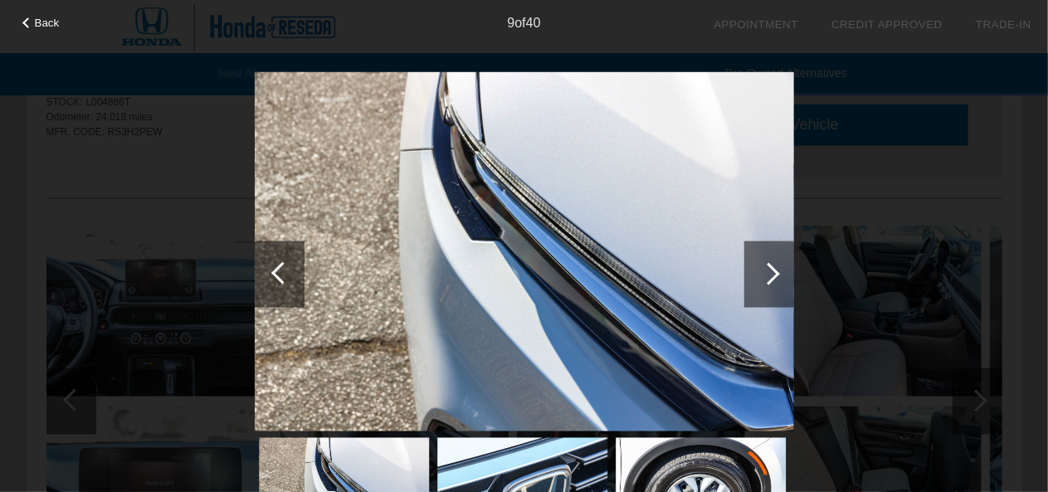
click at [773, 265] on div at bounding box center [769, 274] width 50 height 66
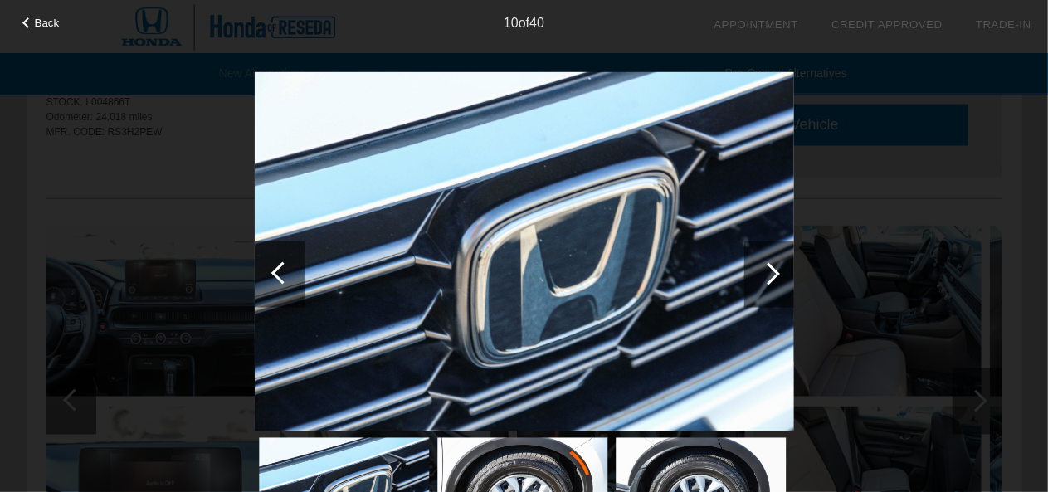
click at [773, 265] on div at bounding box center [769, 274] width 50 height 66
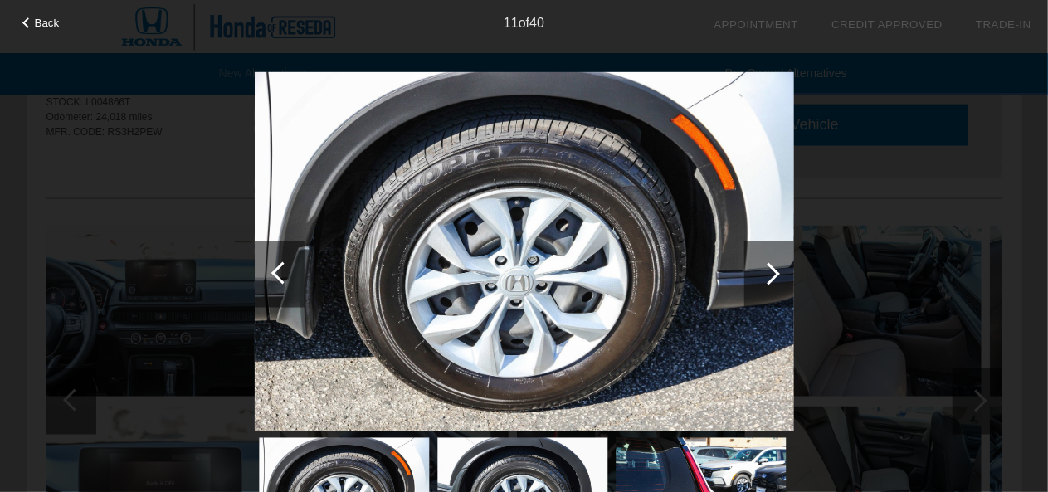
click at [773, 265] on div at bounding box center [769, 274] width 50 height 66
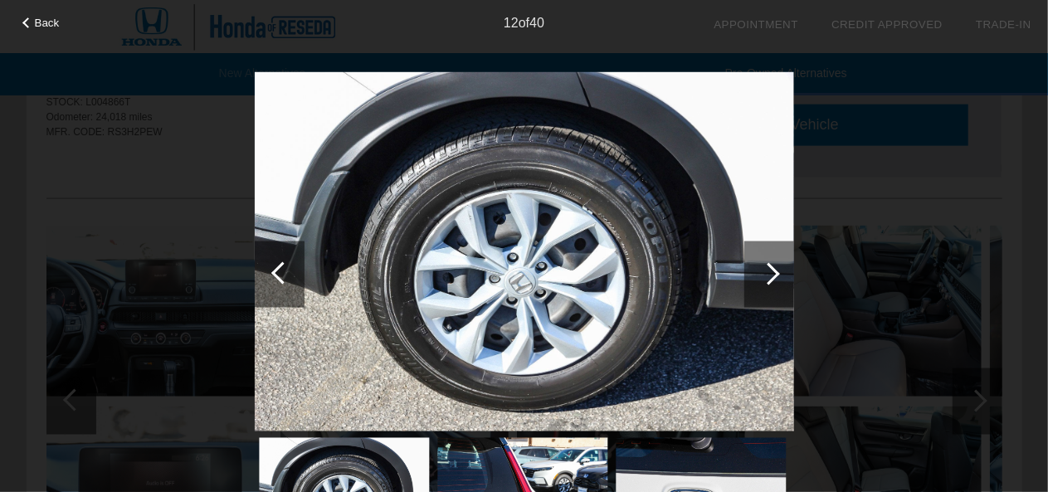
click at [773, 265] on div at bounding box center [769, 274] width 50 height 66
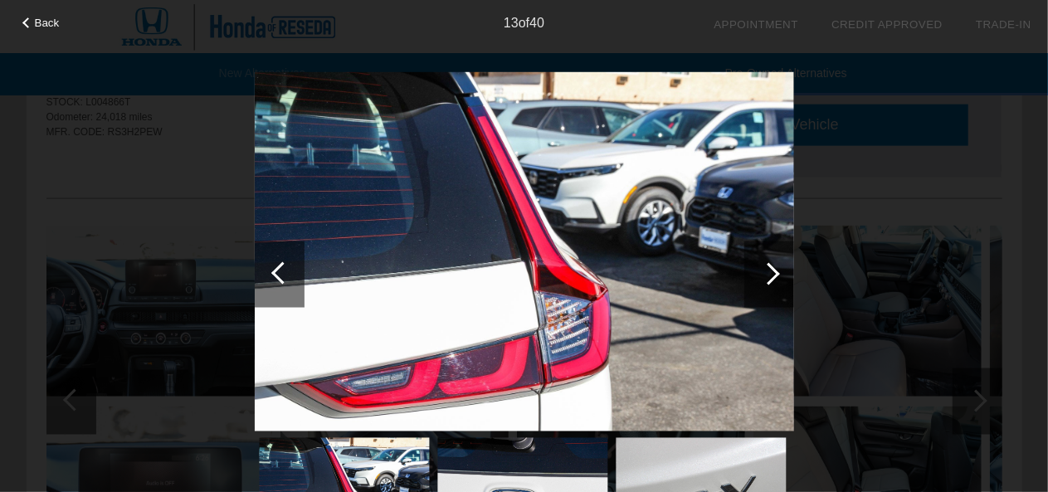
click at [773, 265] on div at bounding box center [769, 274] width 50 height 66
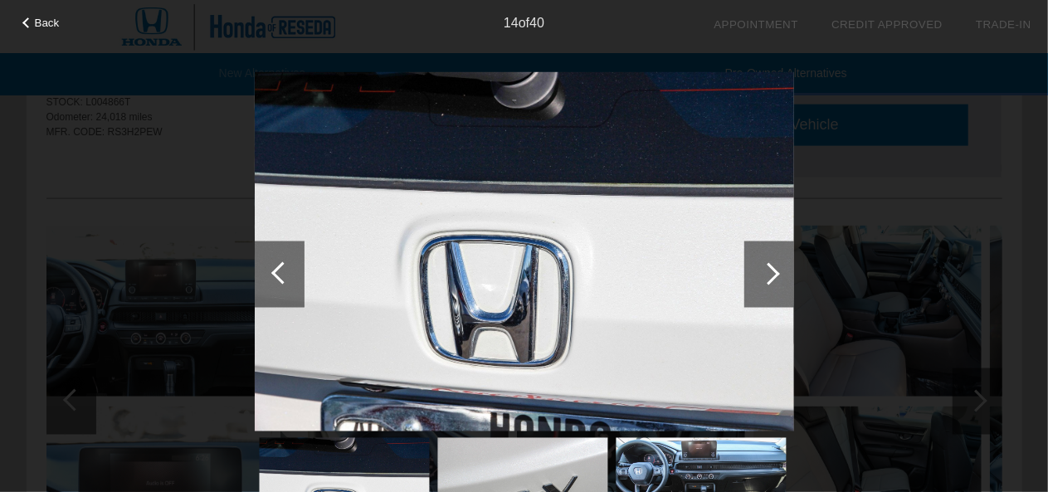
click at [773, 265] on div at bounding box center [769, 274] width 50 height 66
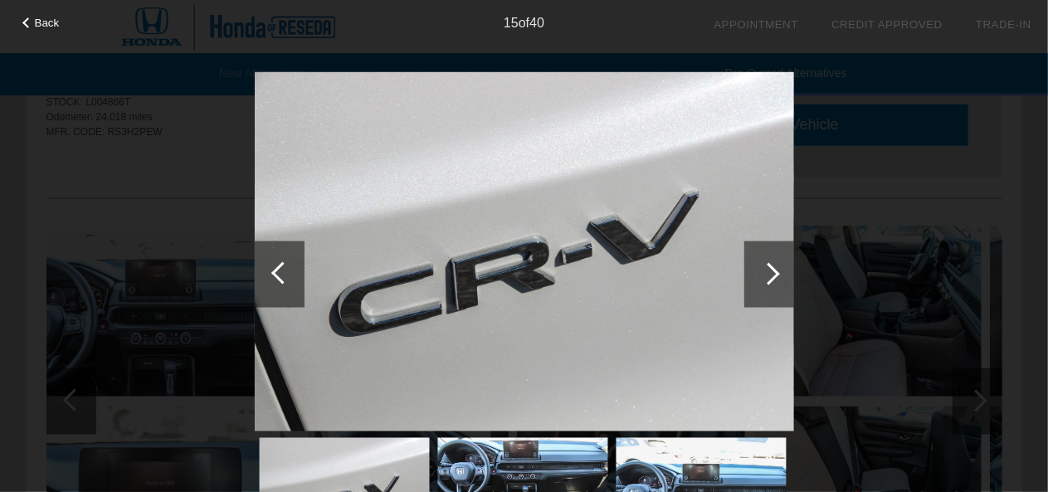
click at [773, 265] on div at bounding box center [769, 274] width 50 height 66
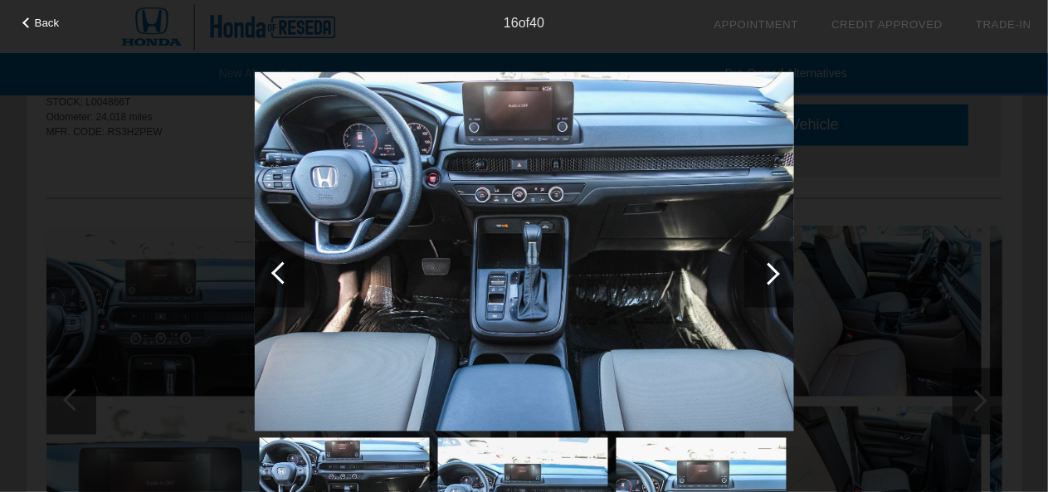
click at [773, 265] on div at bounding box center [769, 274] width 50 height 66
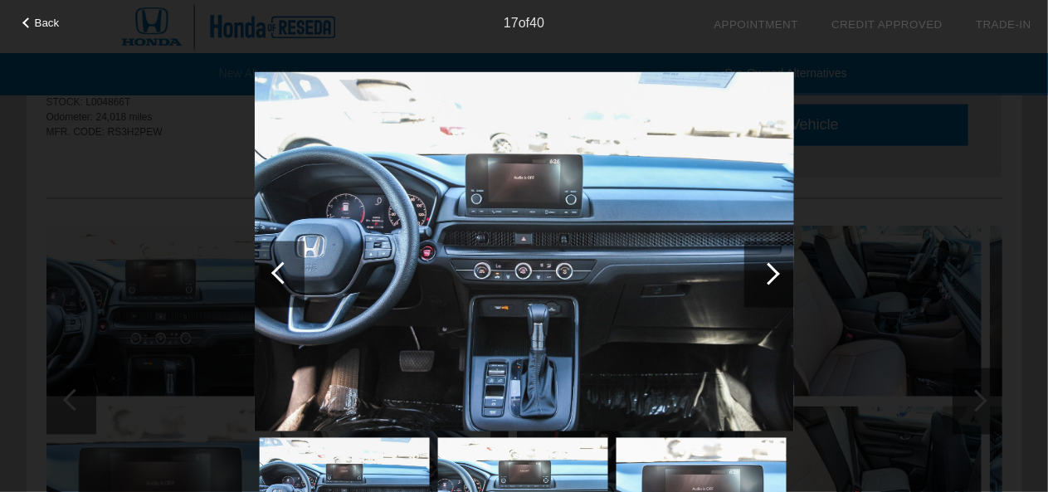
click at [773, 265] on div at bounding box center [769, 274] width 50 height 66
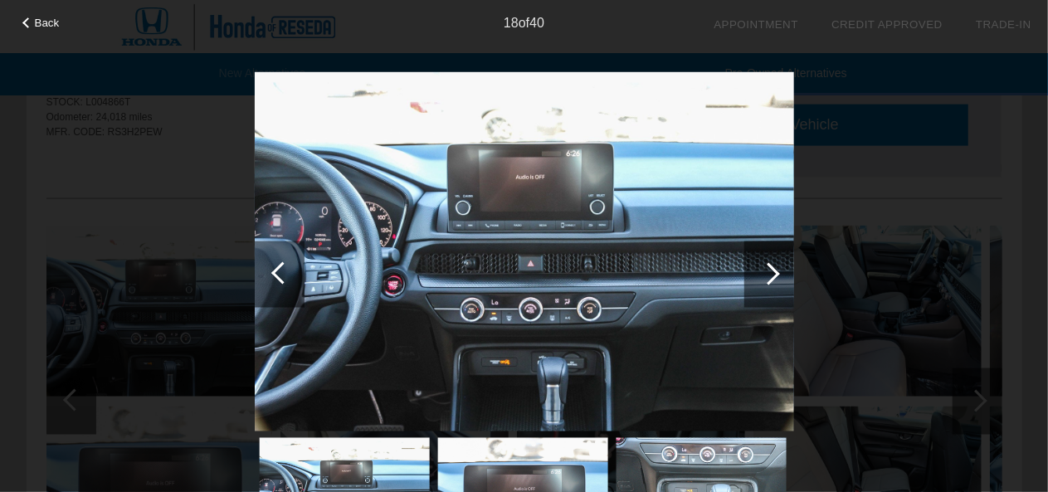
click at [773, 265] on div at bounding box center [769, 274] width 50 height 66
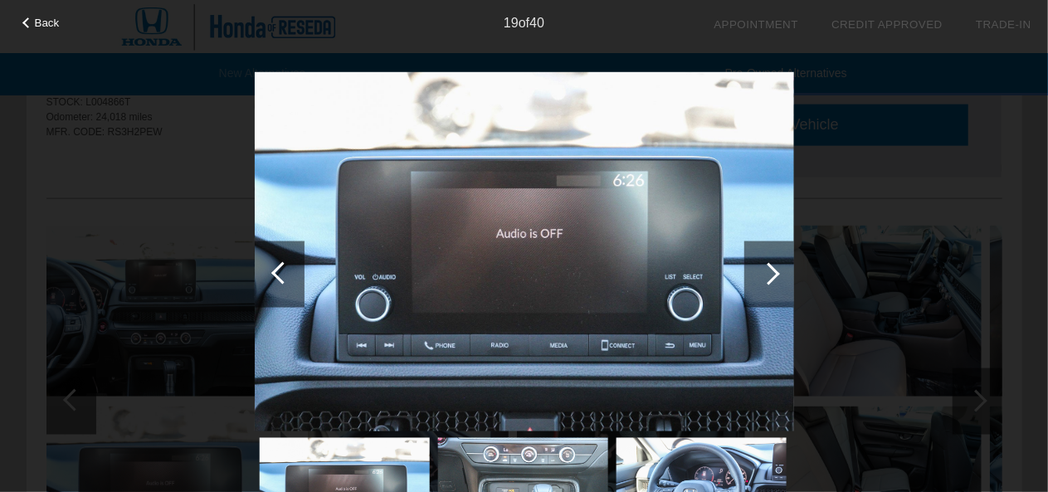
click at [773, 265] on div at bounding box center [769, 274] width 50 height 66
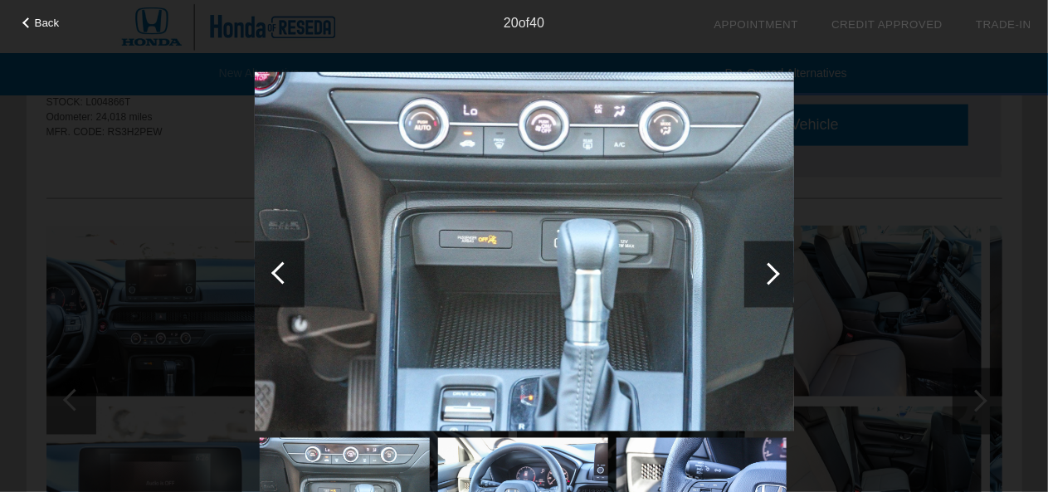
click at [773, 265] on div at bounding box center [769, 274] width 50 height 66
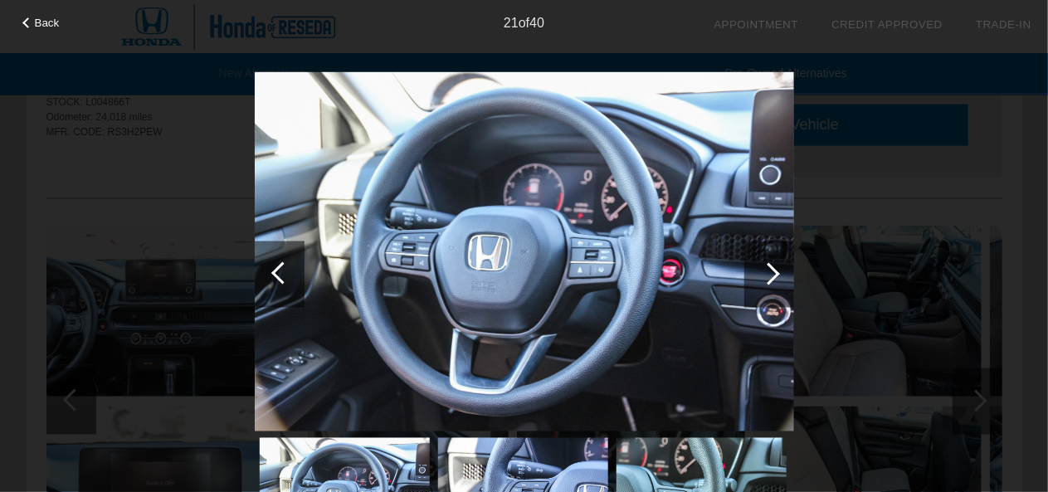
click at [773, 265] on div at bounding box center [769, 274] width 50 height 66
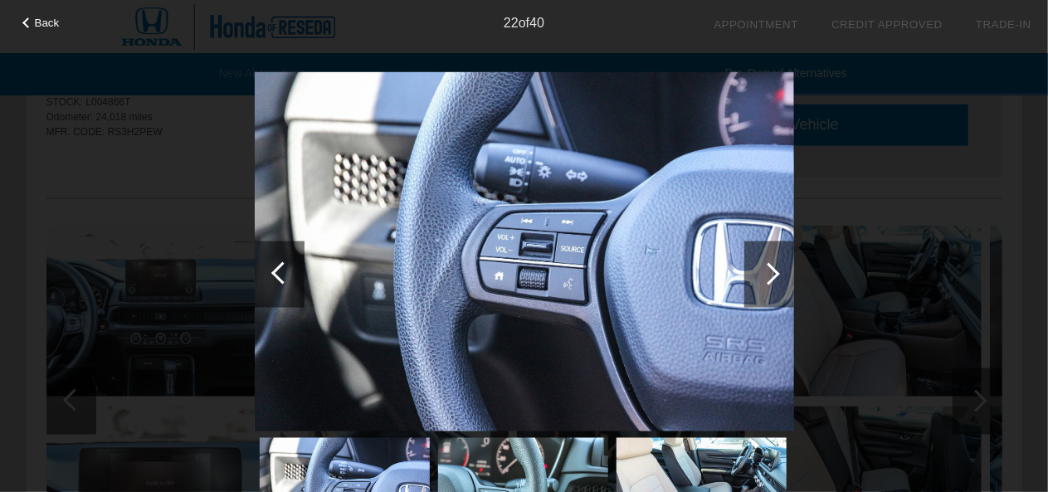
click at [773, 265] on div at bounding box center [769, 274] width 50 height 66
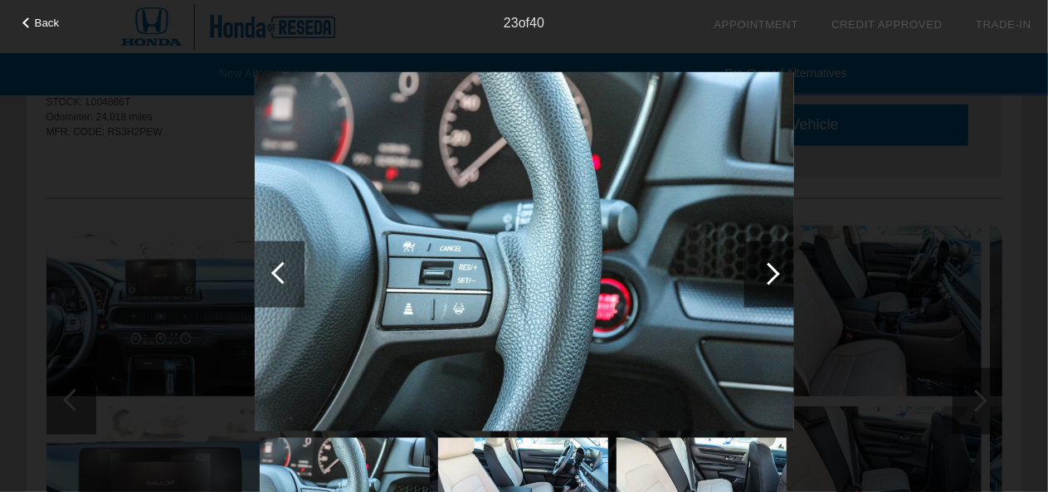
click at [773, 265] on div at bounding box center [769, 274] width 50 height 66
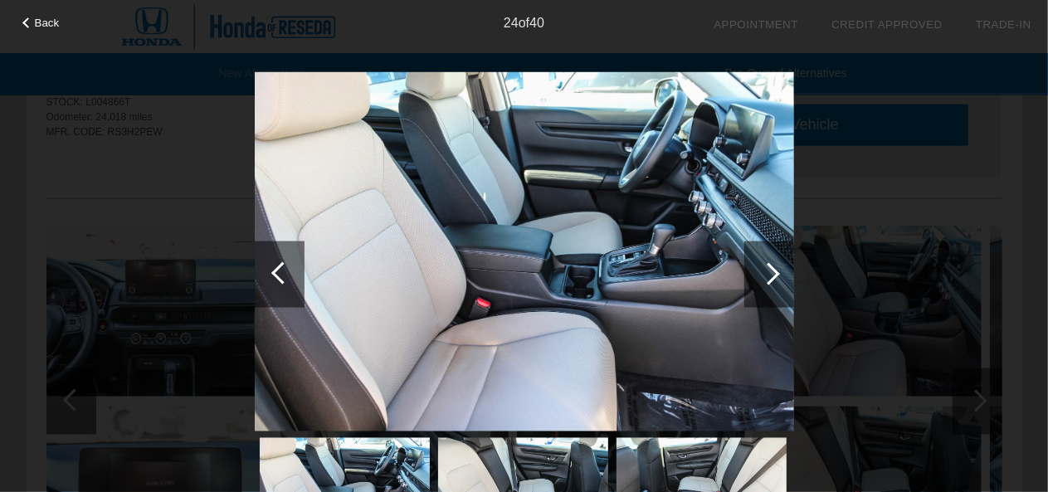
click at [773, 265] on div at bounding box center [769, 274] width 50 height 66
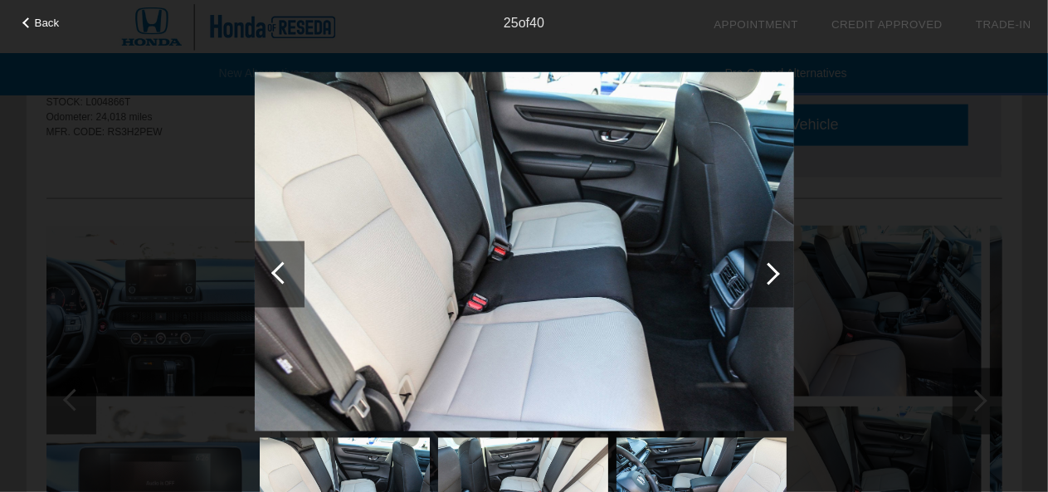
click at [773, 265] on div at bounding box center [769, 274] width 50 height 66
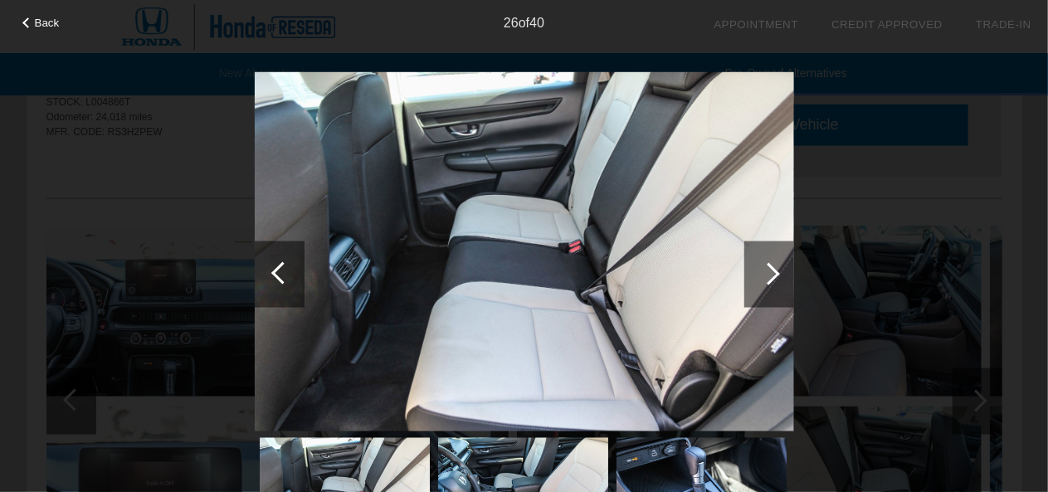
click at [773, 265] on div at bounding box center [769, 274] width 50 height 66
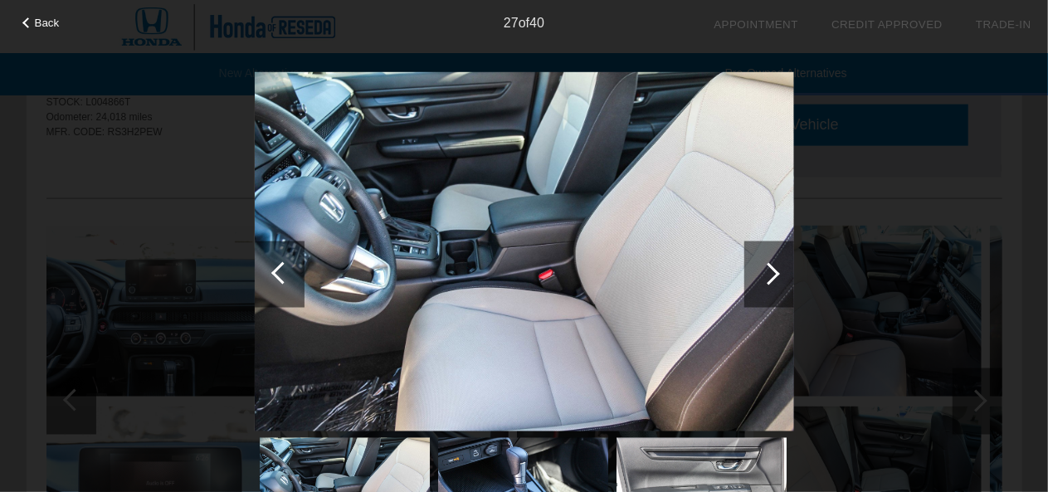
click at [773, 265] on div at bounding box center [769, 274] width 50 height 66
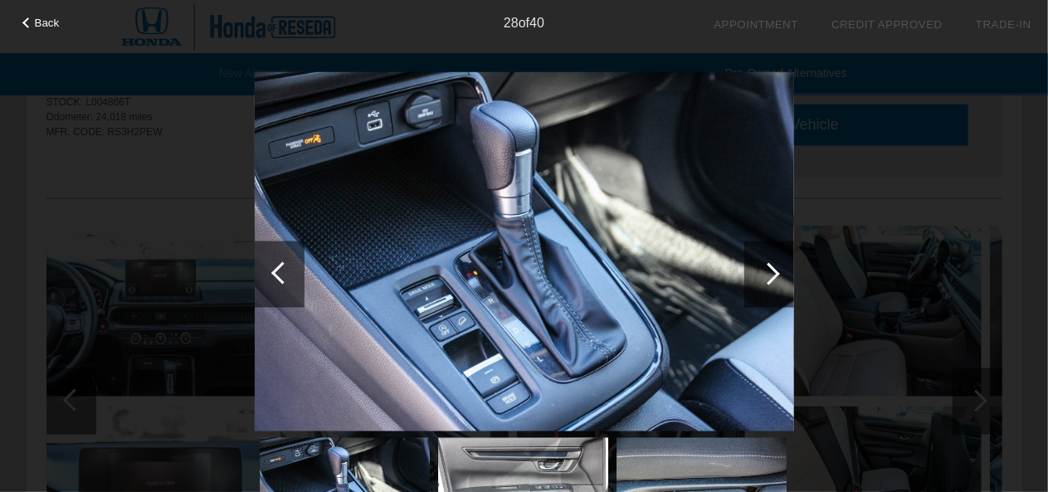
click at [773, 265] on div at bounding box center [769, 274] width 50 height 66
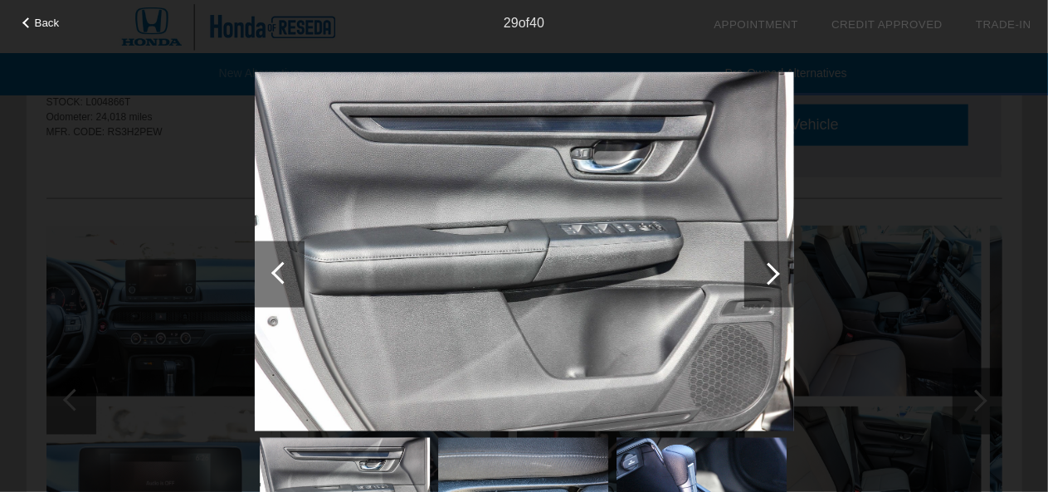
click at [773, 265] on div at bounding box center [769, 274] width 50 height 66
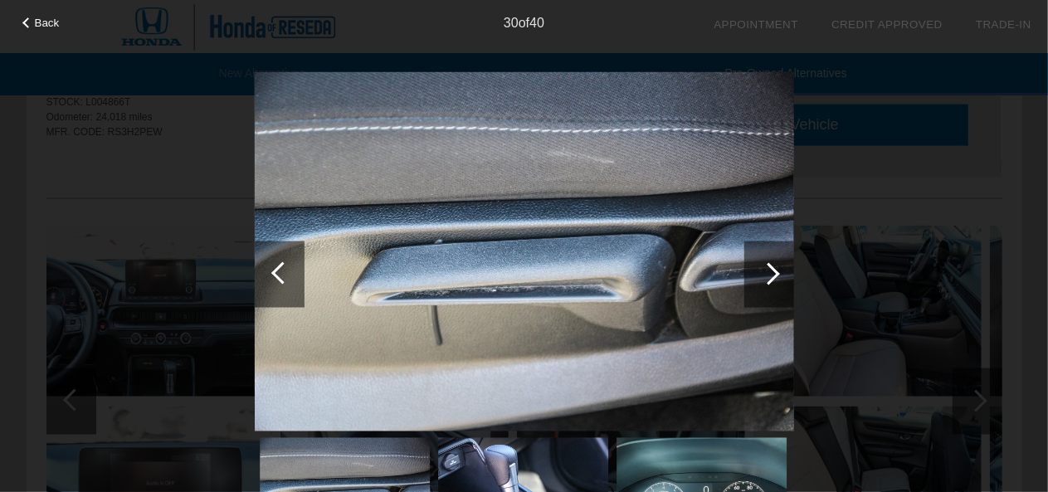
click at [773, 265] on div at bounding box center [769, 274] width 50 height 66
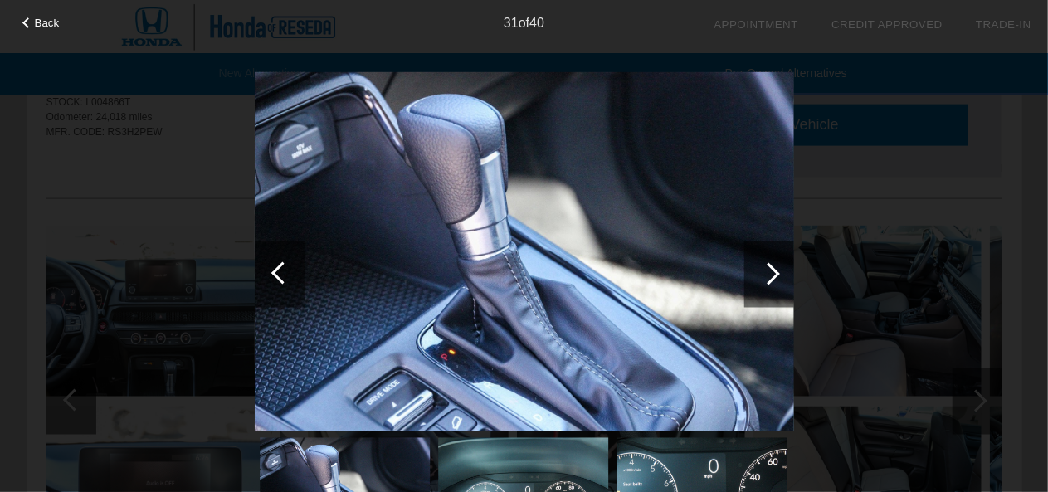
click at [773, 265] on div at bounding box center [769, 274] width 50 height 66
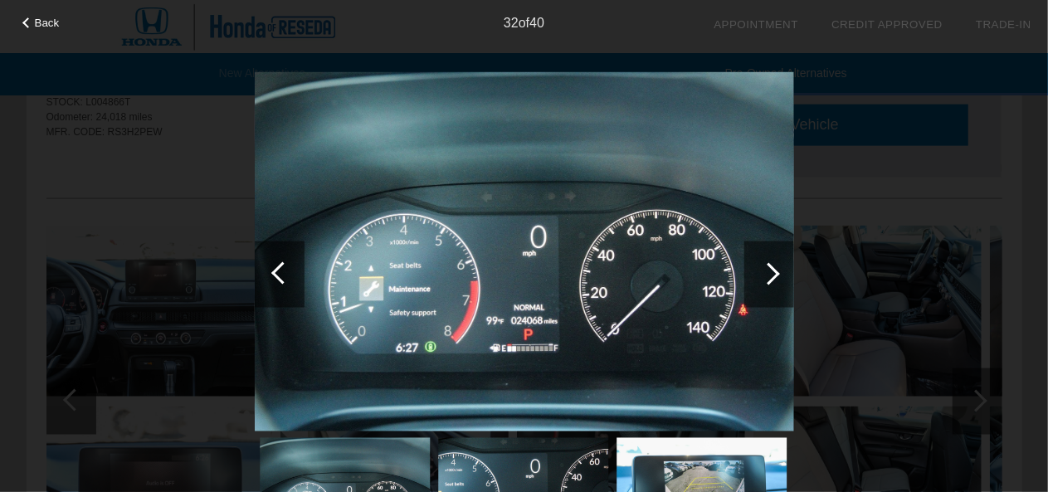
click at [773, 265] on div at bounding box center [769, 274] width 50 height 66
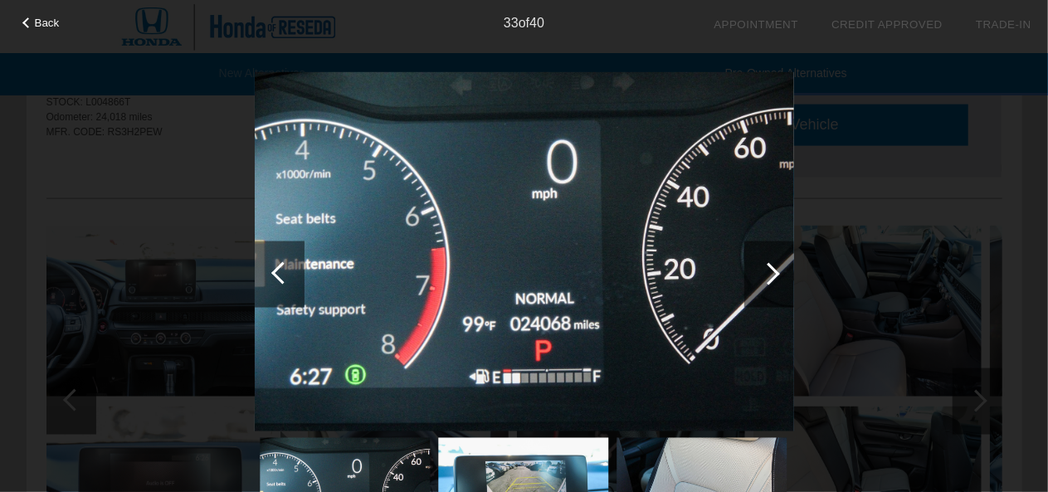
click at [773, 265] on div at bounding box center [769, 274] width 50 height 66
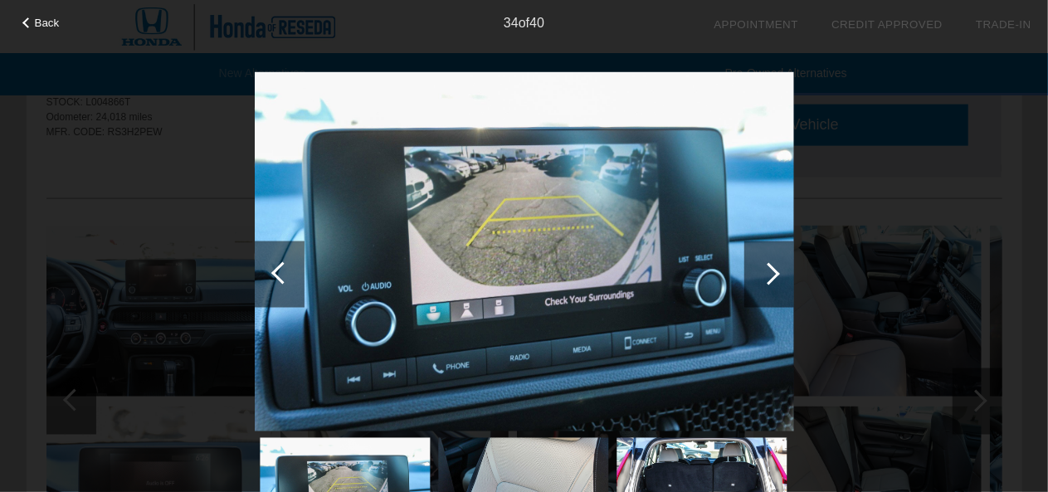
click at [773, 265] on div at bounding box center [769, 274] width 50 height 66
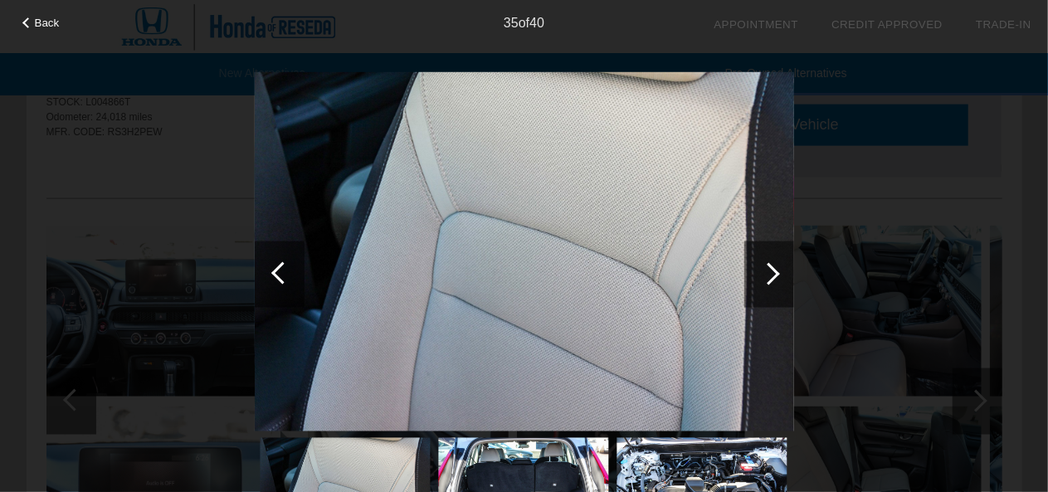
click at [773, 265] on div at bounding box center [769, 274] width 50 height 66
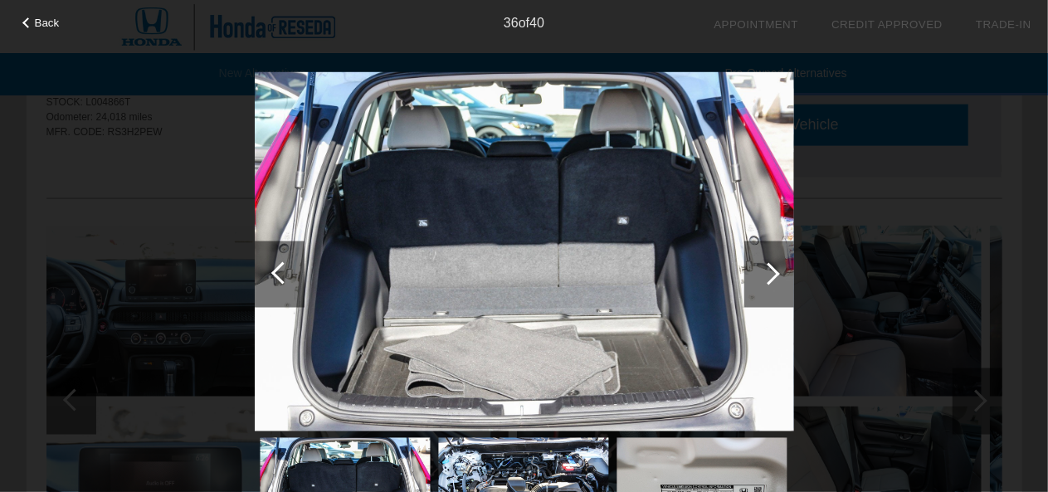
click at [773, 265] on div at bounding box center [769, 274] width 50 height 66
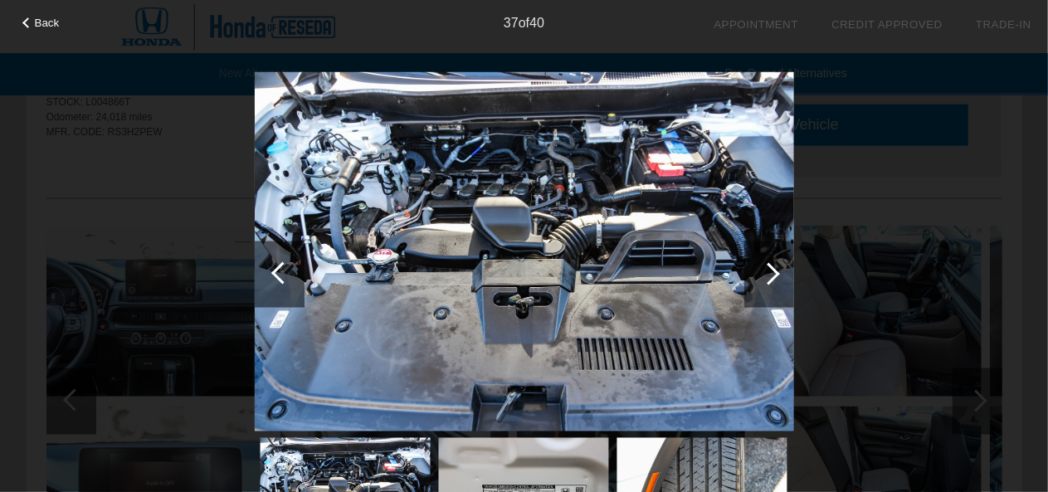
click at [773, 265] on div at bounding box center [769, 274] width 50 height 66
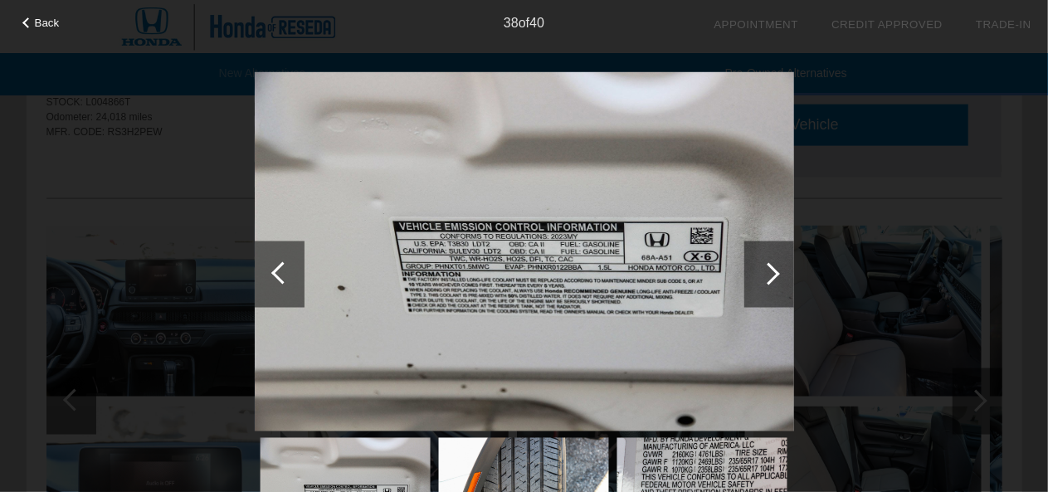
click at [773, 265] on div at bounding box center [769, 274] width 50 height 66
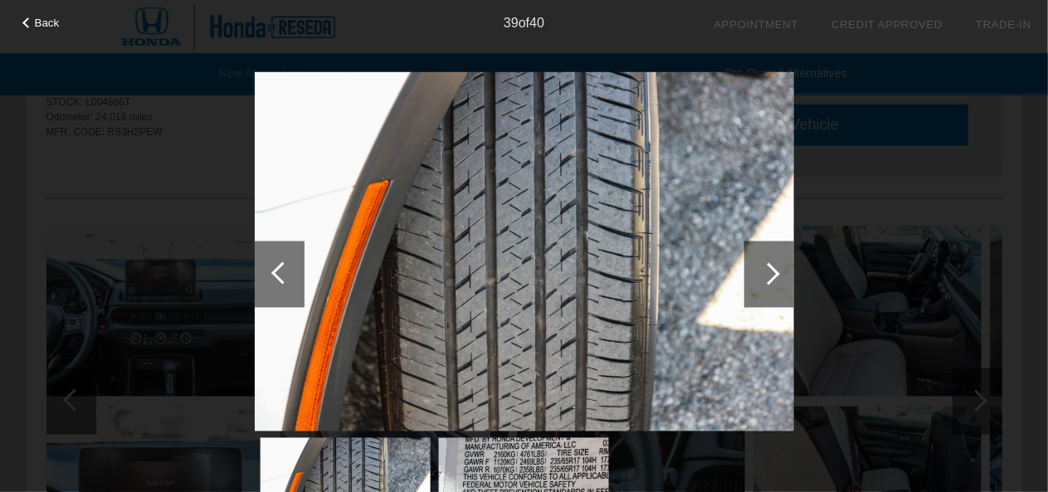
click at [773, 265] on div at bounding box center [769, 274] width 50 height 66
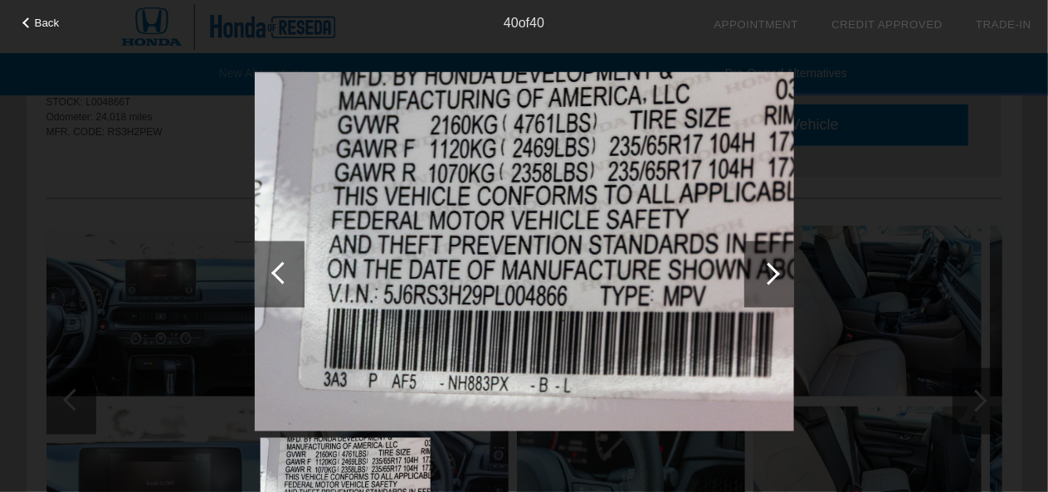
click at [773, 265] on div at bounding box center [769, 274] width 50 height 66
click at [274, 270] on div at bounding box center [282, 272] width 22 height 22
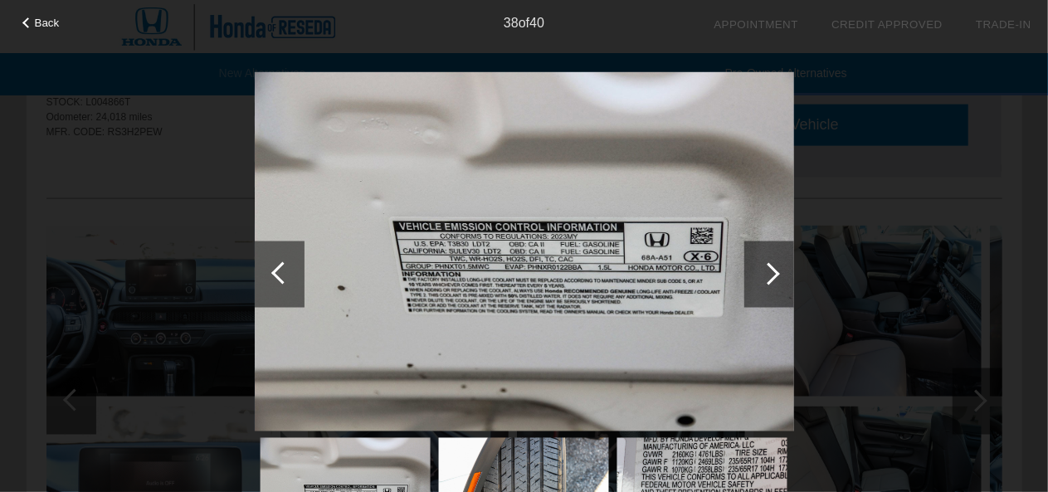
click at [274, 270] on div at bounding box center [282, 272] width 22 height 22
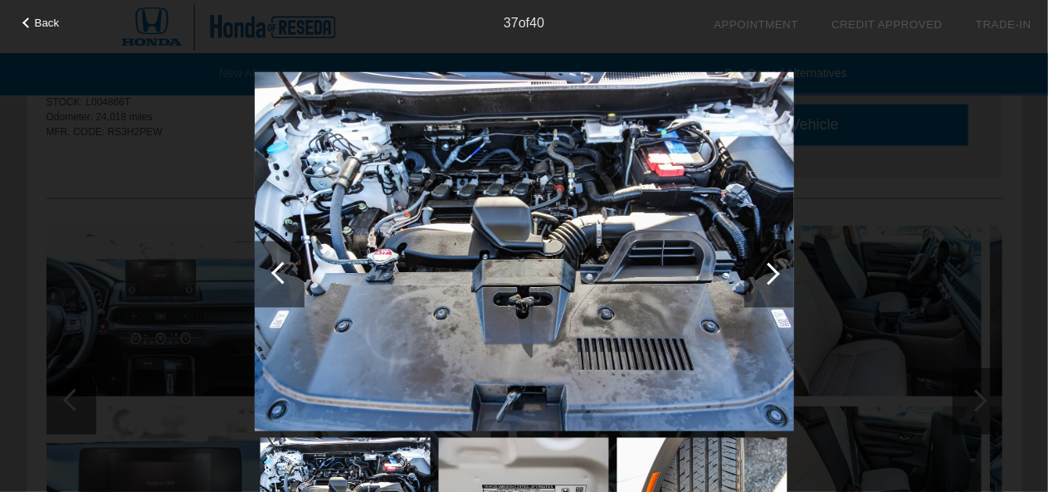
click at [32, 25] on div "Back" at bounding box center [41, 21] width 83 height 8
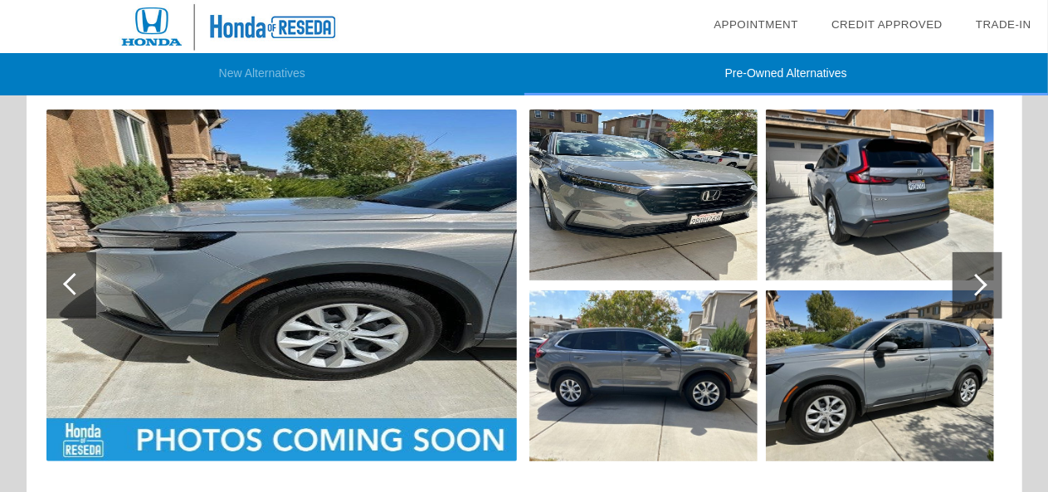
scroll to position [202, 0]
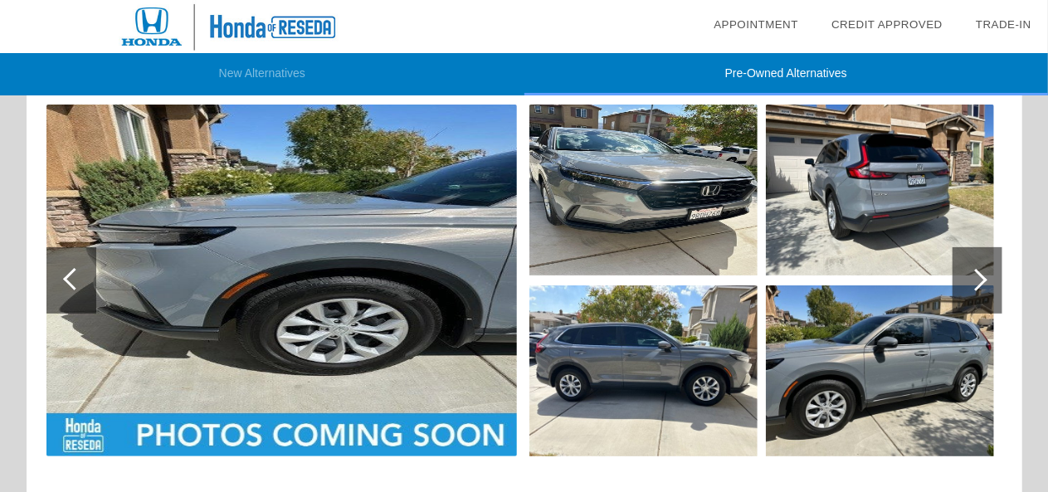
click at [981, 286] on div at bounding box center [977, 280] width 50 height 66
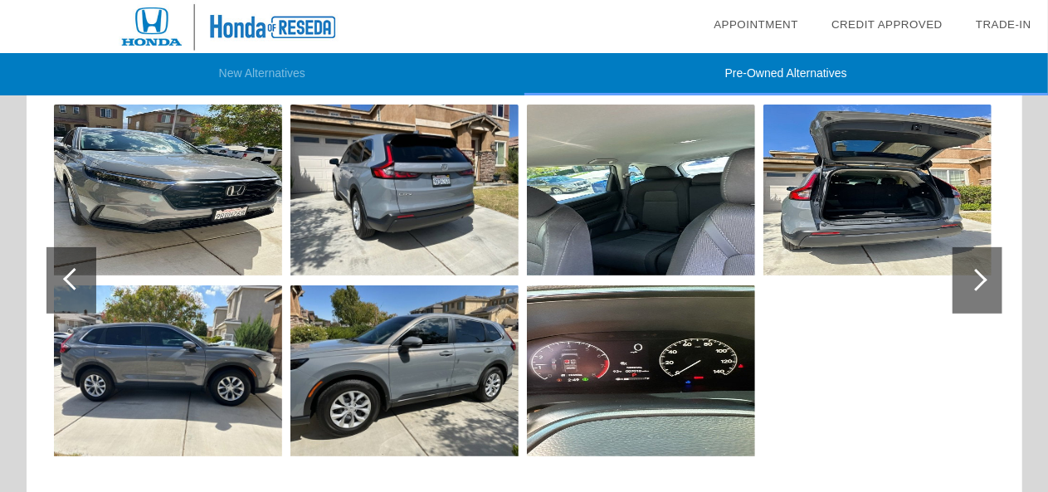
click at [981, 286] on div at bounding box center [977, 280] width 50 height 66
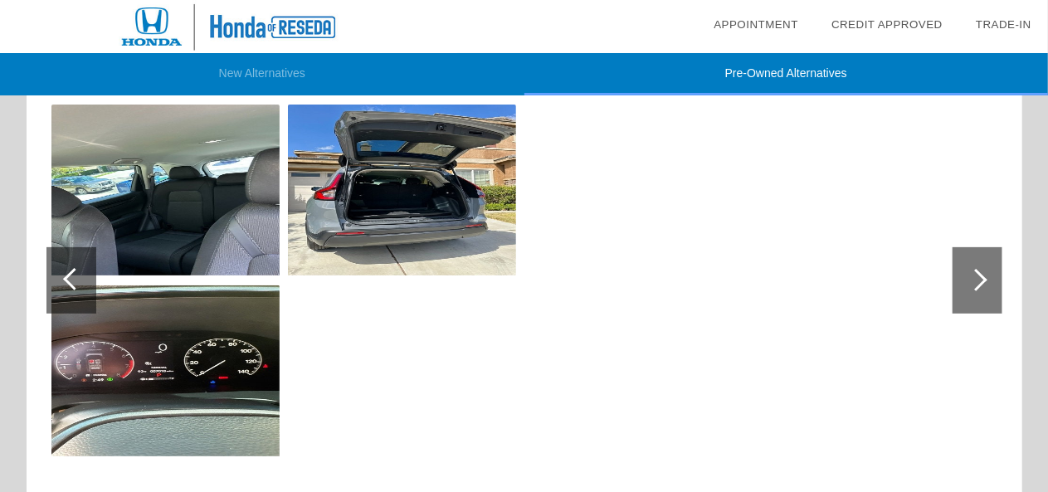
click at [981, 286] on div at bounding box center [977, 280] width 50 height 66
click at [221, 240] on img at bounding box center [165, 190] width 228 height 171
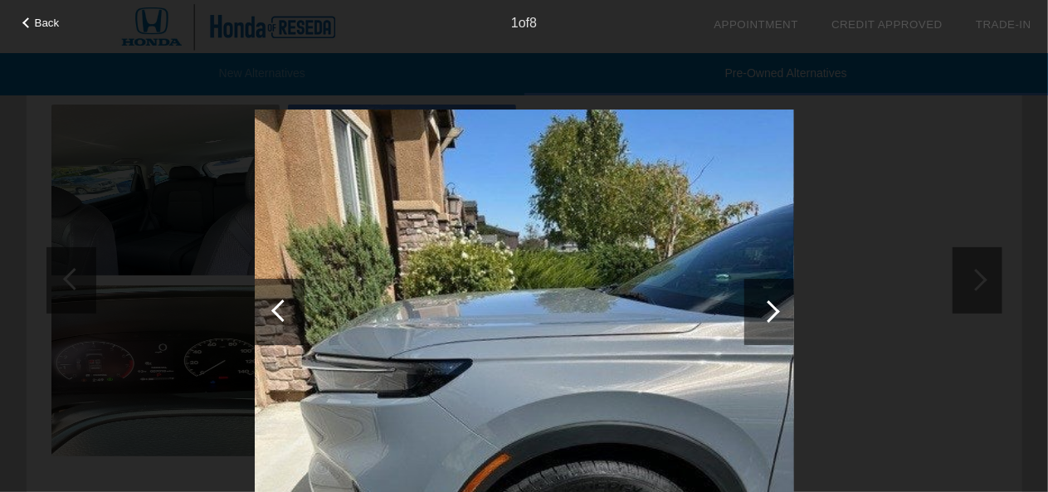
click at [779, 314] on div at bounding box center [769, 312] width 50 height 66
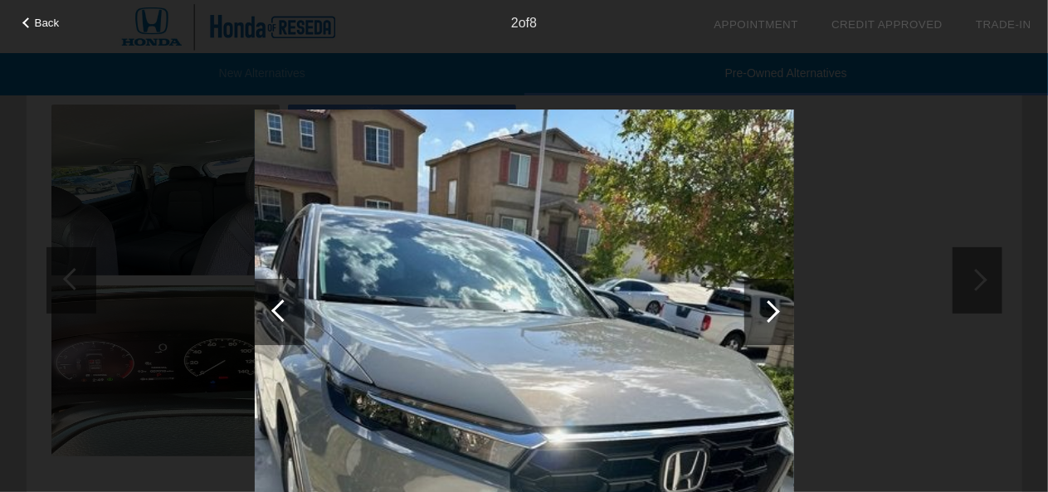
click at [779, 314] on div at bounding box center [769, 312] width 50 height 66
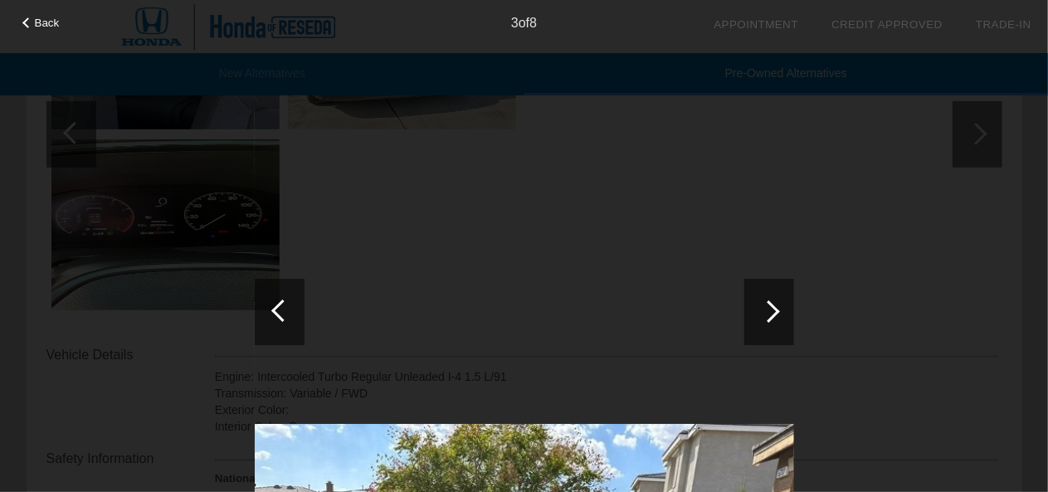
scroll to position [338, 0]
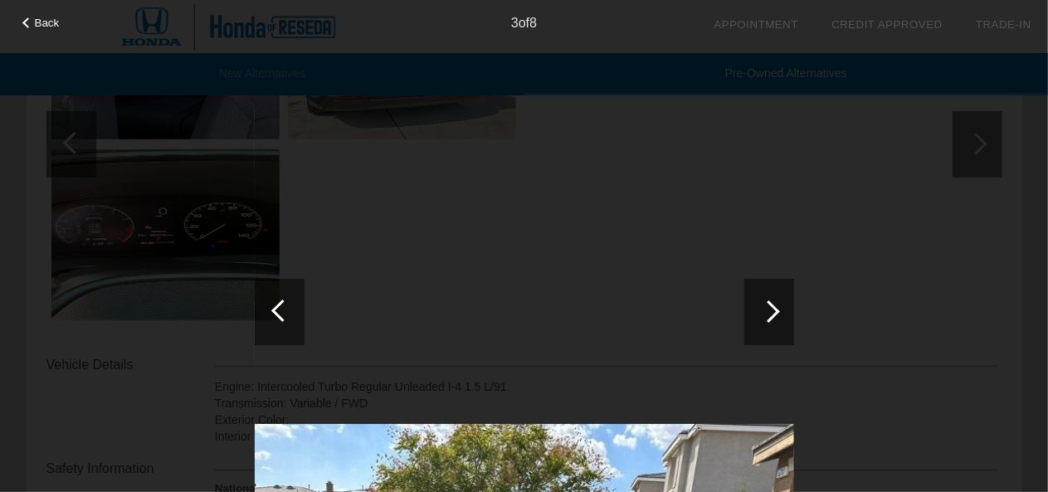
click at [786, 311] on div at bounding box center [769, 312] width 50 height 66
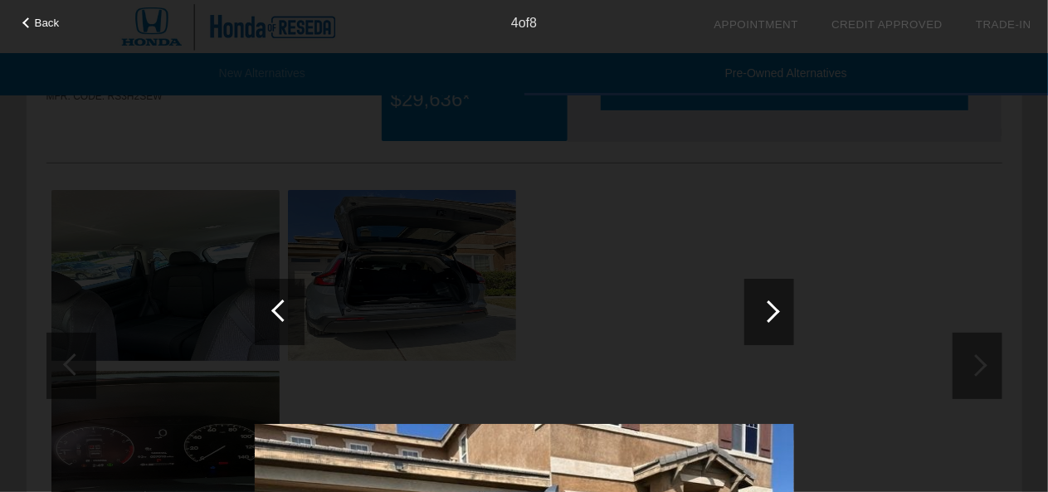
scroll to position [0, 0]
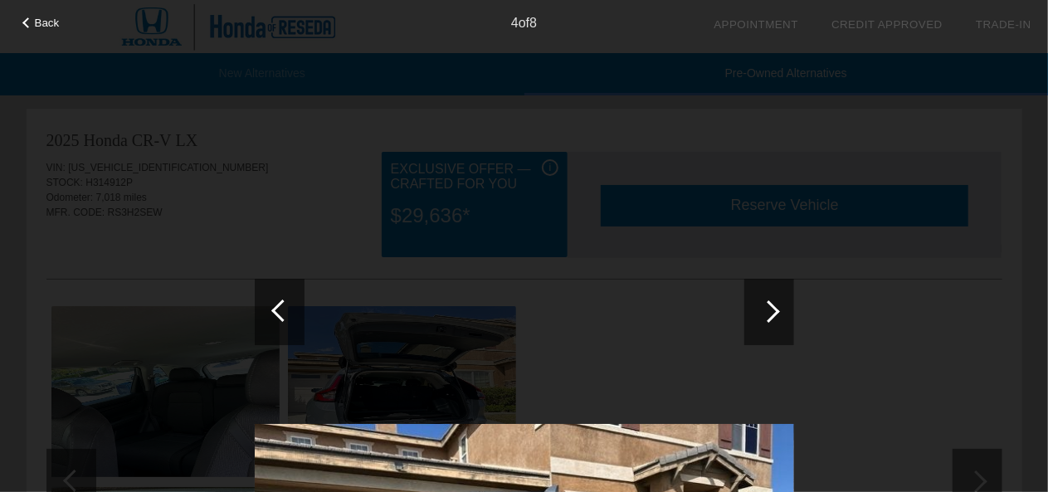
click at [885, 295] on div "Back 4 of 8" at bounding box center [524, 246] width 1048 height 492
click at [299, 325] on div at bounding box center [280, 312] width 50 height 66
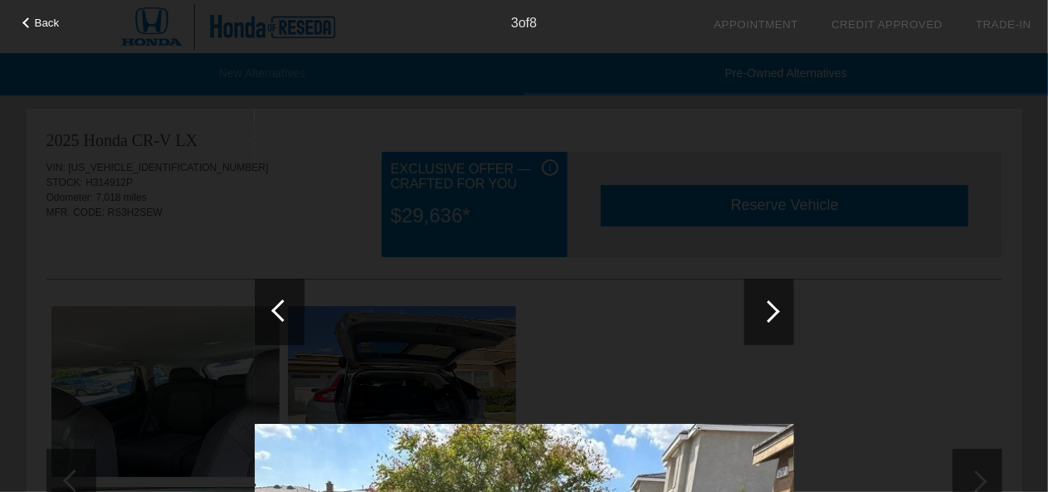
click at [299, 325] on div at bounding box center [280, 312] width 50 height 66
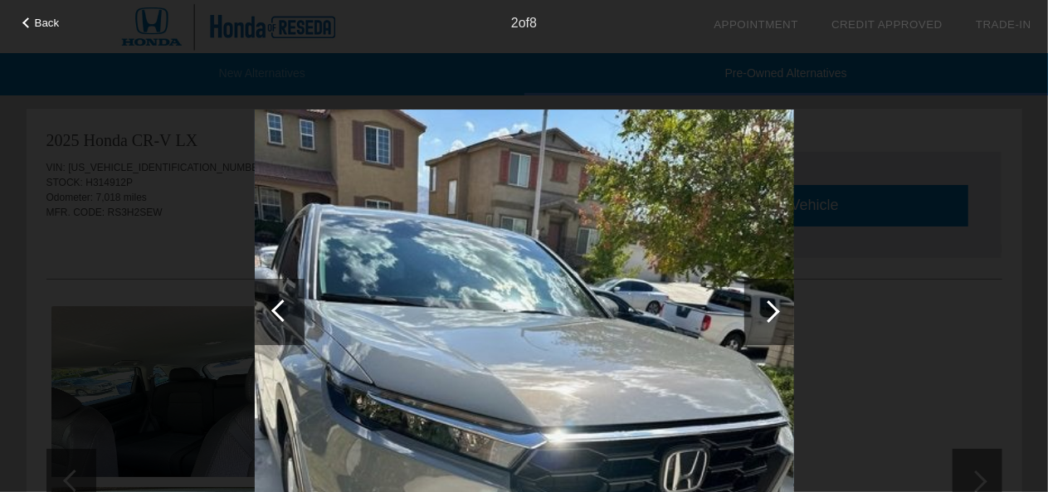
click at [299, 325] on div at bounding box center [280, 312] width 50 height 66
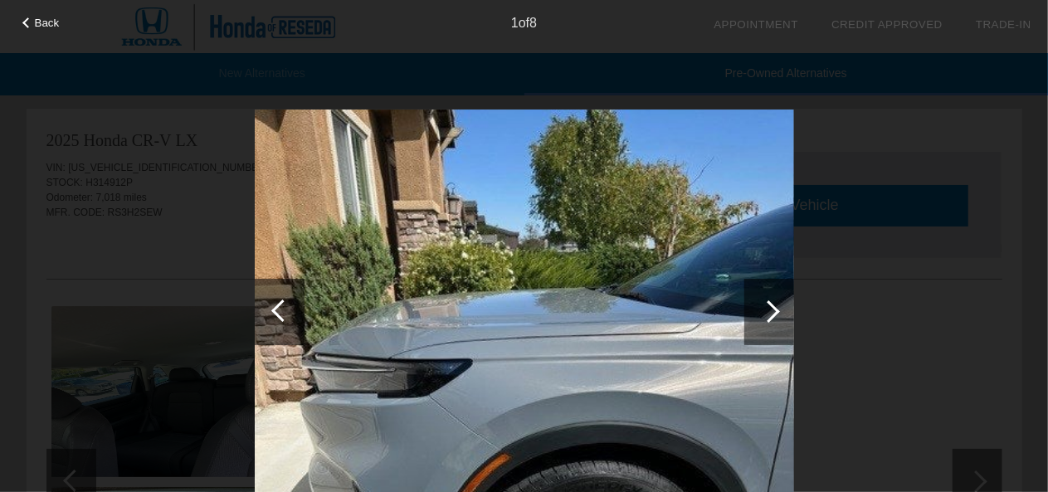
click at [299, 325] on div at bounding box center [280, 312] width 50 height 66
click at [38, 19] on span "Back" at bounding box center [47, 23] width 25 height 12
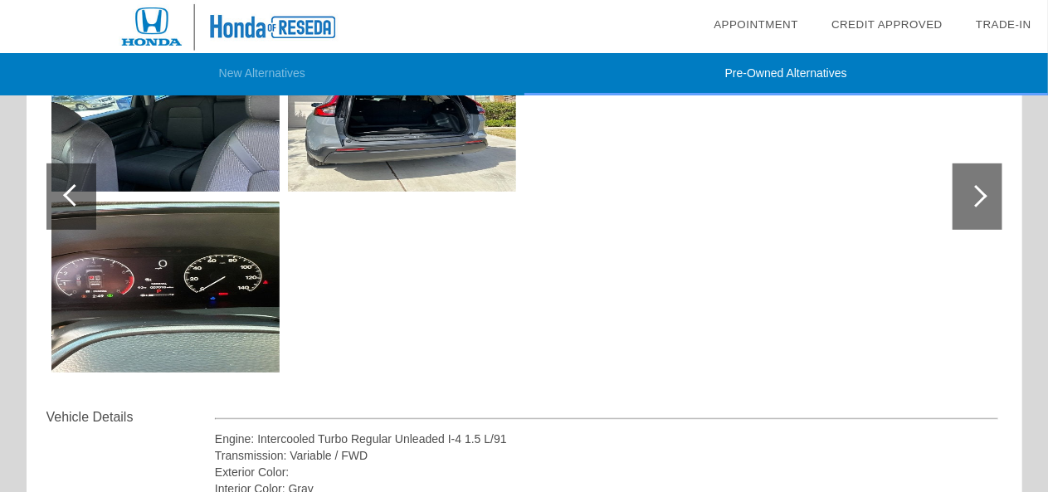
scroll to position [285, 0]
click at [187, 157] on img at bounding box center [165, 107] width 228 height 171
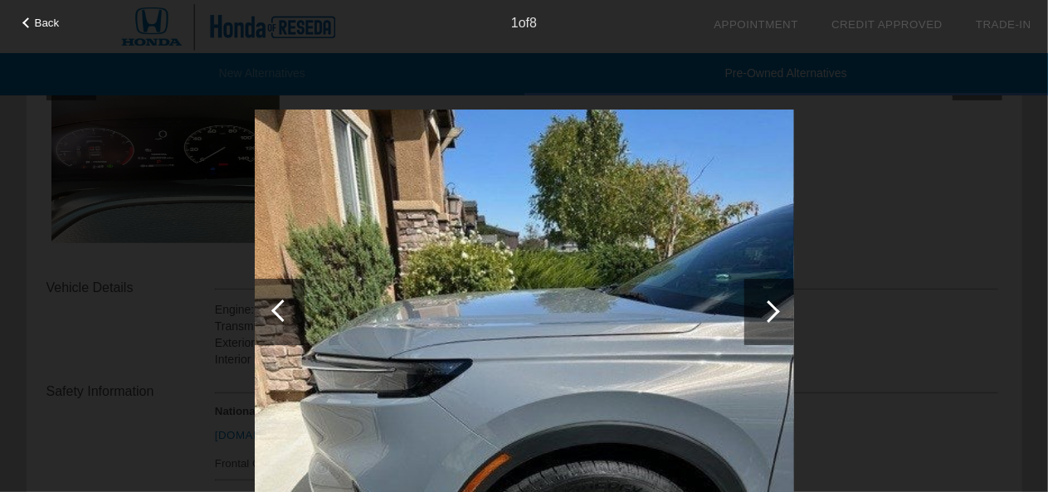
scroll to position [411, 0]
click at [778, 319] on div "Back 1 of 8" at bounding box center [524, 246] width 1048 height 492
click at [776, 319] on div at bounding box center [769, 312] width 50 height 66
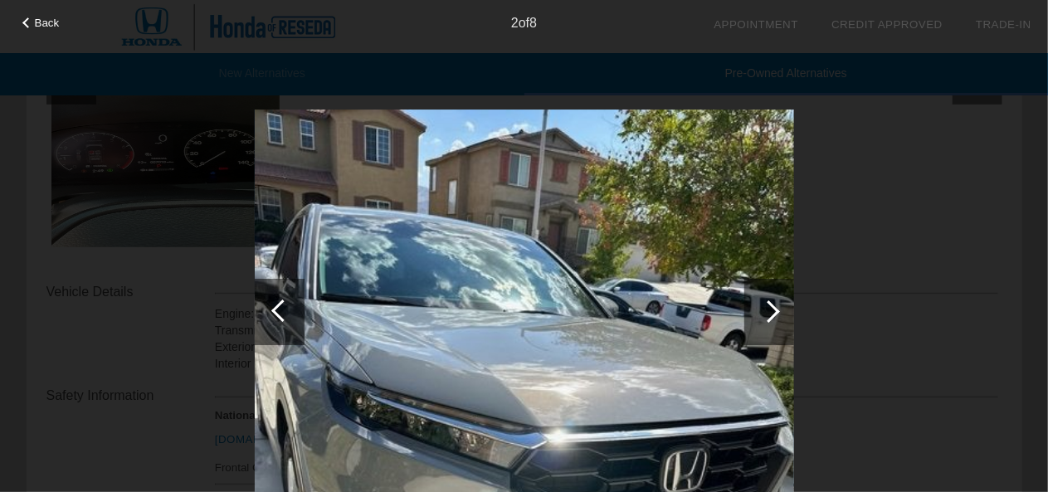
click at [776, 319] on div at bounding box center [769, 312] width 50 height 66
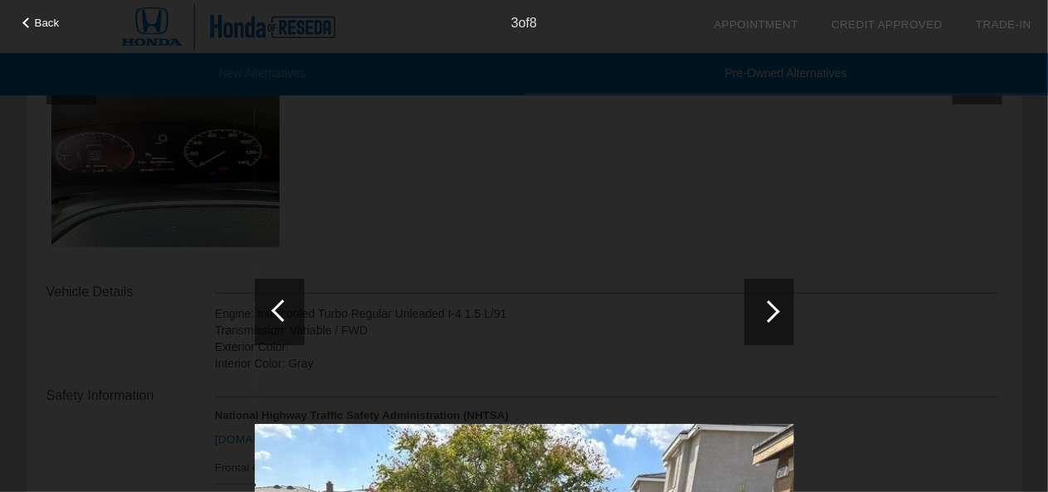
click at [51, 17] on span "Back" at bounding box center [47, 23] width 25 height 12
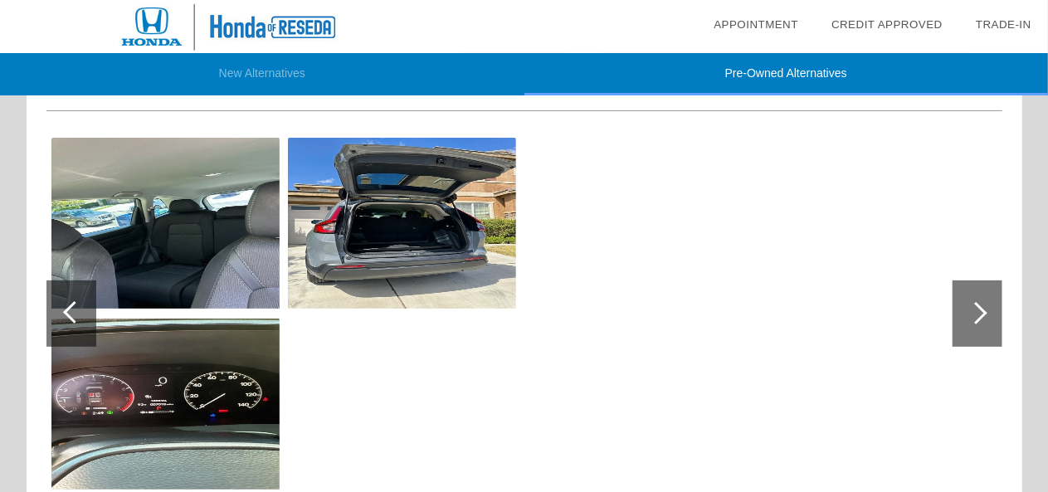
scroll to position [168, 0]
